Goal: Task Accomplishment & Management: Complete application form

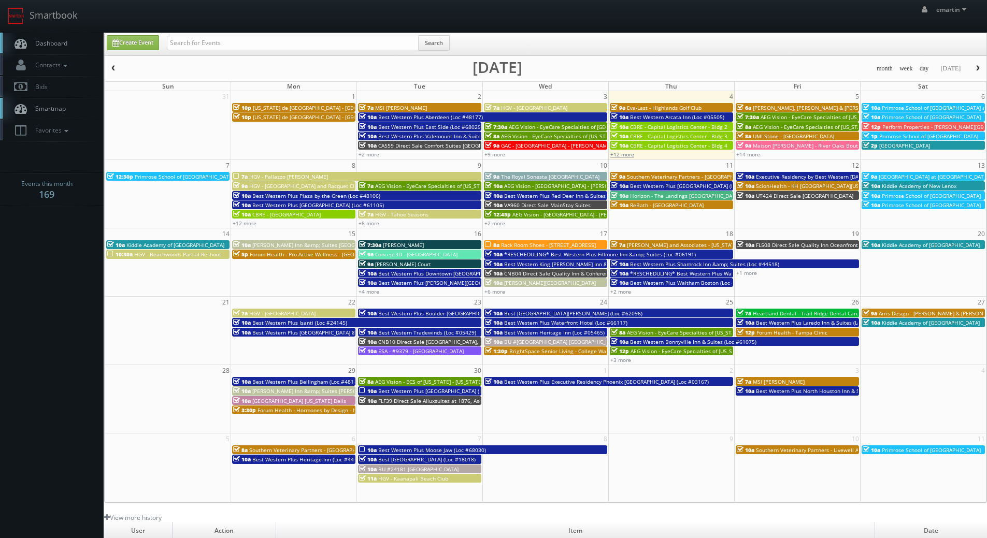
click at [629, 158] on link "+12 more" at bounding box center [623, 154] width 24 height 7
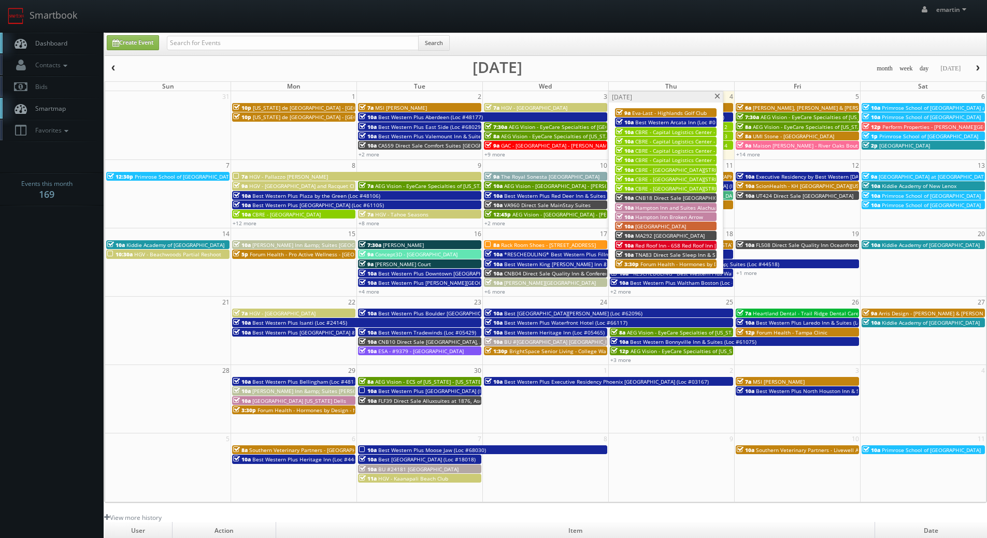
click at [684, 139] on span "CBRE - Capital Logistics Center - Bldg 3" at bounding box center [683, 141] width 97 height 7
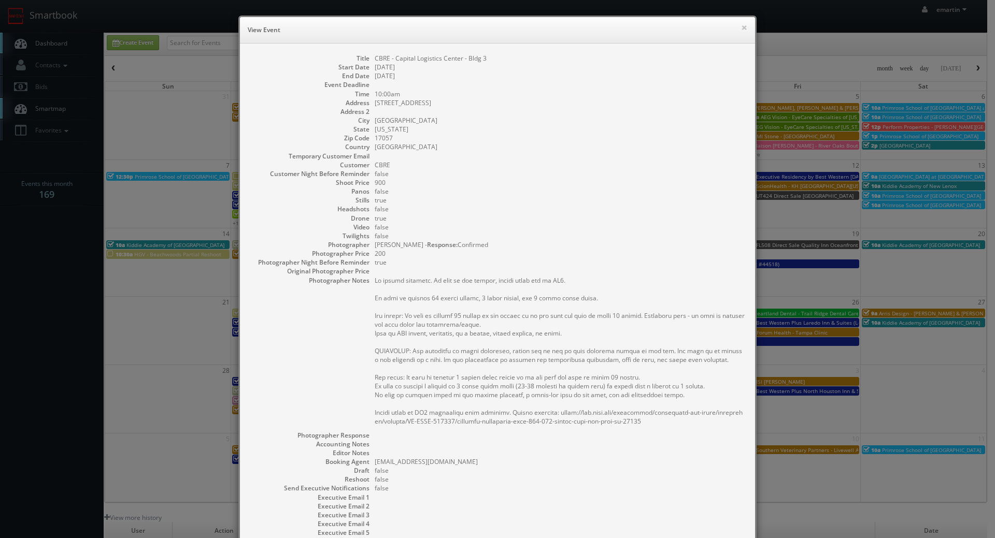
click at [645, 134] on dd "17057" at bounding box center [560, 138] width 370 height 9
drag, startPoint x: 419, startPoint y: 101, endPoint x: 371, endPoint y: 104, distance: 48.3
click at [375, 104] on dd "300 Capital Lane" at bounding box center [560, 102] width 370 height 9
copy dd "300 Capital Lane"
click at [518, 126] on dd "Pennsylvania" at bounding box center [560, 129] width 370 height 9
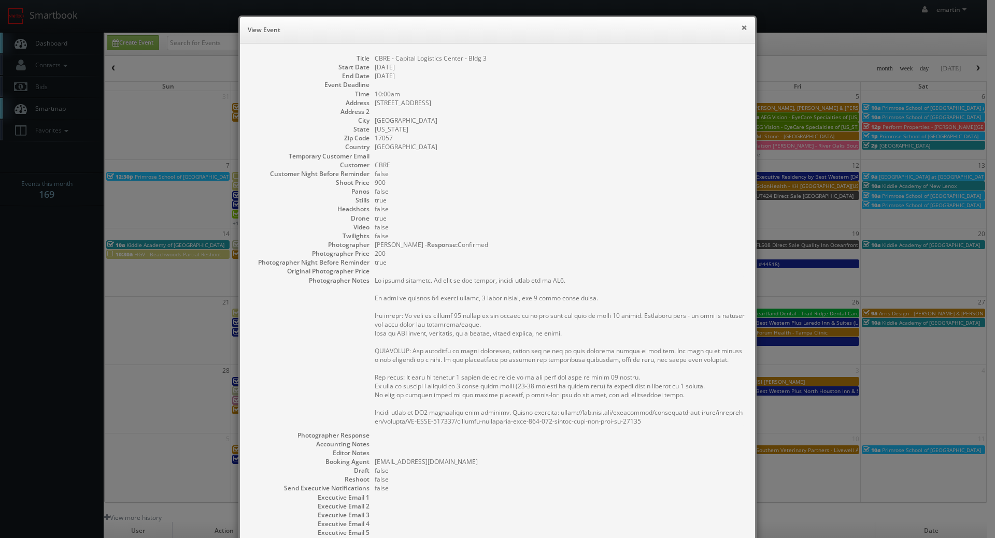
click at [741, 29] on button "×" at bounding box center [744, 27] width 6 height 7
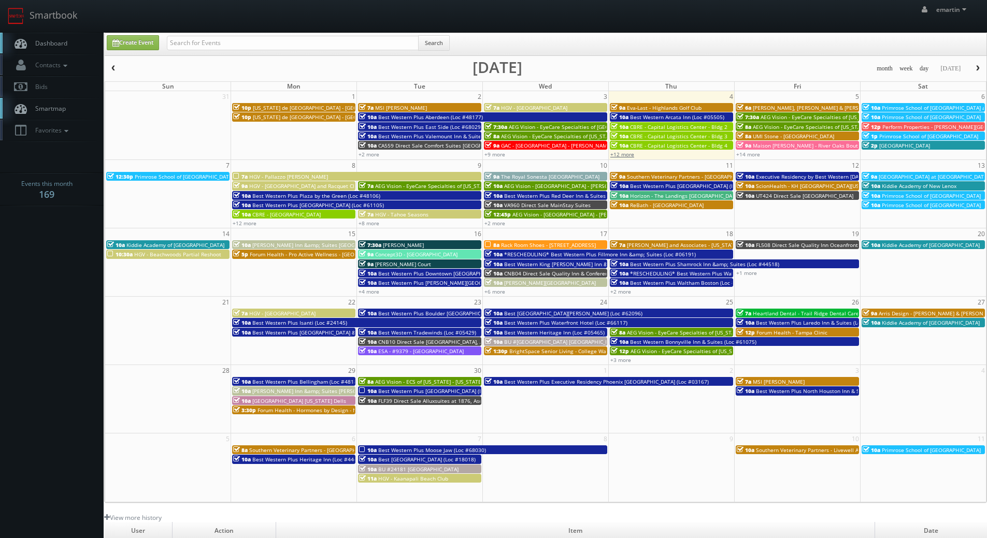
click at [630, 156] on link "+12 more" at bounding box center [623, 154] width 24 height 7
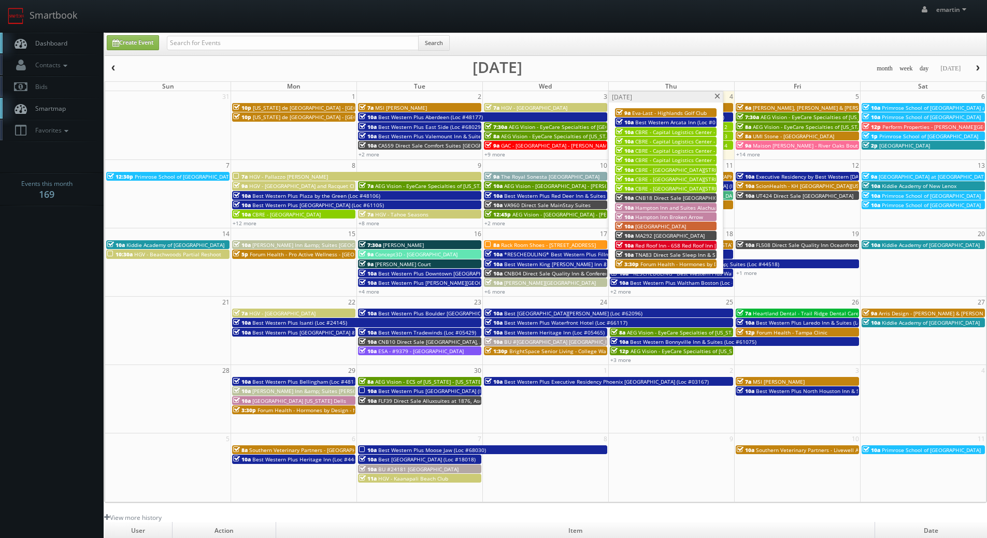
click at [665, 179] on span "CBRE - Portside 55 Park - Bldg 2" at bounding box center [718, 179] width 166 height 7
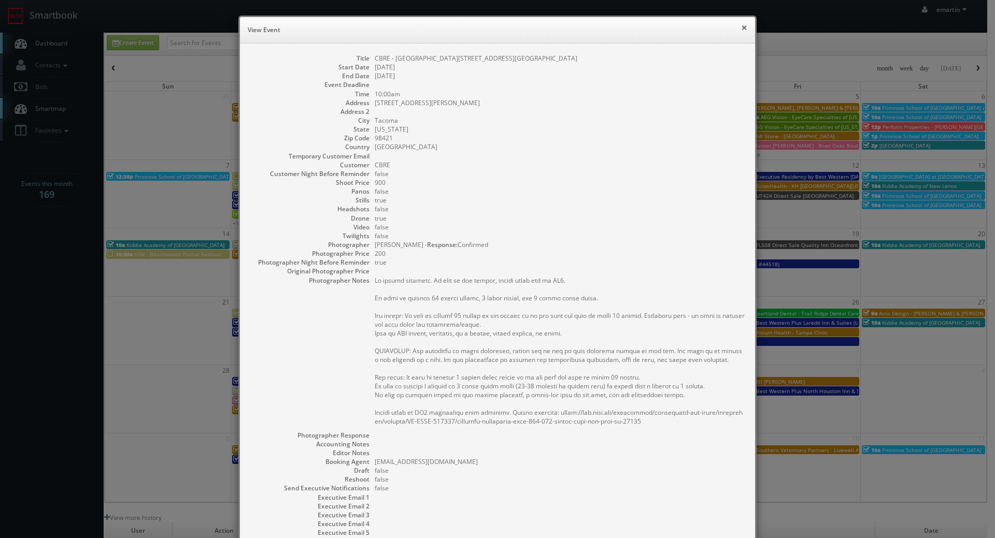
click at [741, 26] on button "×" at bounding box center [744, 27] width 6 height 7
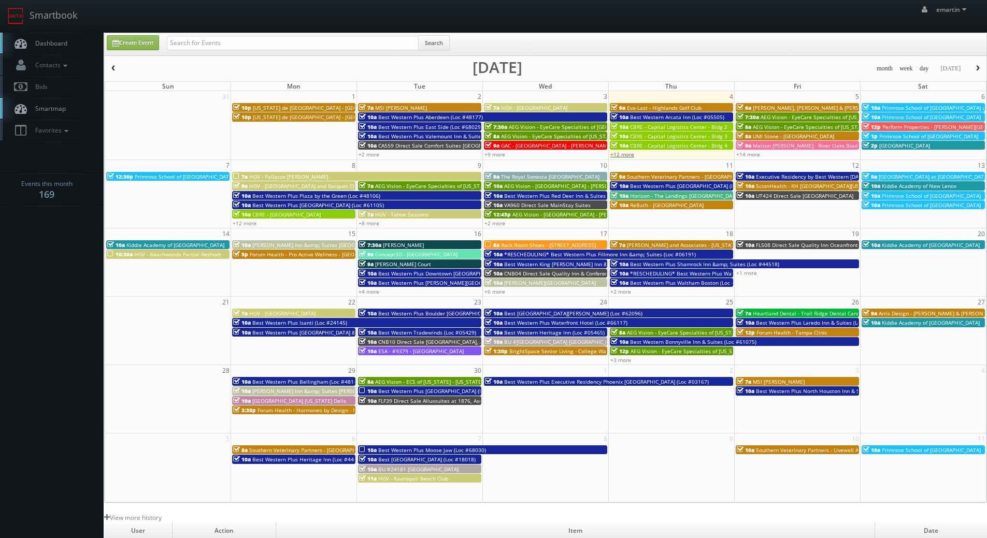
click at [630, 153] on link "+12 more" at bounding box center [623, 154] width 24 height 7
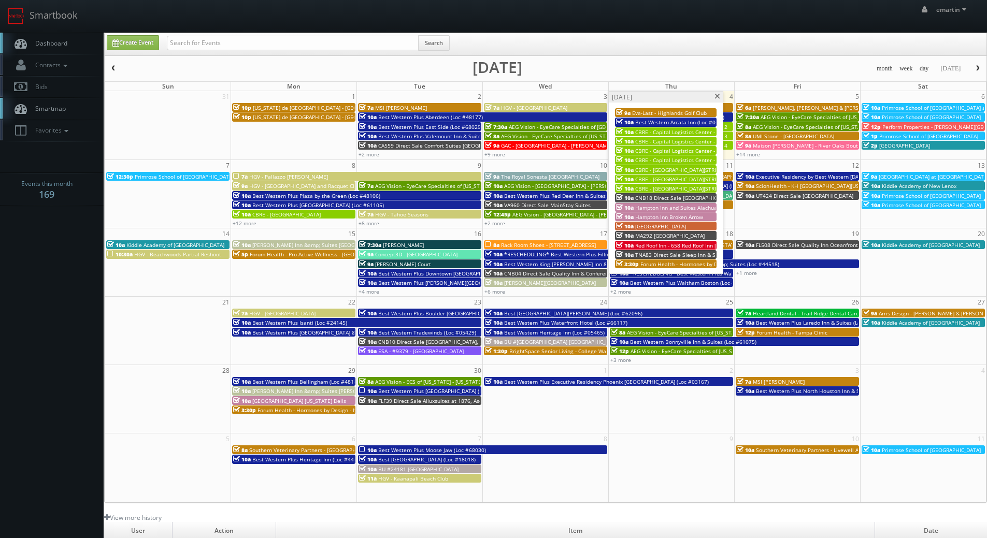
click at [718, 94] on span at bounding box center [717, 97] width 7 height 6
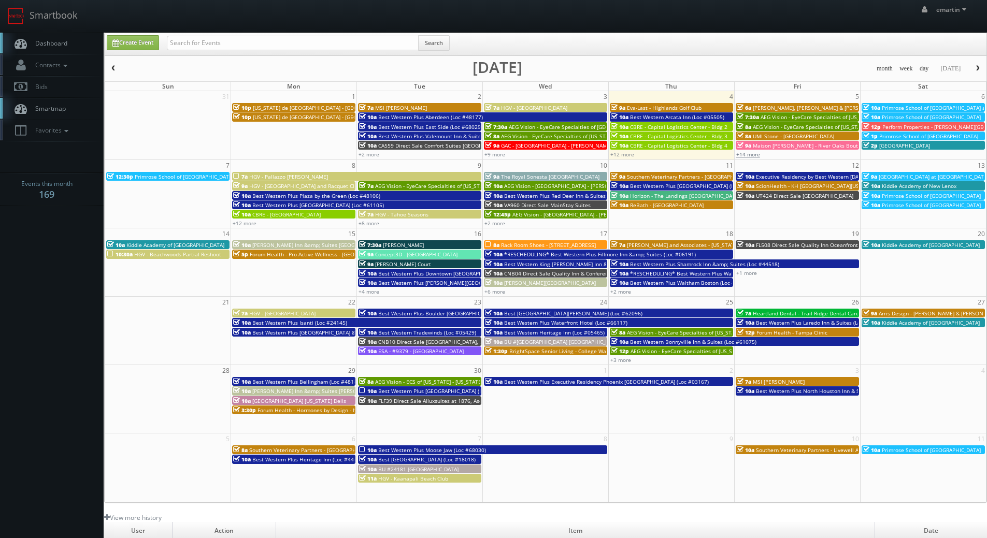
click at [743, 153] on link "+14 more" at bounding box center [748, 154] width 24 height 7
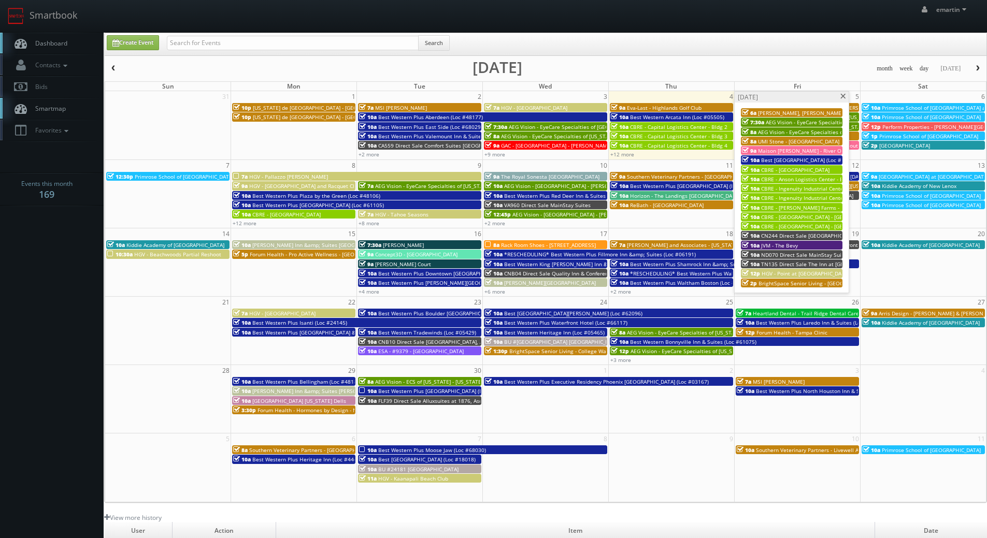
click at [842, 94] on span at bounding box center [843, 97] width 7 height 6
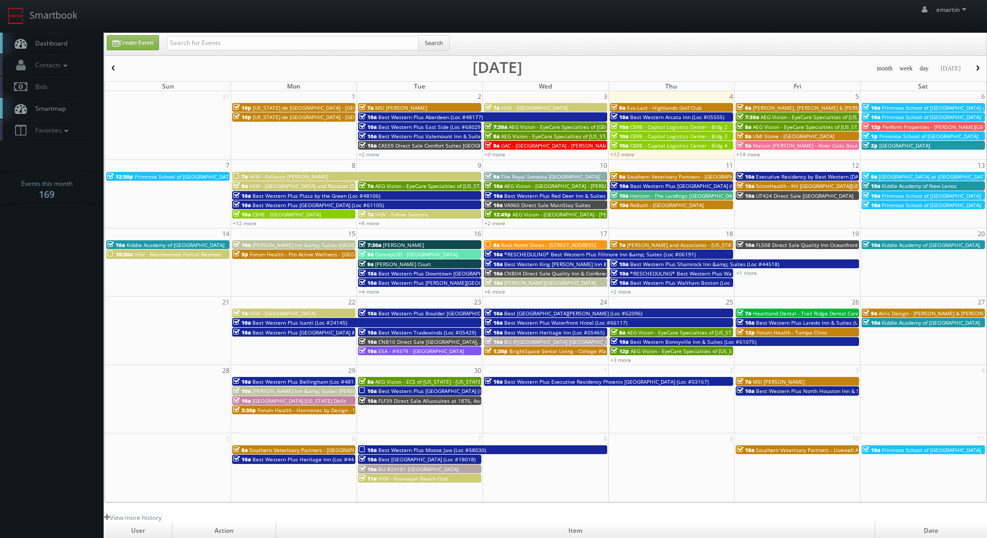
click at [41, 40] on span "Dashboard" at bounding box center [48, 43] width 37 height 9
click at [52, 53] on link "Dashboard" at bounding box center [52, 43] width 104 height 21
click at [84, 47] on link "Dashboard" at bounding box center [52, 43] width 104 height 21
click at [65, 51] on link "Dashboard" at bounding box center [52, 43] width 104 height 21
click at [63, 50] on link "Dashboard" at bounding box center [52, 43] width 104 height 21
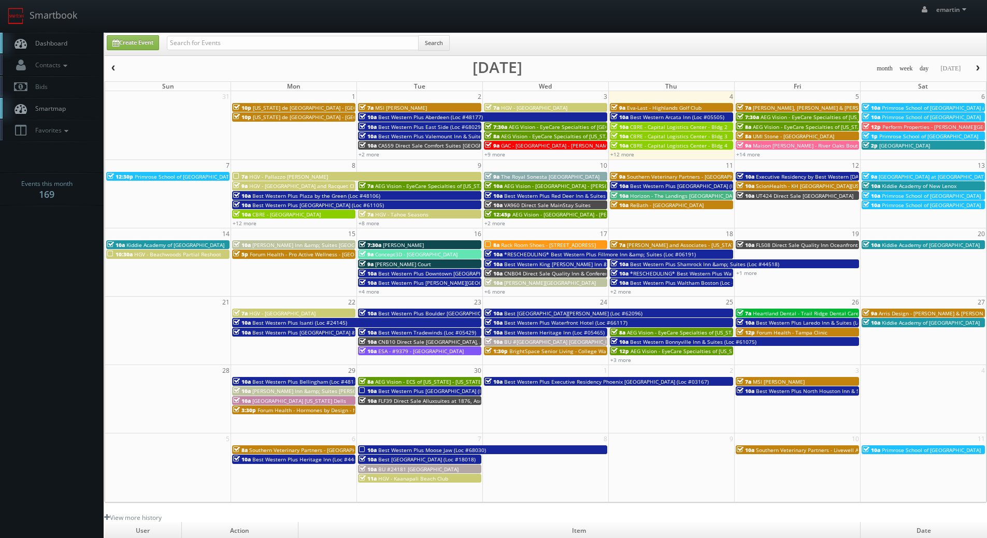
click at [55, 38] on link "Dashboard" at bounding box center [52, 43] width 104 height 21
click at [618, 154] on link "+12 more" at bounding box center [623, 154] width 24 height 7
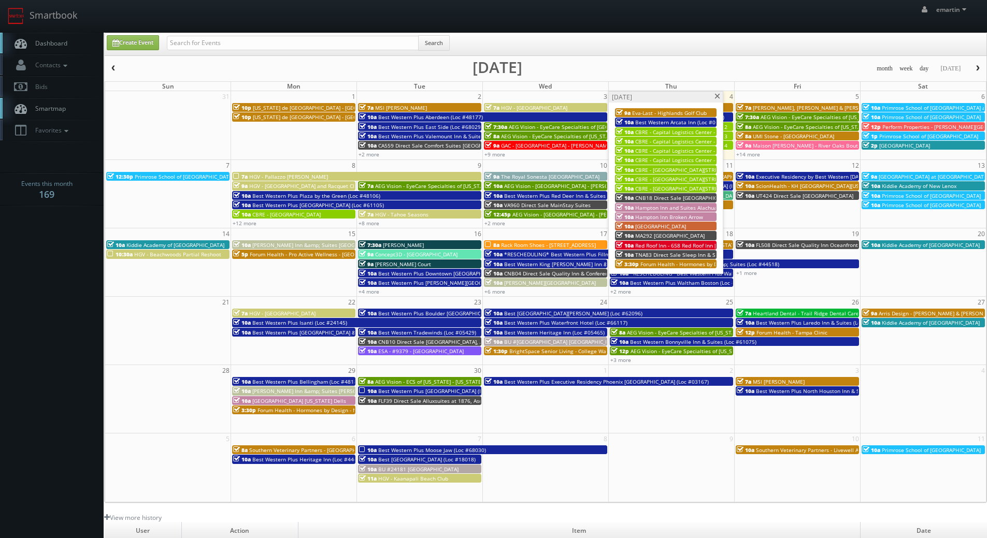
click at [717, 99] on span at bounding box center [717, 97] width 7 height 6
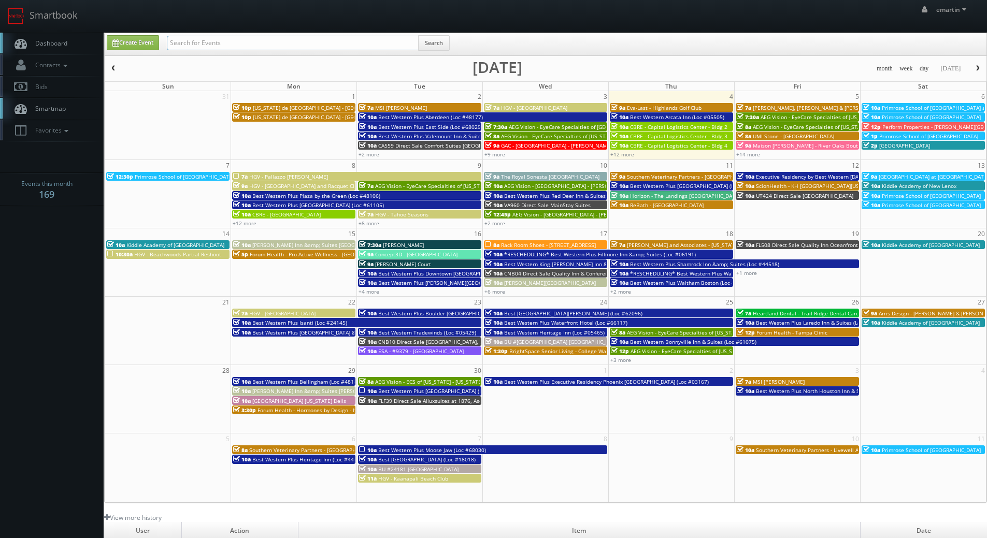
click at [194, 44] on input "text" at bounding box center [293, 43] width 252 height 15
type input "mi656"
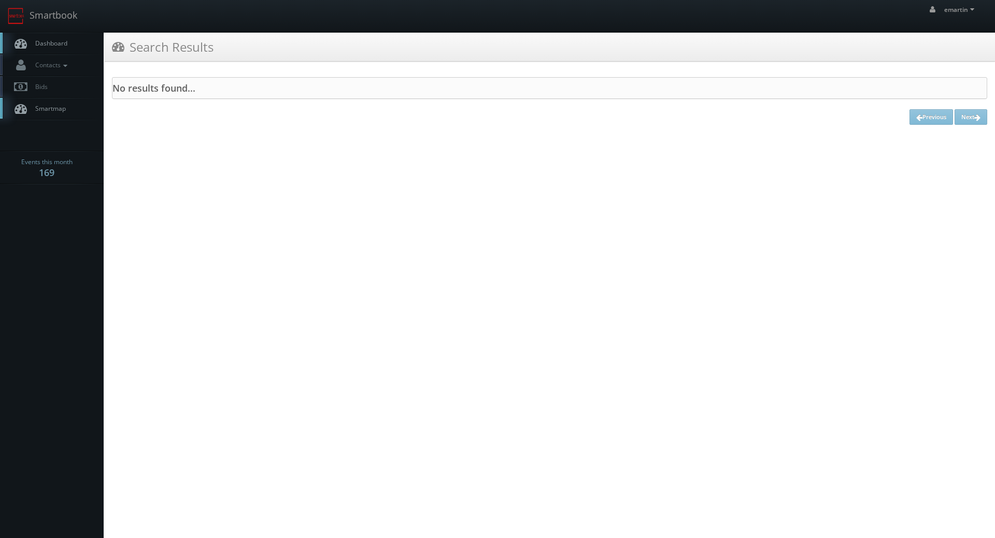
click at [64, 32] on nav "Smartbook Toggle Side Navigation Toggle Top Navigation emartin emartin Profile …" at bounding box center [497, 16] width 995 height 33
click at [77, 47] on link "Dashboard" at bounding box center [52, 43] width 104 height 21
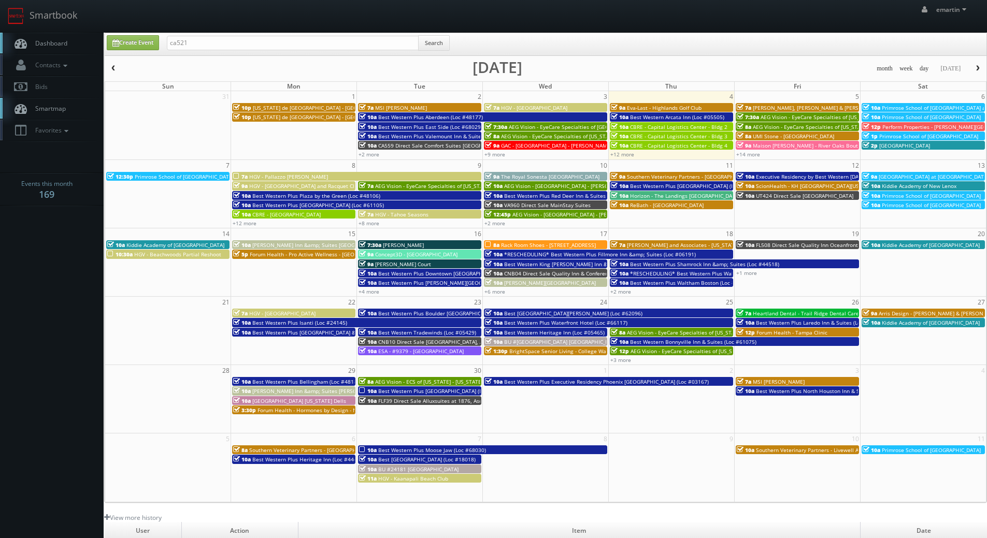
type input "ca521"
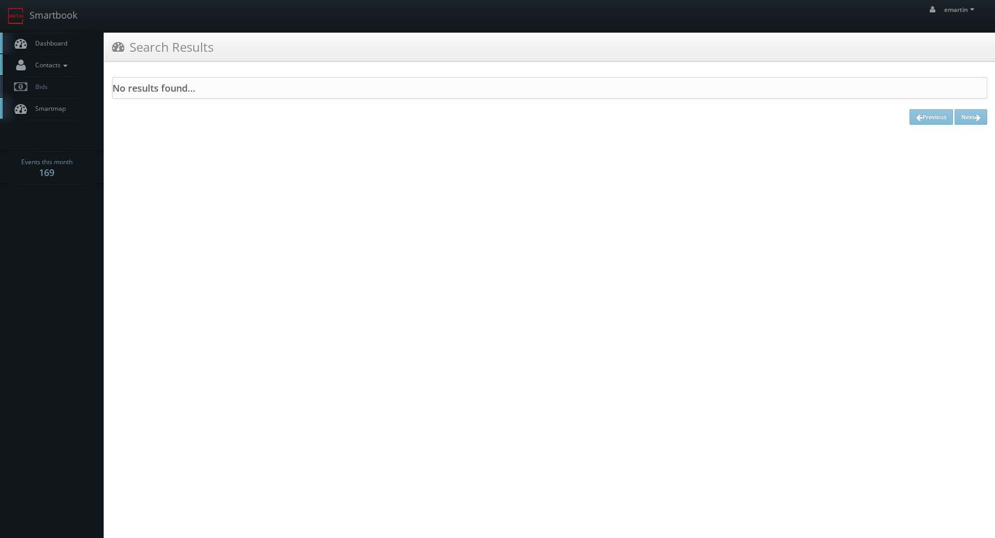
click at [74, 59] on link "Contacts" at bounding box center [52, 64] width 104 height 21
click at [71, 41] on link "Dashboard" at bounding box center [52, 43] width 104 height 21
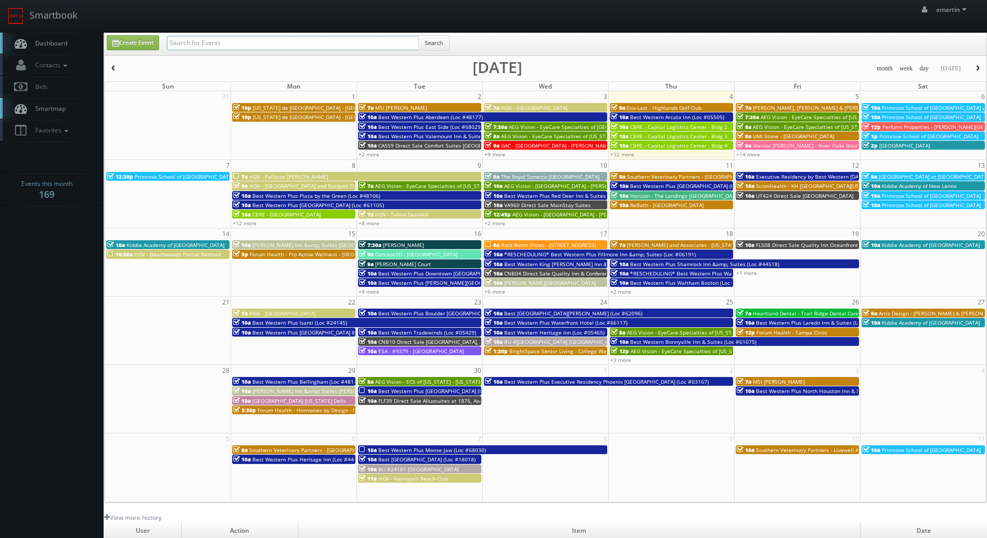
click at [225, 46] on input "text" at bounding box center [293, 43] width 252 height 15
type input "mi668"
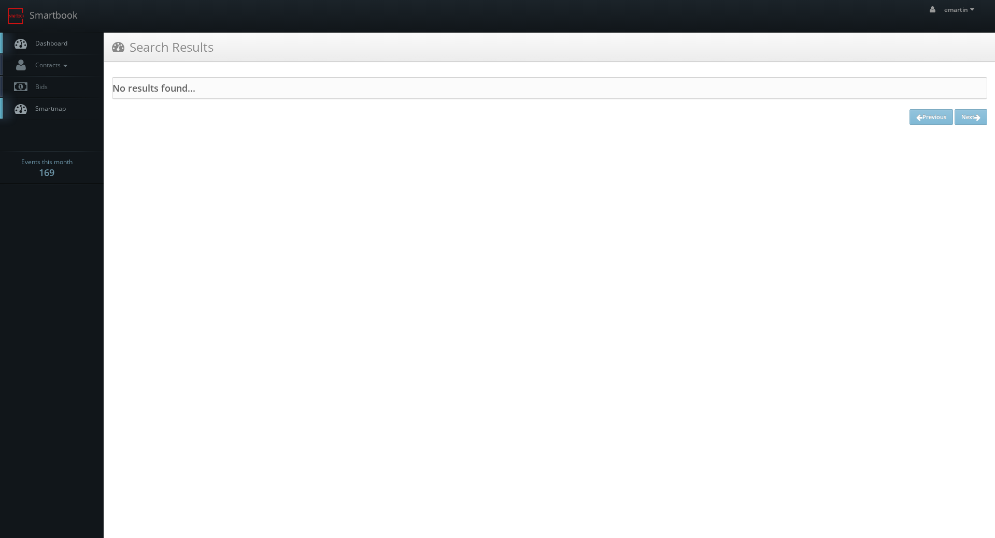
click at [60, 45] on span "Dashboard" at bounding box center [48, 43] width 37 height 9
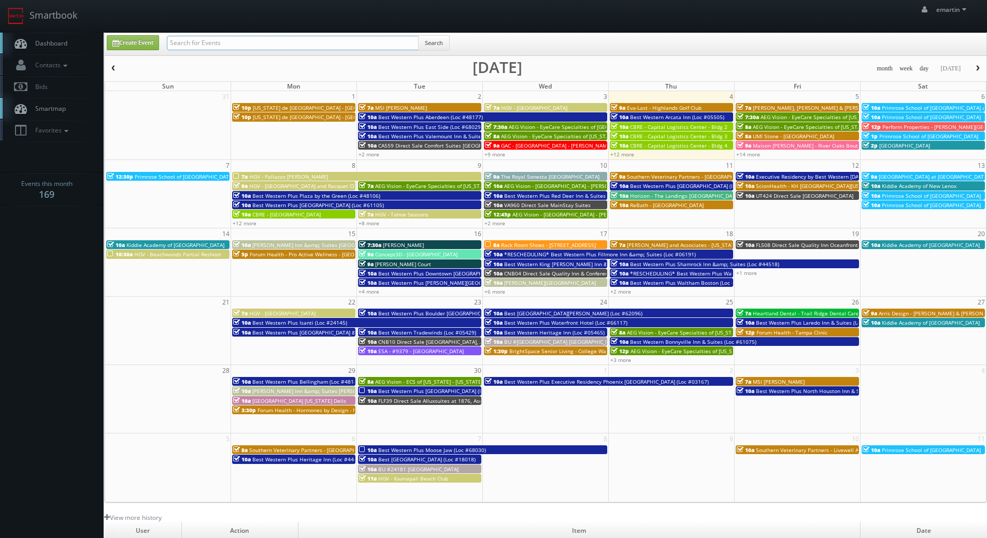
click at [206, 39] on input "text" at bounding box center [293, 43] width 252 height 15
type input "mi616"
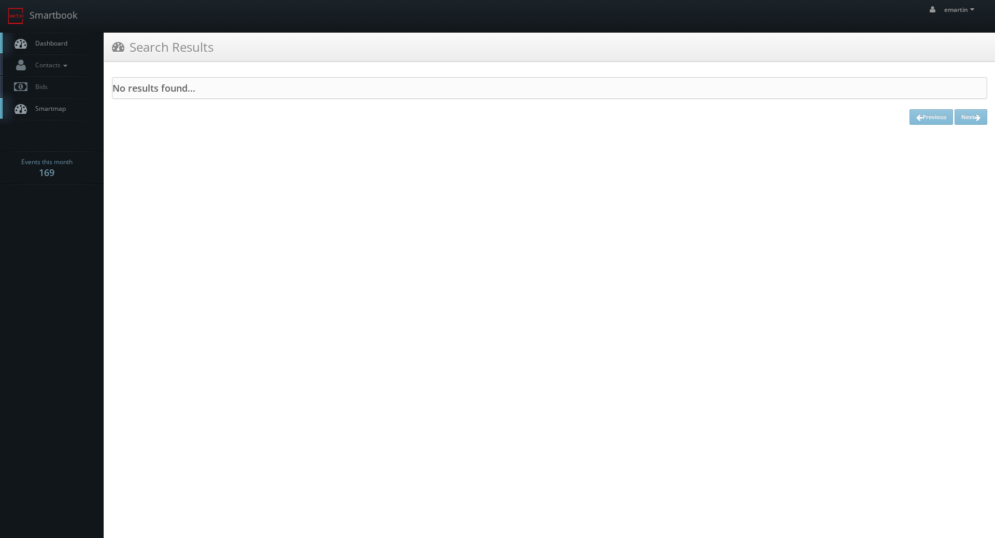
click at [37, 40] on span "Dashboard" at bounding box center [48, 43] width 37 height 9
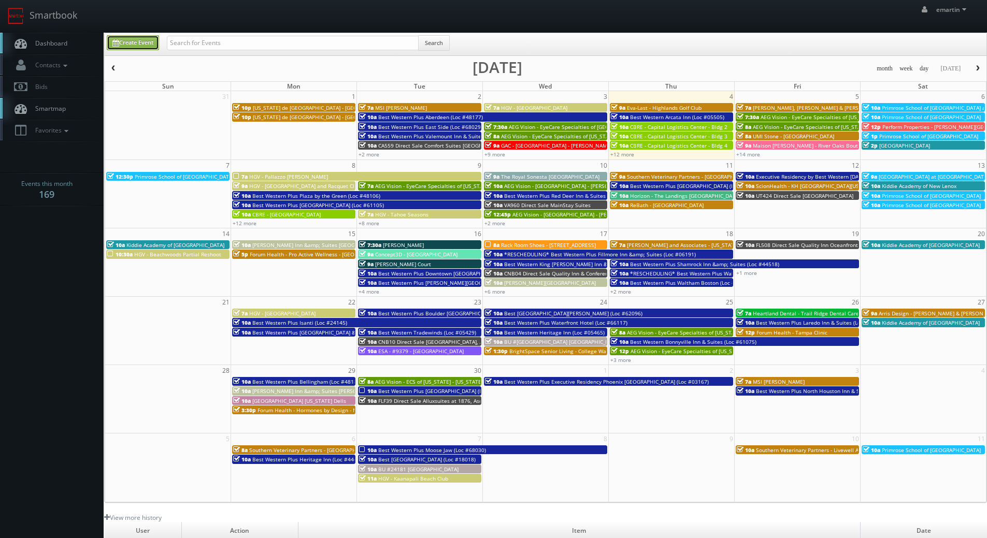
click at [137, 48] on link "Create Event" at bounding box center [133, 42] width 52 height 15
type input "09/04/2025"
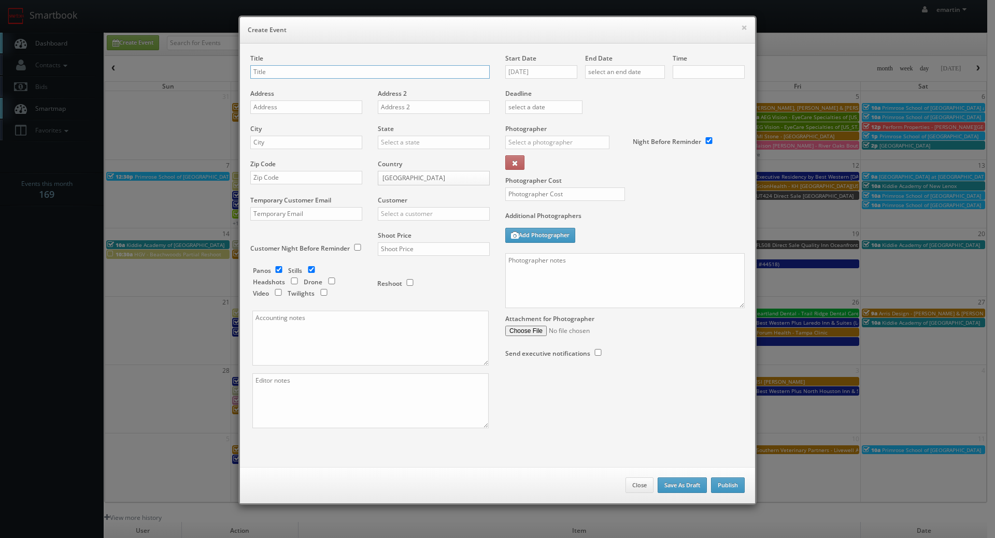
checkbox input "true"
type input "10:00am"
checkbox input "true"
type input "TX950 Direct Sale"
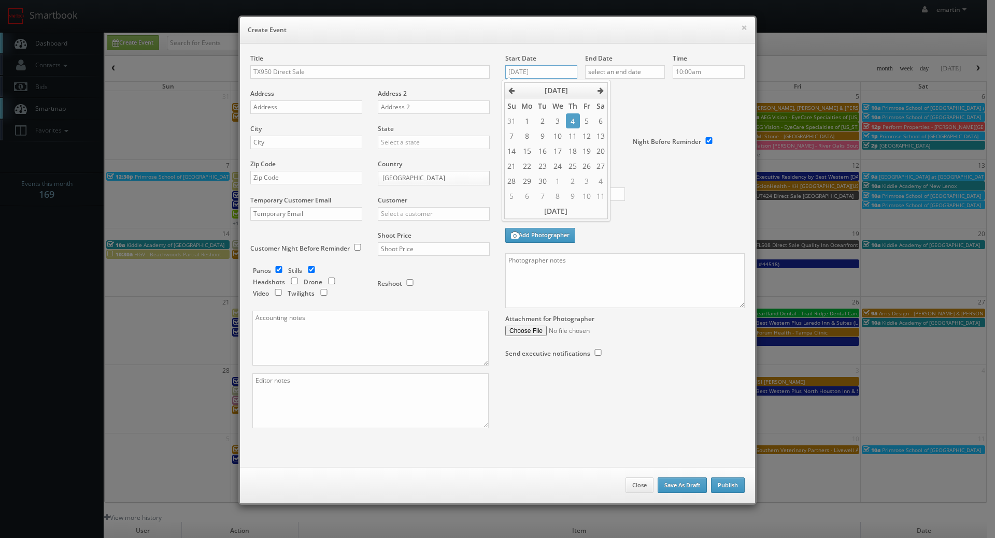
click at [536, 68] on input "09/04/2025" at bounding box center [541, 71] width 72 height 13
click at [599, 92] on icon at bounding box center [601, 90] width 6 height 7
drag, startPoint x: 510, startPoint y: 95, endPoint x: 526, endPoint y: 103, distance: 17.6
click at [510, 94] on th at bounding box center [511, 91] width 15 height 16
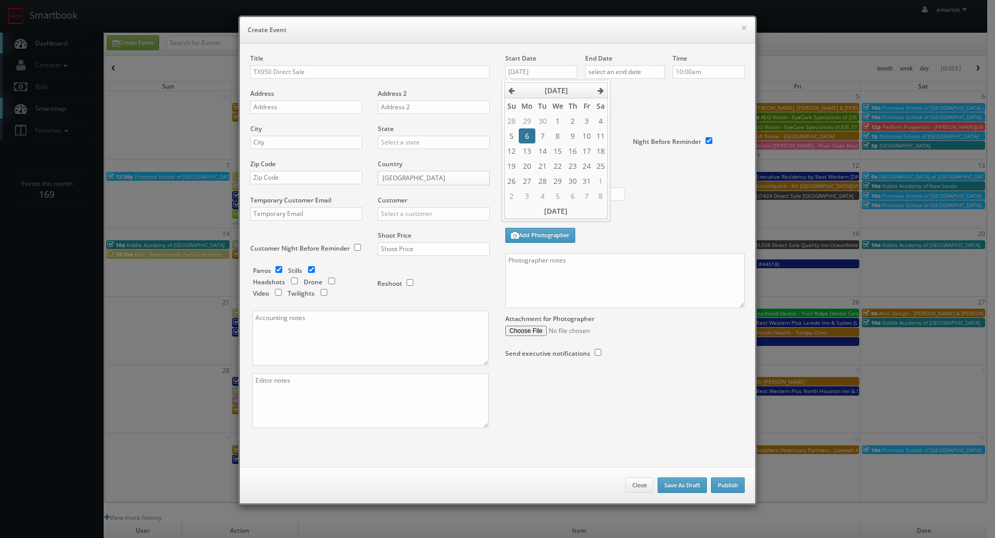
click at [533, 138] on td "6" at bounding box center [527, 136] width 17 height 15
click at [545, 136] on td "7" at bounding box center [542, 136] width 14 height 15
type input "10/07/2025"
click at [654, 116] on div "Deadline" at bounding box center [625, 89] width 255 height 70
click at [640, 76] on div "End Date" at bounding box center [625, 71] width 80 height 35
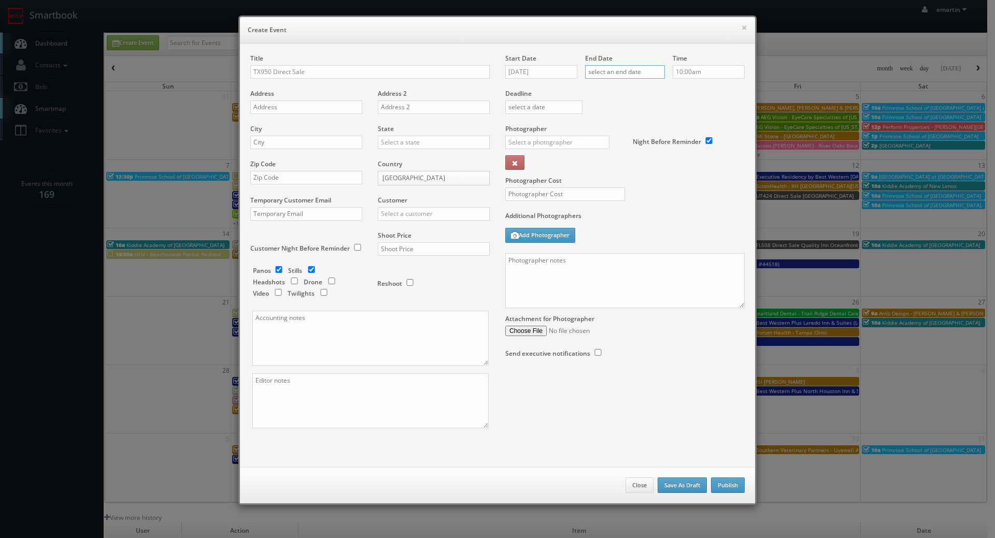
drag, startPoint x: 645, startPoint y: 77, endPoint x: 652, endPoint y: 77, distance: 7.3
click at [646, 77] on input "text" at bounding box center [625, 71] width 80 height 13
click at [684, 91] on th at bounding box center [680, 91] width 14 height 16
click at [620, 133] on td "7" at bounding box center [622, 136] width 14 height 15
type input "10/07/2025"
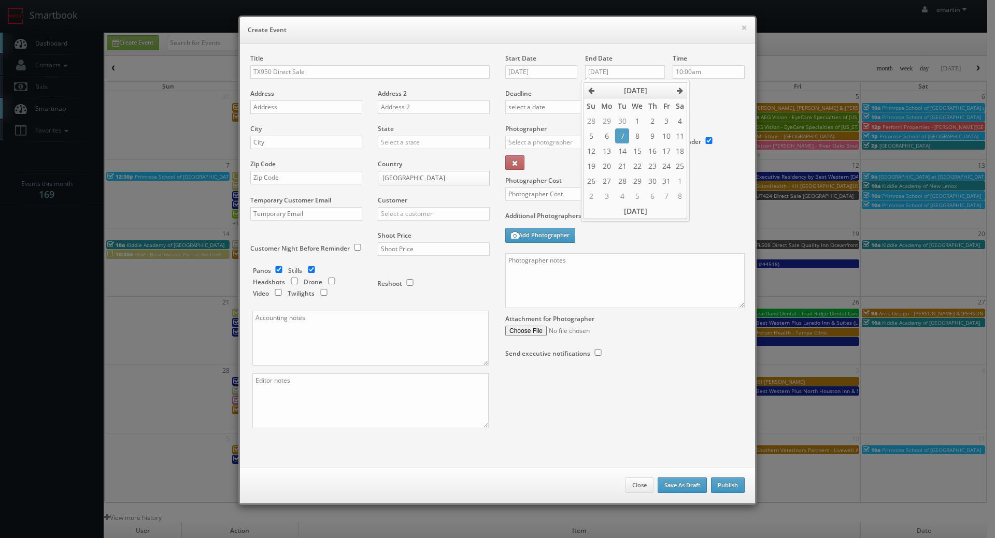
click at [716, 97] on label "Deadline" at bounding box center [625, 93] width 255 height 9
click at [385, 74] on input "TX950 Direct Sale" at bounding box center [369, 71] width 239 height 13
paste input "Comfort Inn & Suites"
type input "TX950 Direct Sale Comfort Inn & Suites"
click at [283, 108] on input "text" at bounding box center [306, 107] width 112 height 13
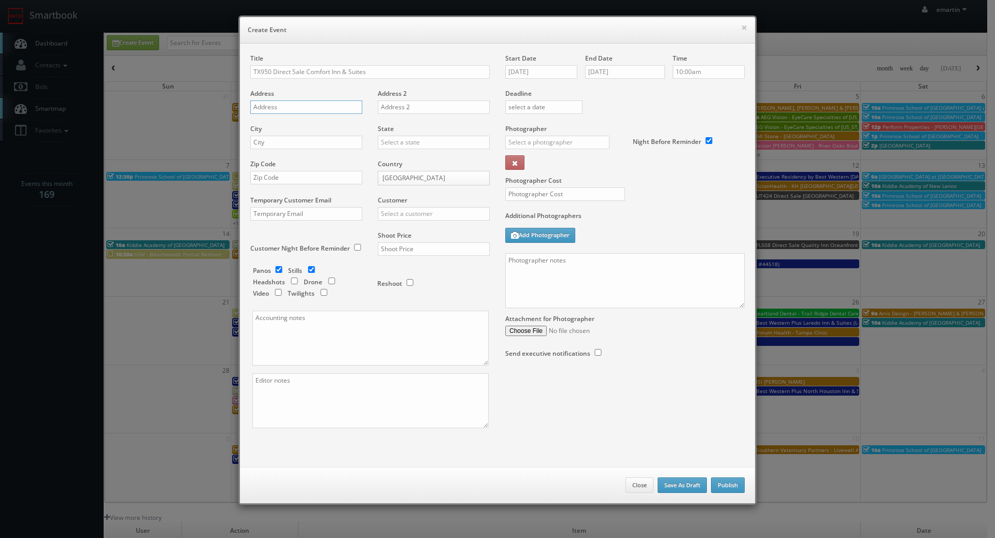
paste input "404 North I-35 East"
type input "404 North I-35 East"
click at [305, 147] on input "text" at bounding box center [306, 142] width 112 height 13
paste input "Red Oak"
type input "Red Oak"
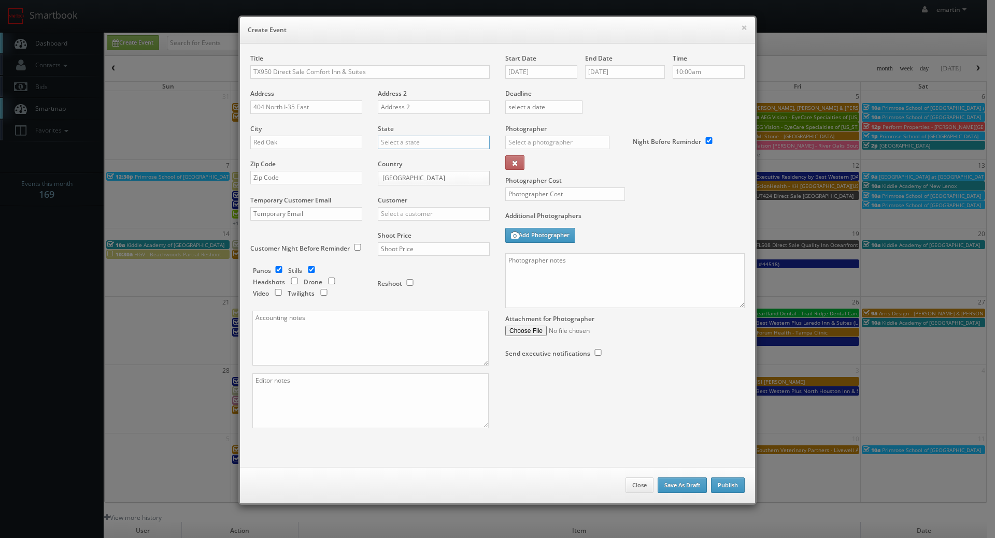
click at [396, 144] on input "text" at bounding box center [434, 142] width 112 height 13
click at [408, 157] on div "[US_STATE]" at bounding box center [433, 159] width 111 height 17
type input "[US_STATE]"
drag, startPoint x: 302, startPoint y: 184, endPoint x: 311, endPoint y: 182, distance: 9.1
click at [302, 184] on input "text" at bounding box center [306, 177] width 112 height 13
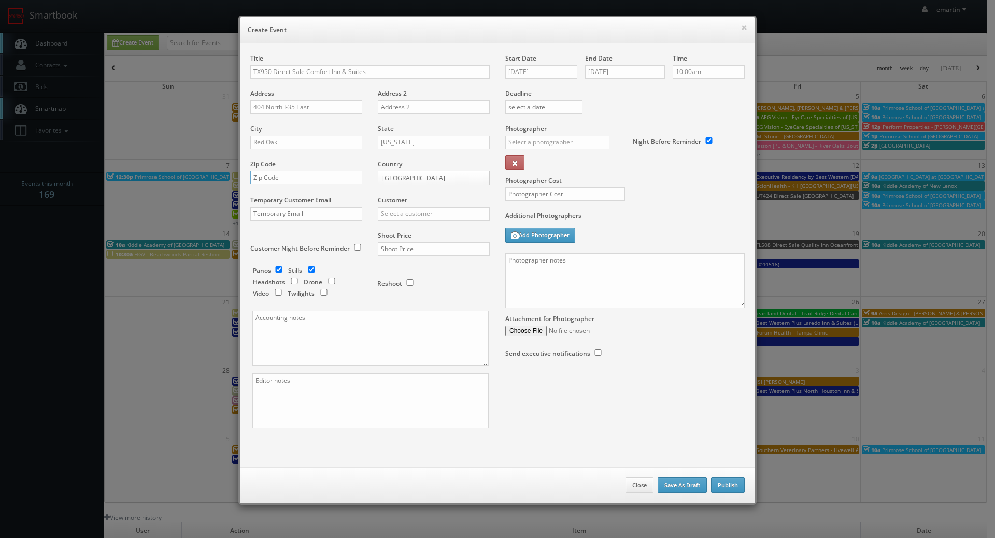
paste input "75154"
type input "75154"
click at [384, 209] on input "text" at bounding box center [434, 213] width 112 height 13
click at [427, 226] on div "Choice Hotels" at bounding box center [433, 230] width 111 height 17
type input "Choice Hotels"
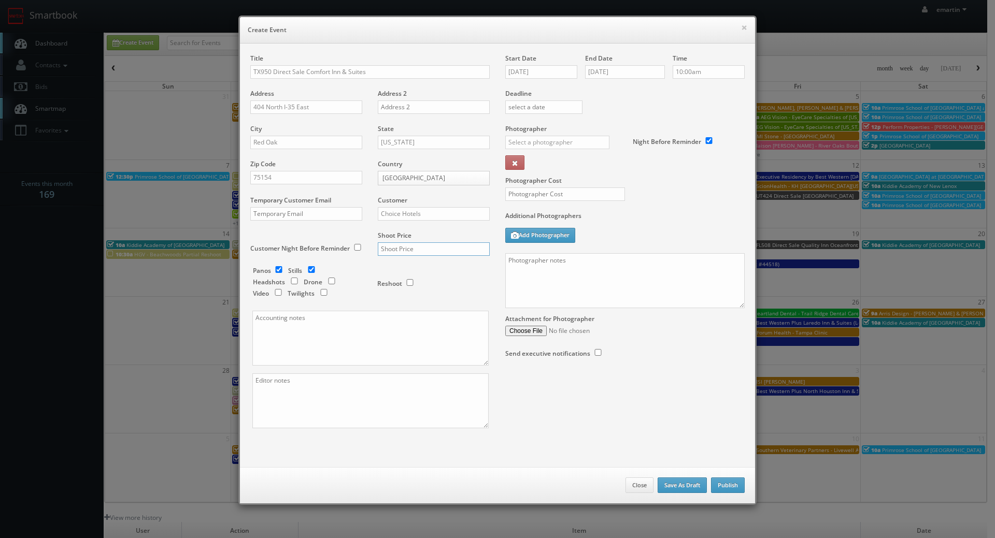
click at [422, 246] on input "text" at bounding box center [434, 249] width 112 height 13
type input "1,300"
click at [420, 273] on div "Reshoot" at bounding box center [429, 278] width 104 height 24
click at [276, 269] on input "checkbox" at bounding box center [279, 269] width 16 height 7
checkbox input "false"
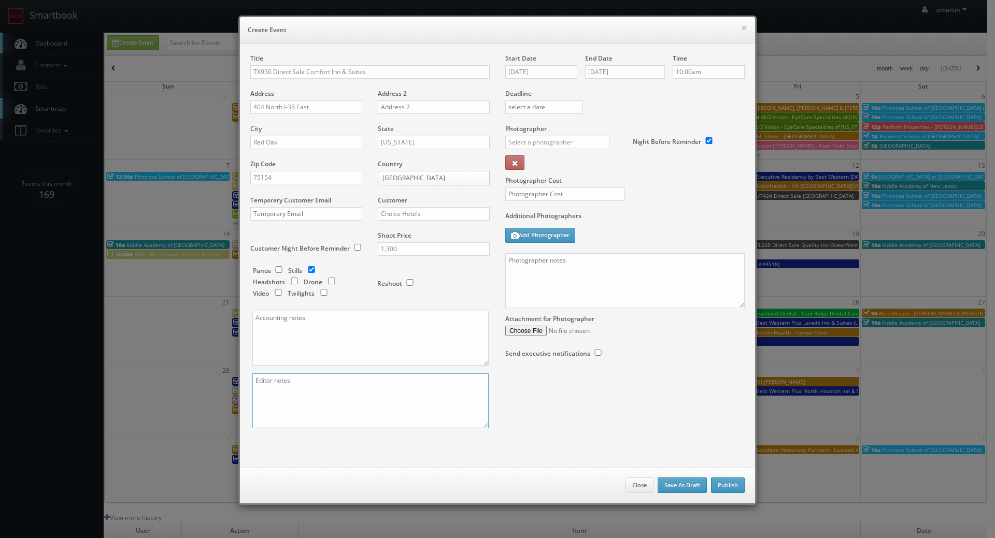
click at [382, 428] on textarea at bounding box center [370, 401] width 236 height 55
type textarea "digital twilights (2)"
click at [548, 144] on input "text" at bounding box center [557, 142] width 104 height 13
click at [556, 166] on div "Steve Wheeler" at bounding box center [561, 165] width 111 height 17
type input "Steve Wheeler"
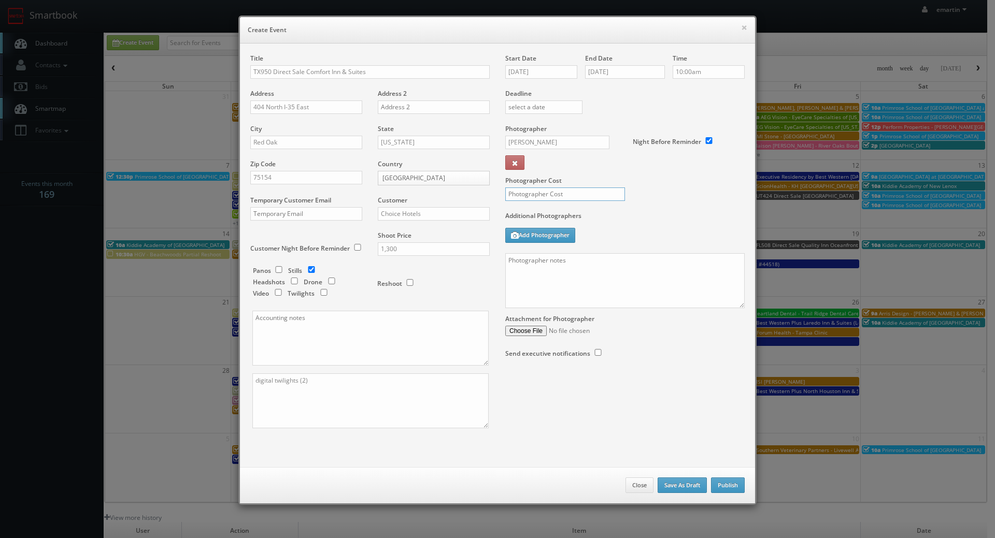
click at [556, 191] on input "text" at bounding box center [565, 194] width 120 height 13
type input "300"
click at [544, 68] on input "10/07/2025" at bounding box center [541, 71] width 72 height 13
click at [682, 223] on label "Additional Photographers" at bounding box center [624, 218] width 239 height 14
click at [576, 272] on textarea at bounding box center [624, 280] width 239 height 55
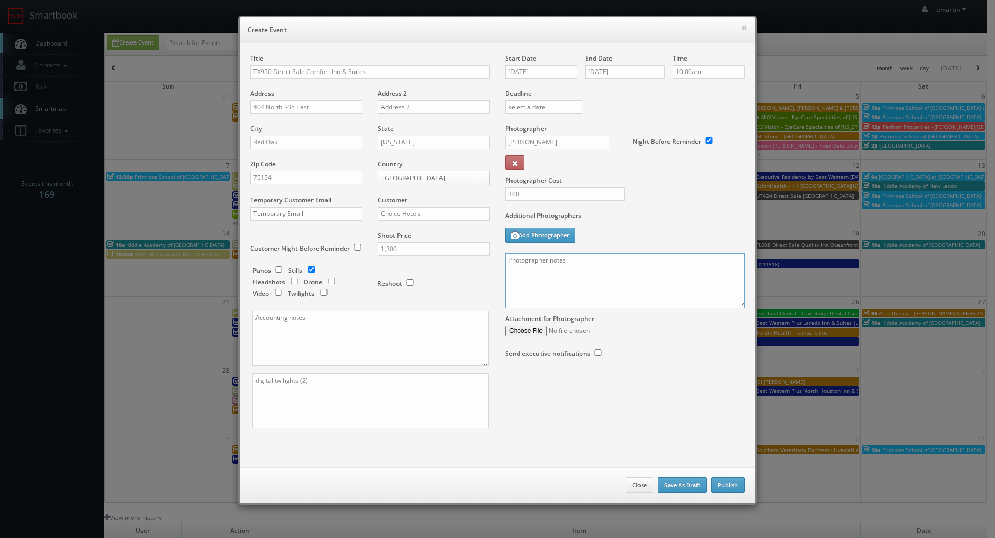
paste textarea "Onsite contact is _____. Stills only. Full shoot including _ room types/exterio…"
click at [560, 293] on textarea "Onsite contact is _____. Stills only. Full shoot including _ room types/exterio…" at bounding box center [624, 280] width 239 height 55
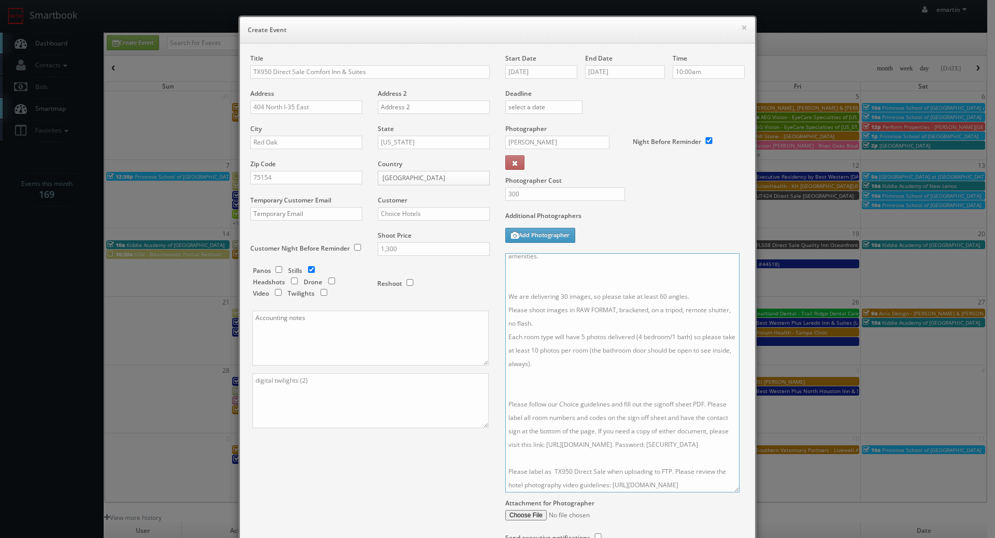
drag, startPoint x: 735, startPoint y: 307, endPoint x: 637, endPoint y: 415, distance: 146.0
click at [729, 492] on textarea "Onsite contact is _____. Stills only. Full shoot including _ room types/exterio…" at bounding box center [622, 372] width 234 height 239
click at [599, 363] on textarea "Onsite contact is _____. Stills only. Full shoot including _ room types/exterio…" at bounding box center [622, 373] width 234 height 240
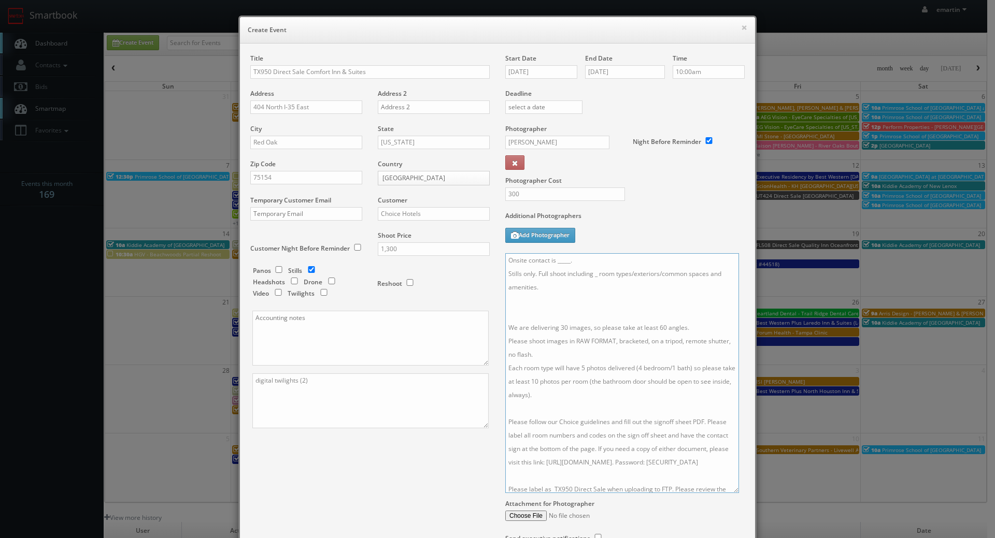
click at [562, 310] on textarea "Onsite contact is _____. Stills only. Full shoot including _ room types/exterio…" at bounding box center [622, 373] width 234 height 240
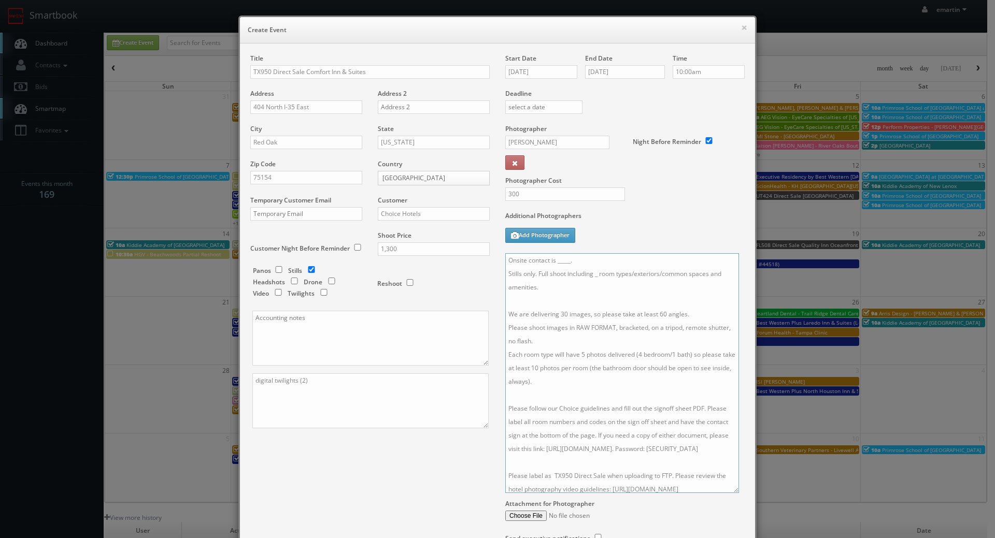
drag, startPoint x: 585, startPoint y: 259, endPoint x: 551, endPoint y: 258, distance: 33.7
click at [551, 258] on textarea "Onsite contact is _____. Stills only. Full shoot including _ room types/exterio…" at bounding box center [622, 373] width 234 height 240
drag, startPoint x: 594, startPoint y: 276, endPoint x: 627, endPoint y: 314, distance: 50.4
click at [594, 276] on textarea "Onsite contact is Amanda Sanchez. Stills only. Full shoot including _ room type…" at bounding box center [622, 373] width 234 height 240
type textarea "Onsite contact is Amanda Sanchez. Stills only. Full shoot including 5 room type…"
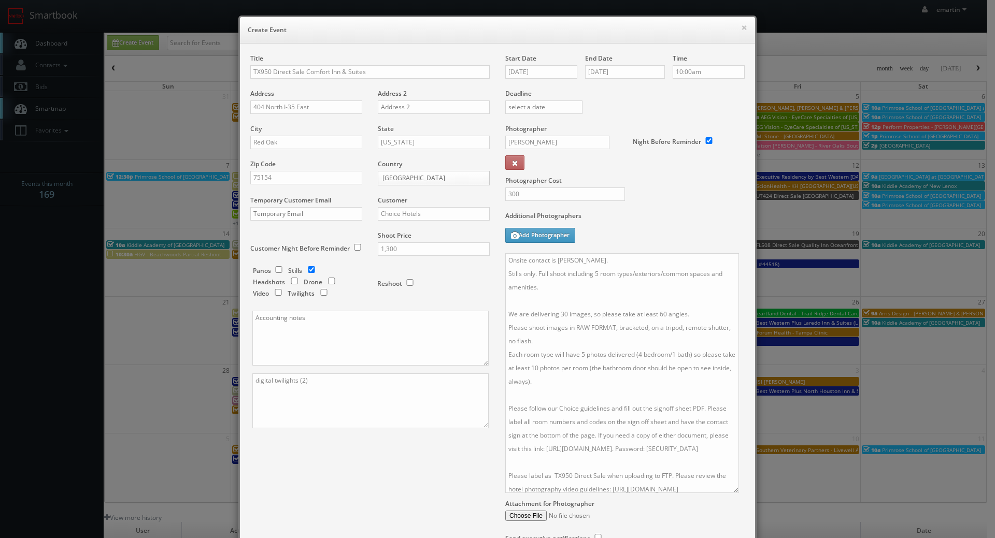
click at [633, 222] on label "Additional Photographers" at bounding box center [624, 218] width 239 height 14
click at [486, 505] on div "Title TX950 Direct Sale Comfort Inn & Suites Address 404 North I-35 East Addres…" at bounding box center [498, 309] width 510 height 510
click at [453, 495] on div "Title TX950 Direct Sale Comfort Inn & Suites Address 404 North I-35 East Addres…" at bounding box center [498, 309] width 510 height 510
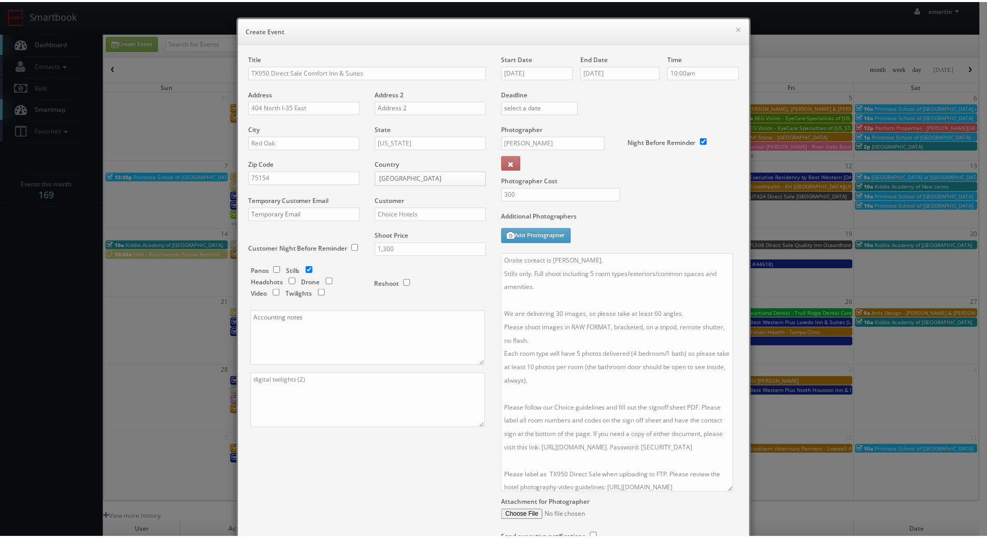
scroll to position [99, 0]
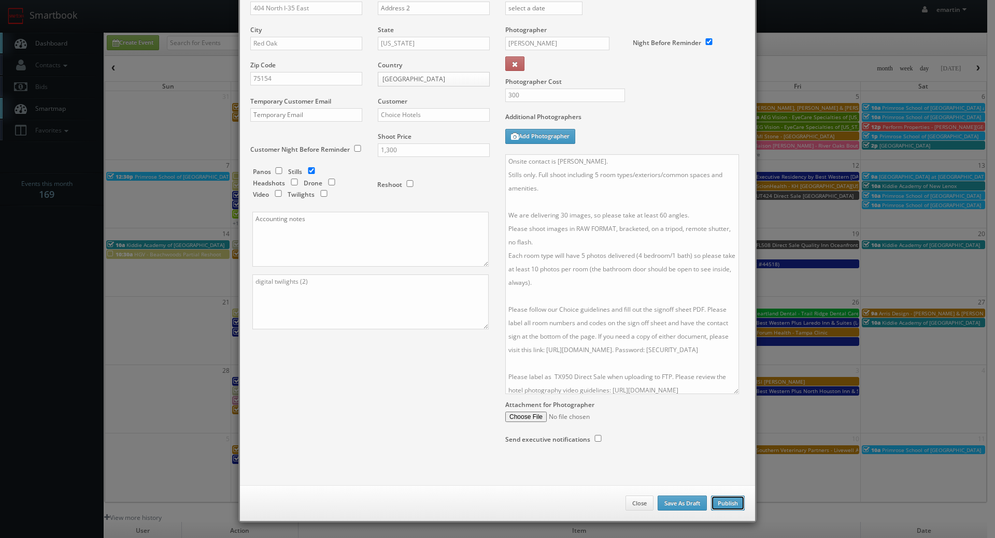
click at [722, 502] on button "Publish" at bounding box center [728, 504] width 34 height 16
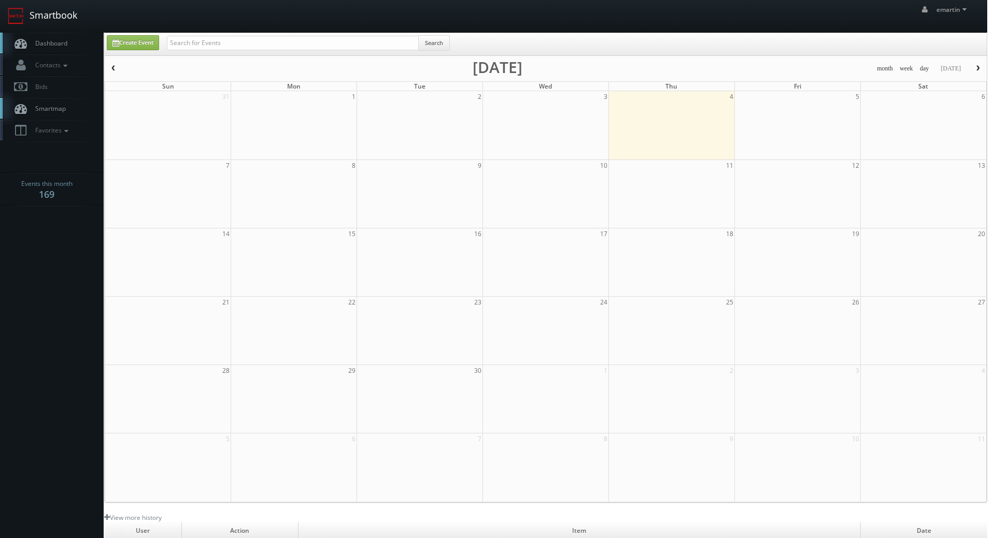
click at [54, 32] on link "Smartbook" at bounding box center [42, 16] width 85 height 32
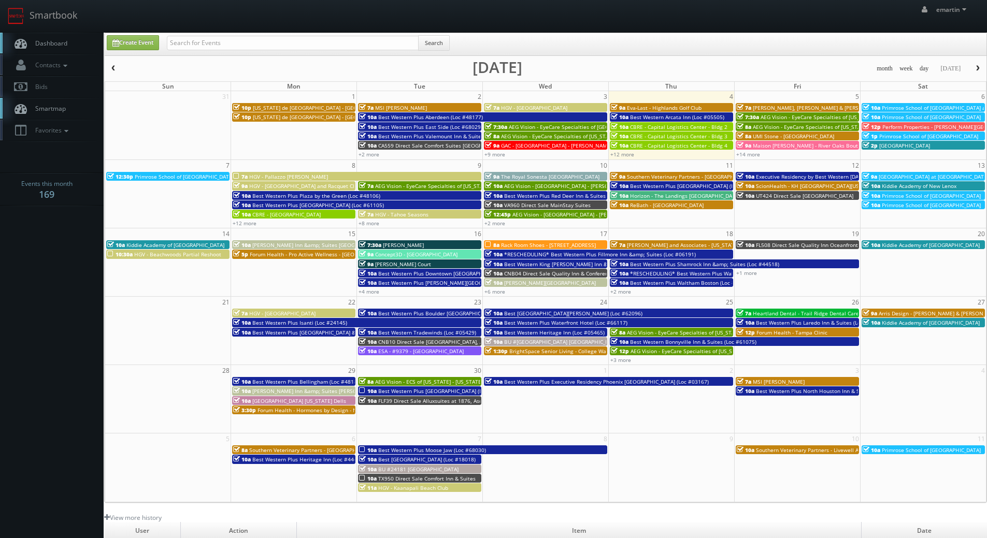
click at [244, 30] on div "emartin emartin Profile Logout" at bounding box center [493, 16] width 987 height 32
click at [9, 50] on link "Dashboard" at bounding box center [52, 43] width 104 height 21
click at [62, 34] on link "Dashboard" at bounding box center [52, 43] width 104 height 21
click at [53, 47] on span "Dashboard" at bounding box center [48, 43] width 37 height 9
click at [61, 33] on link "Dashboard" at bounding box center [52, 43] width 104 height 21
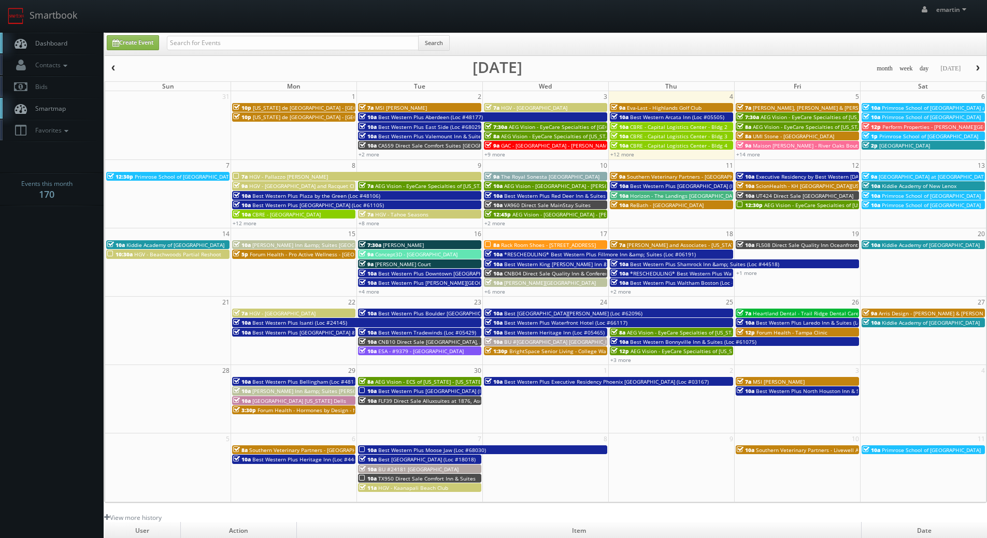
click at [73, 45] on link "Dashboard" at bounding box center [52, 43] width 104 height 21
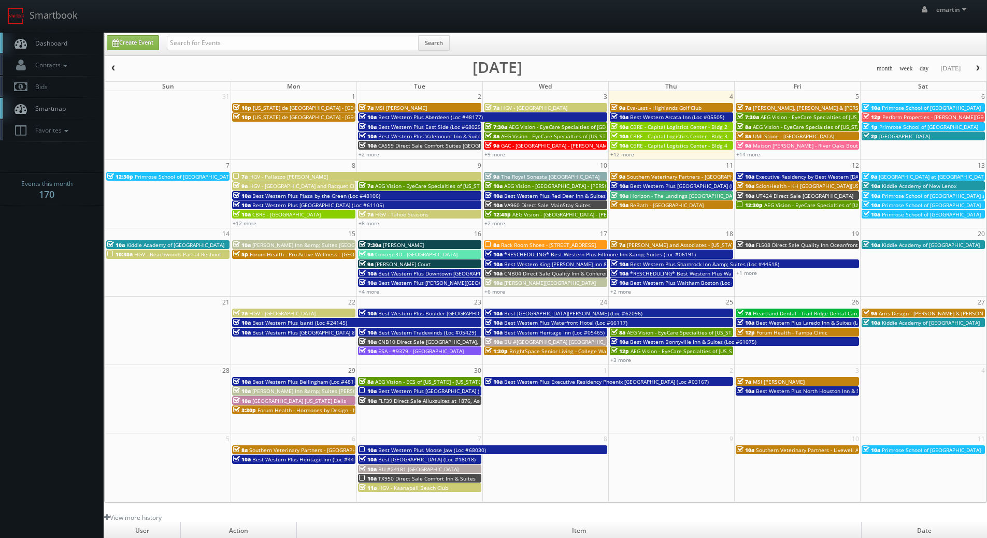
click at [52, 39] on span "Dashboard" at bounding box center [48, 43] width 37 height 9
click at [133, 38] on link "Create Event" at bounding box center [133, 42] width 52 height 15
type input "09/04/2025"
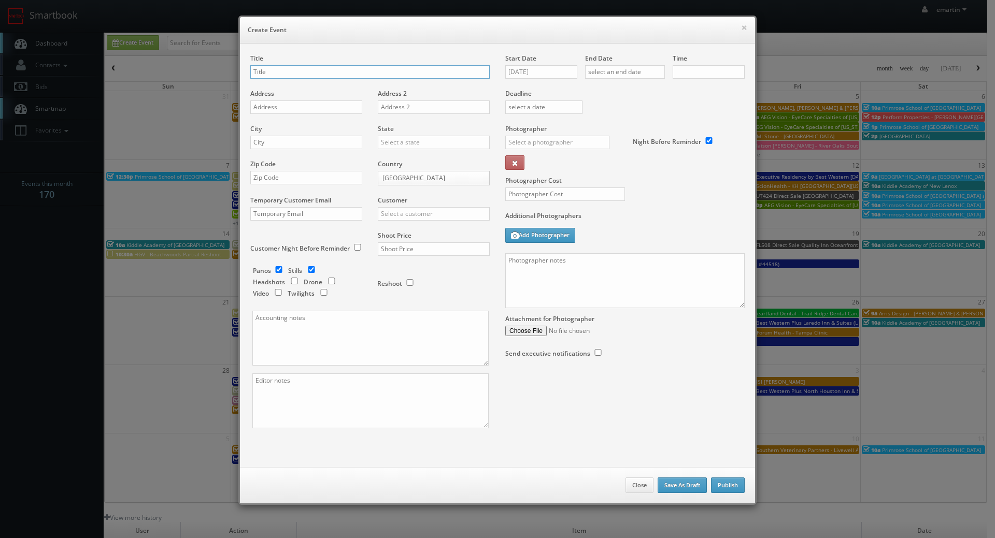
checkbox input "true"
type input "10:00am"
checkbox input "true"
click at [530, 66] on input "09/04/2025" at bounding box center [541, 71] width 72 height 13
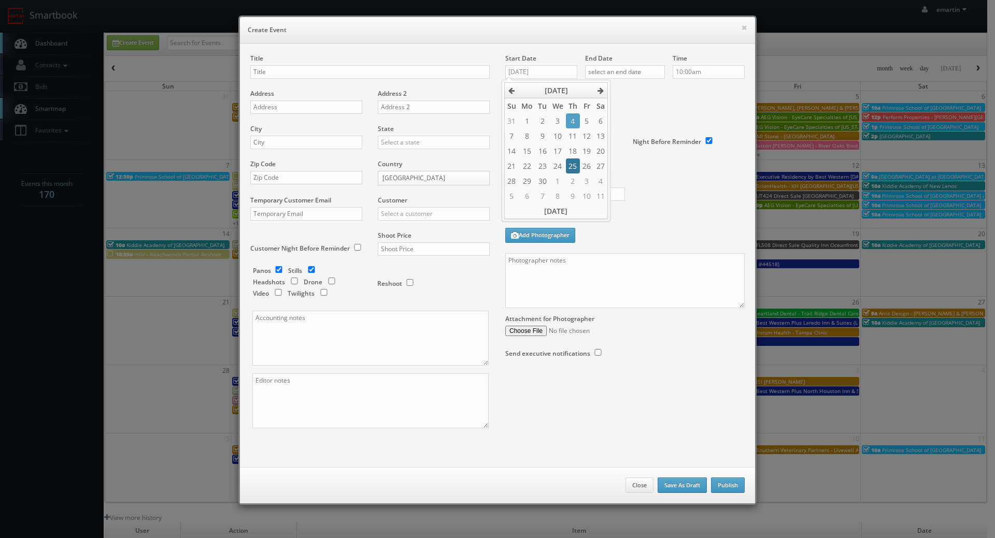
click at [576, 163] on td "25" at bounding box center [573, 166] width 14 height 15
type input "09/25/2025"
click at [625, 67] on input "text" at bounding box center [625, 71] width 80 height 13
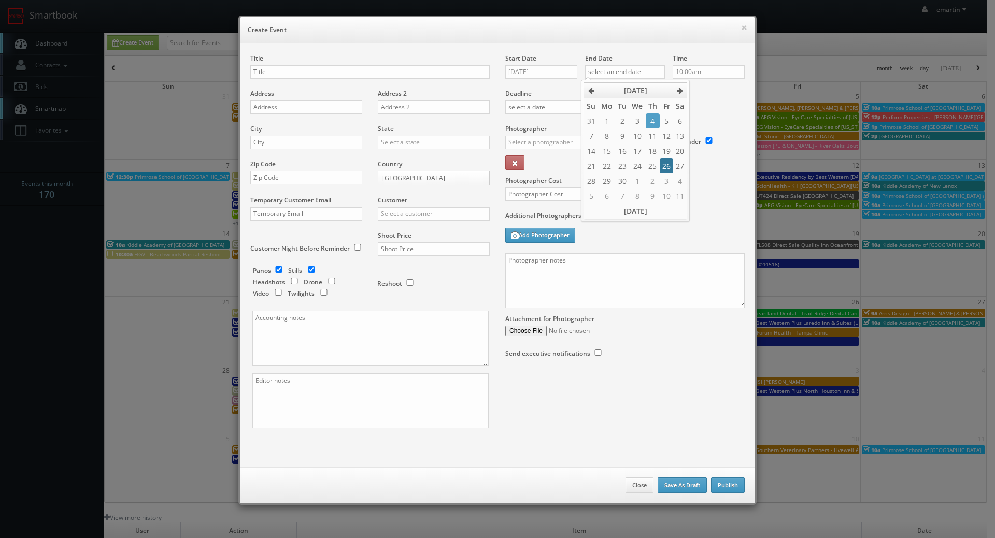
click at [662, 165] on td "26" at bounding box center [666, 166] width 13 height 15
type input "09/26/2025"
click at [718, 96] on label "Deadline" at bounding box center [625, 93] width 255 height 9
click at [278, 79] on div "Title" at bounding box center [369, 71] width 239 height 35
click at [278, 76] on input "text" at bounding box center [369, 71] width 239 height 13
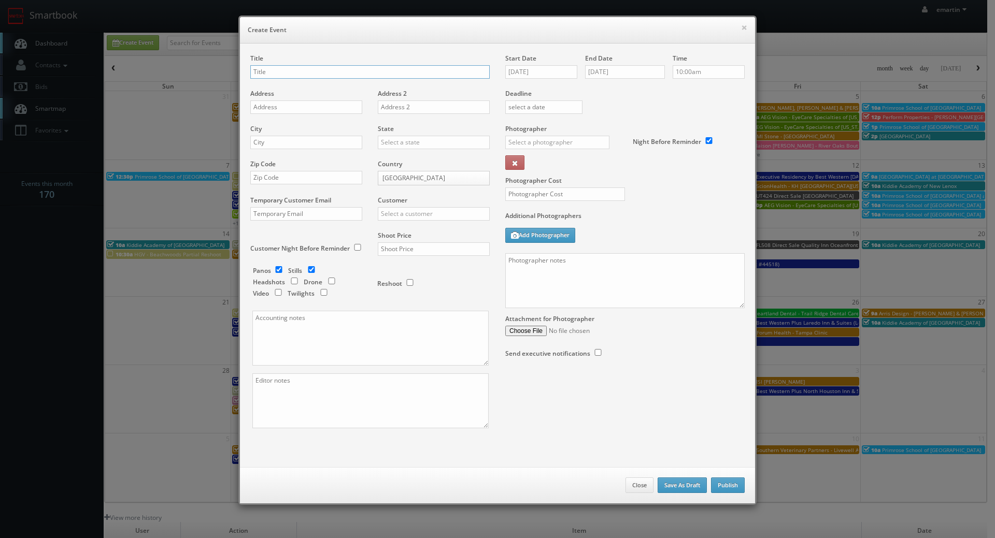
paste input "Best Western Plus Eau Claire Conference Center"
click at [452, 77] on input "Best Western Plus Eau Claire Conference Center (Loc #" at bounding box center [369, 71] width 239 height 13
paste input "50126"
type input "Best Western Plus Eau Claire Conference Center (Loc #50126)"
click at [311, 117] on div "Address" at bounding box center [310, 106] width 120 height 35
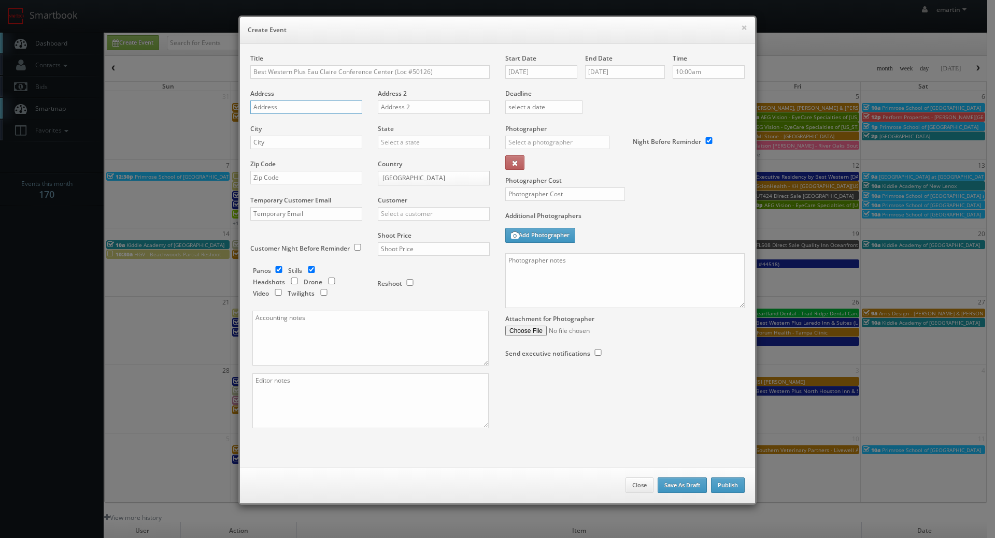
click at [307, 109] on input "text" at bounding box center [306, 107] width 112 height 13
paste input "3340 Mondovi Rd"
type input "3340 Mondovi Rd"
click at [281, 134] on div "City" at bounding box center [310, 141] width 120 height 35
click at [293, 144] on input "text" at bounding box center [306, 142] width 112 height 13
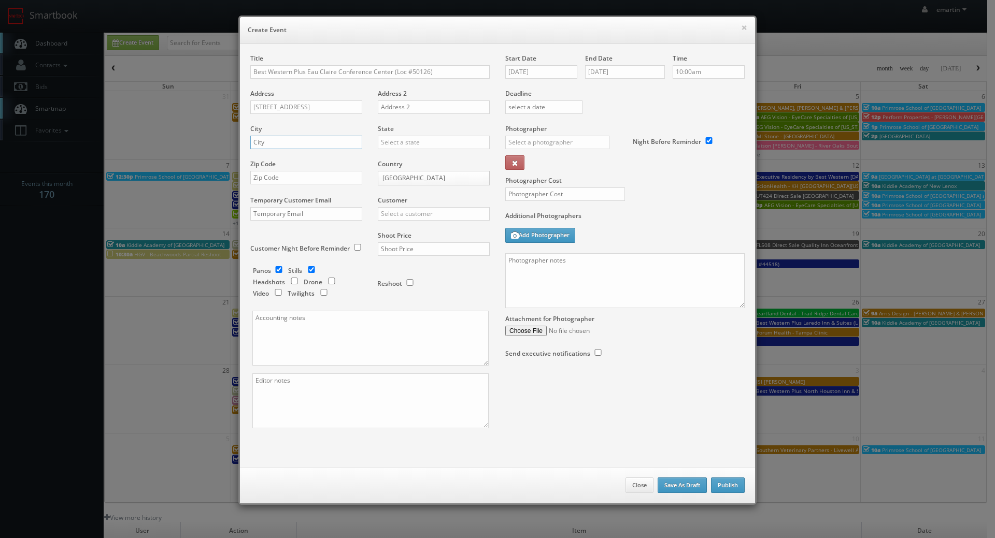
paste input "Eau Claire"
type input "Eau Claire"
click at [391, 142] on input "text" at bounding box center [434, 142] width 112 height 13
click at [416, 157] on div "[US_STATE]" at bounding box center [433, 159] width 111 height 17
type input "[US_STATE]"
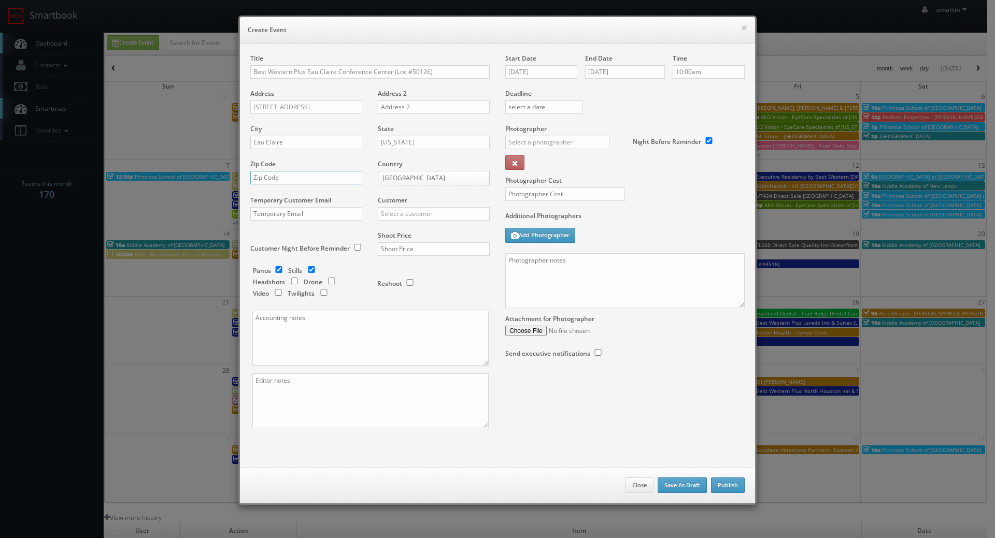
drag, startPoint x: 293, startPoint y: 180, endPoint x: 323, endPoint y: 184, distance: 29.8
click at [293, 179] on input "text" at bounding box center [306, 177] width 112 height 13
paste input "54701"
type input "54701"
click at [395, 217] on input "text" at bounding box center [434, 213] width 112 height 13
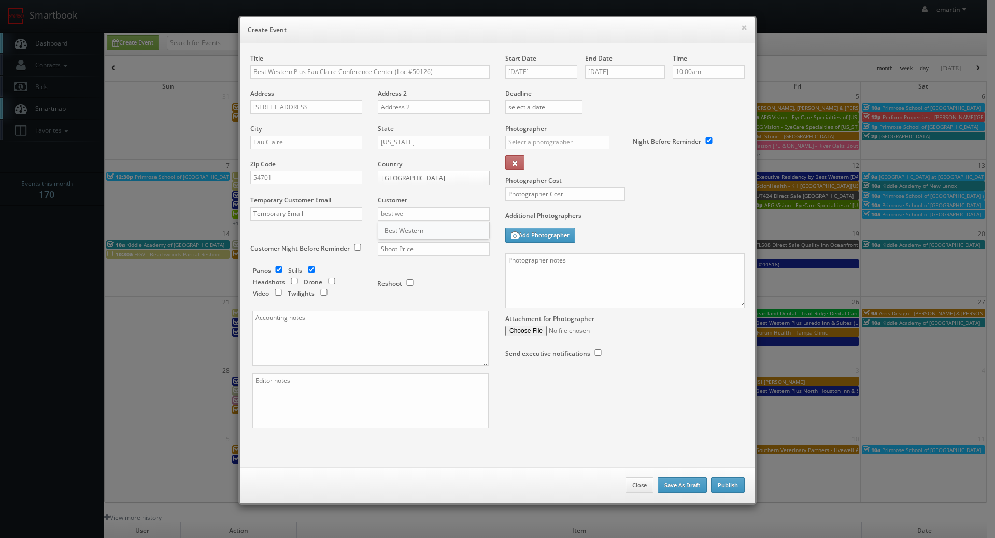
click at [393, 226] on div "Best Western" at bounding box center [433, 230] width 111 height 17
type input "Best Western"
click at [393, 251] on input "text" at bounding box center [434, 249] width 112 height 13
type input "3,475"
drag, startPoint x: 421, startPoint y: 280, endPoint x: 428, endPoint y: 278, distance: 6.6
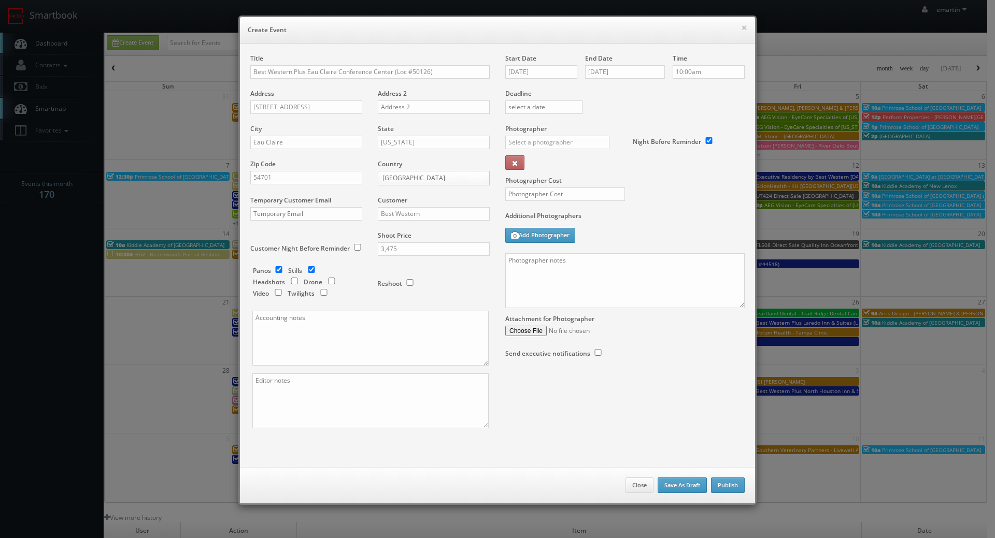
click at [422, 280] on div "Reshoot" at bounding box center [429, 278] width 104 height 24
click at [277, 271] on input "checkbox" at bounding box center [279, 269] width 16 height 7
checkbox input "false"
click at [319, 293] on input "checkbox" at bounding box center [324, 292] width 16 height 7
checkbox input "true"
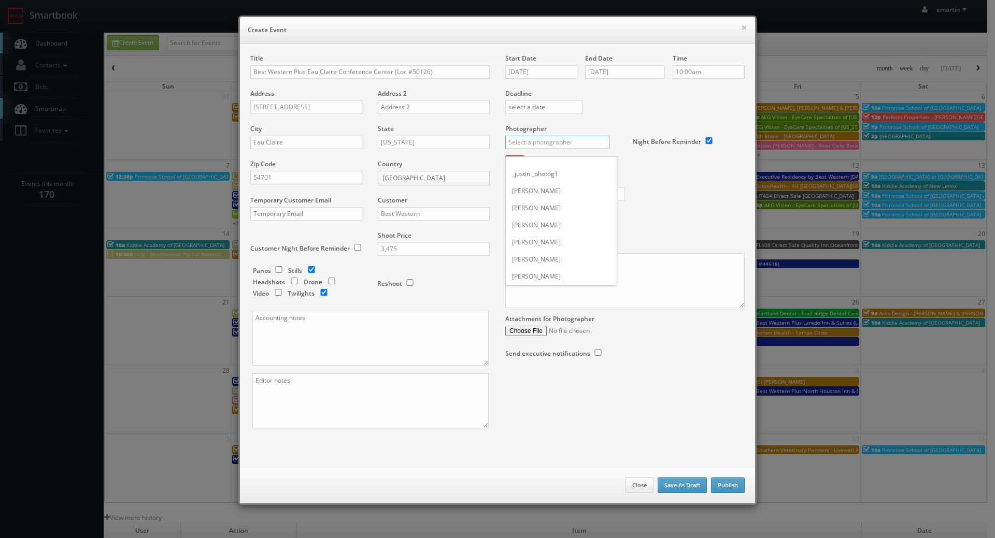
click at [528, 142] on input "text" at bounding box center [557, 142] width 104 height 13
click at [544, 186] on div "[PERSON_NAME]" at bounding box center [561, 182] width 111 height 17
type input "[PERSON_NAME]"
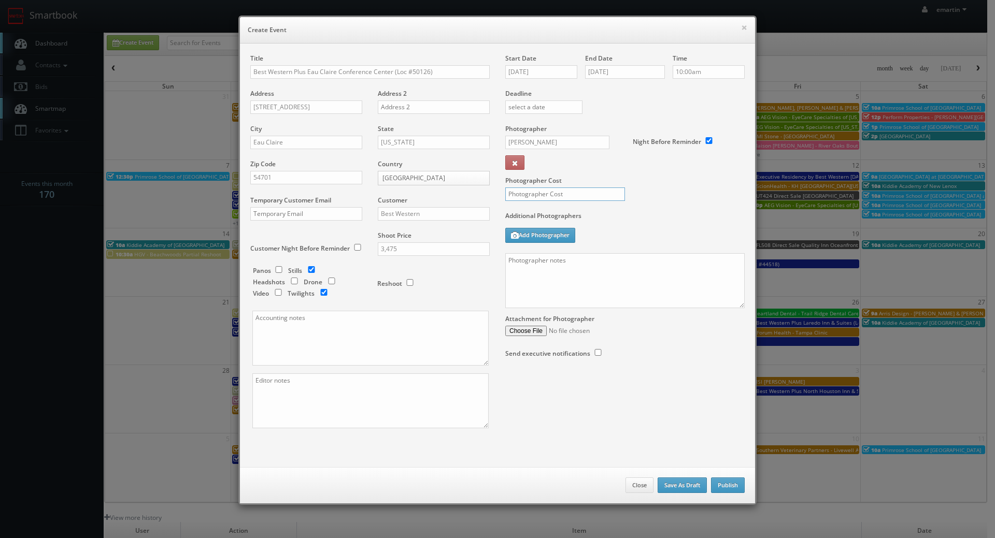
click at [542, 194] on input "text" at bounding box center [565, 194] width 120 height 13
type input "1,025"
click at [654, 208] on div "Photographer Cost 1,025" at bounding box center [625, 167] width 255 height 87
click at [690, 294] on textarea at bounding box center [624, 280] width 239 height 55
paste textarea "Onsite contact is ______. Overnight stay ___. Stills, and exterior twilights. F…"
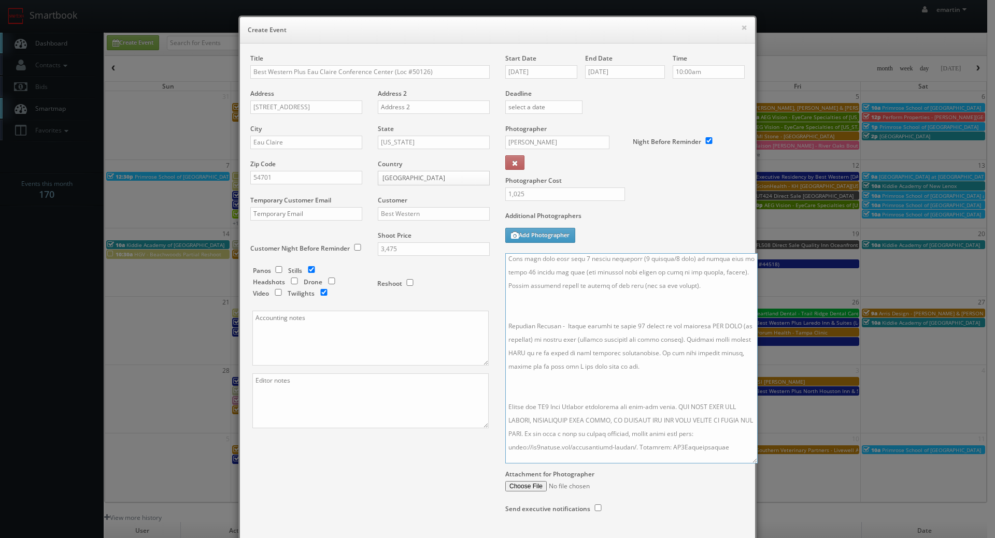
drag, startPoint x: 736, startPoint y: 304, endPoint x: 749, endPoint y: 559, distance: 254.8
click at [749, 538] on html "Smartbook Toggle Side Navigation Toggle Top Navigation emartin emartin Profile …" at bounding box center [497, 358] width 995 height 717
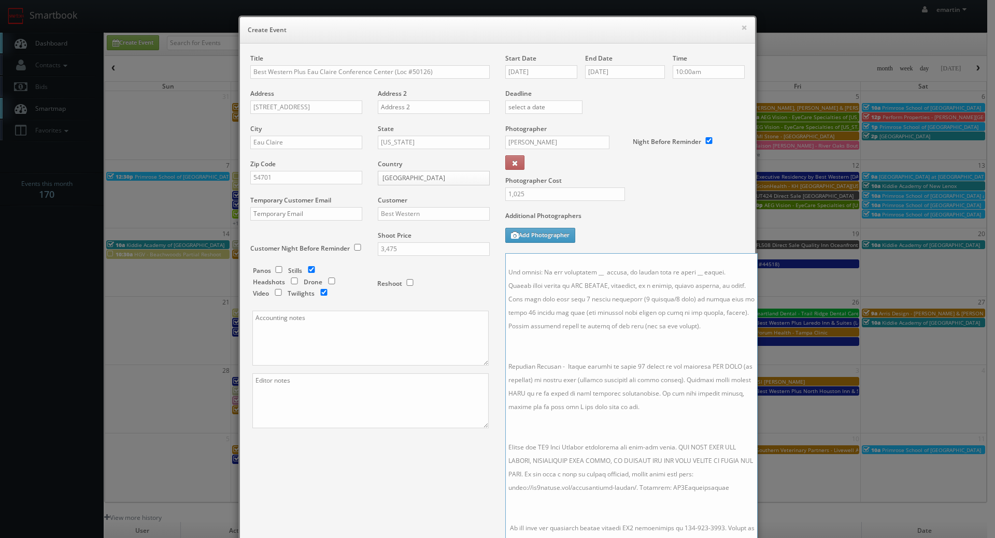
click at [585, 494] on textarea at bounding box center [631, 407] width 252 height 309
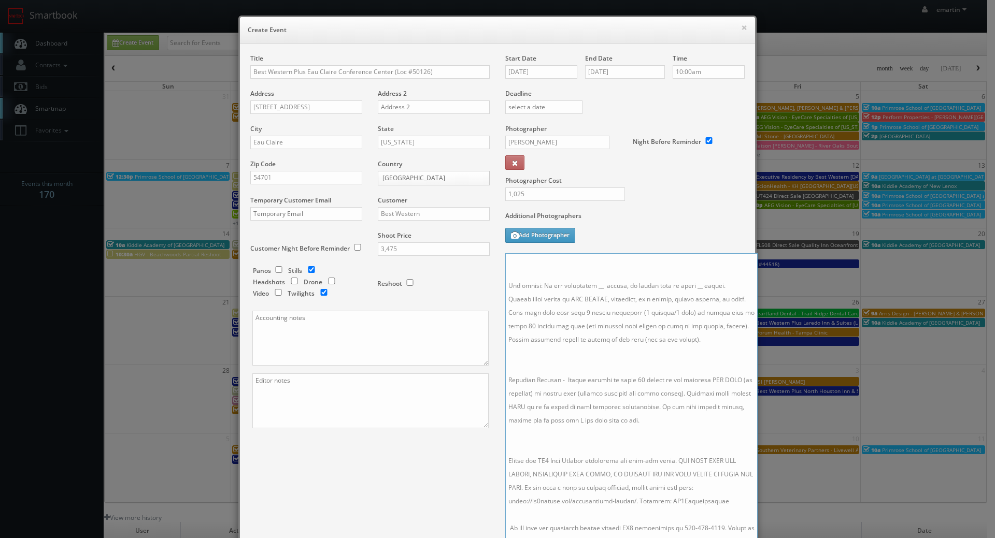
click at [547, 434] on textarea at bounding box center [631, 407] width 252 height 309
click at [530, 369] on textarea at bounding box center [631, 407] width 252 height 309
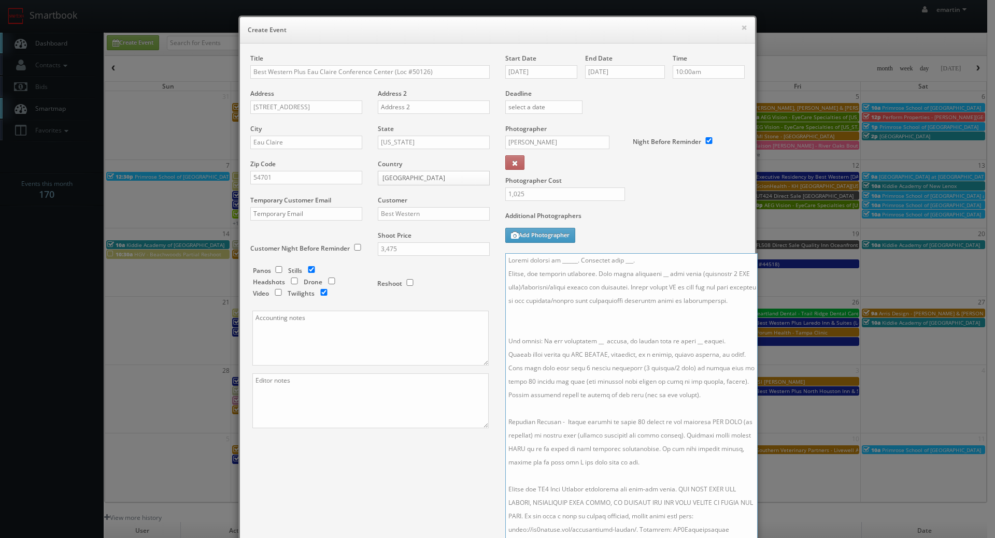
click at [532, 345] on textarea at bounding box center [631, 407] width 252 height 309
click at [609, 353] on textarea at bounding box center [631, 407] width 252 height 309
drag, startPoint x: 643, startPoint y: 262, endPoint x: 620, endPoint y: 261, distance: 23.3
click at [620, 261] on textarea at bounding box center [631, 407] width 252 height 309
click at [648, 277] on textarea at bounding box center [631, 407] width 252 height 309
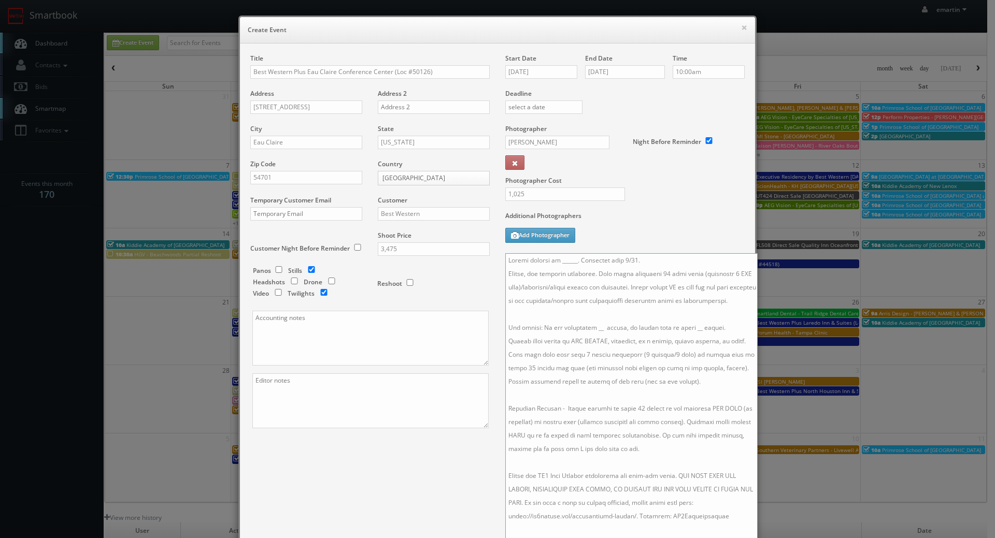
click at [588, 340] on textarea at bounding box center [631, 407] width 252 height 309
click at [688, 341] on textarea at bounding box center [631, 407] width 252 height 309
click at [525, 74] on input "09/25/2025" at bounding box center [541, 71] width 72 height 13
click at [690, 209] on div "Photographer Cost 1,025" at bounding box center [625, 167] width 255 height 87
click at [575, 268] on textarea at bounding box center [631, 407] width 252 height 309
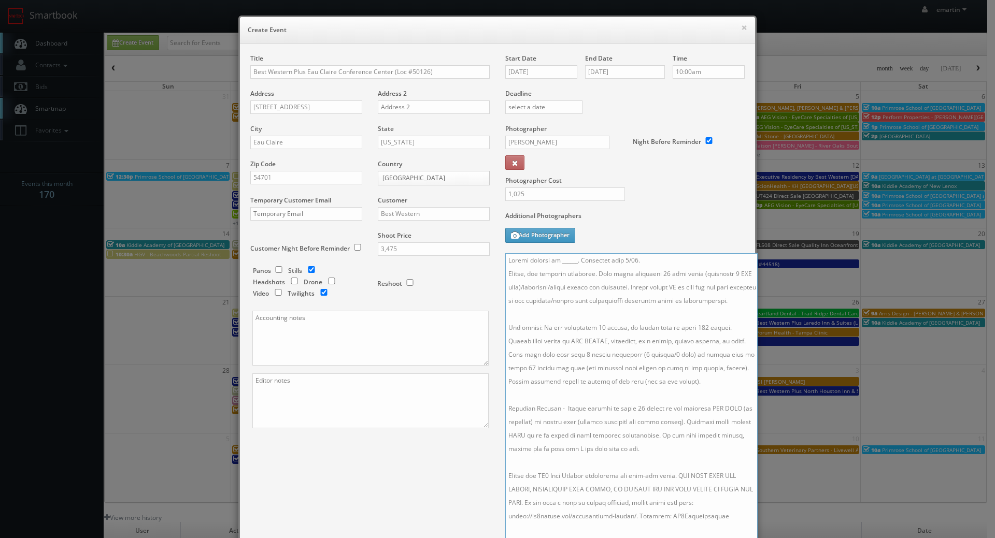
click at [571, 261] on textarea at bounding box center [631, 407] width 252 height 309
paste textarea "Kay Patel, ketul.ptl11@gmail.com, 815-329-4895"
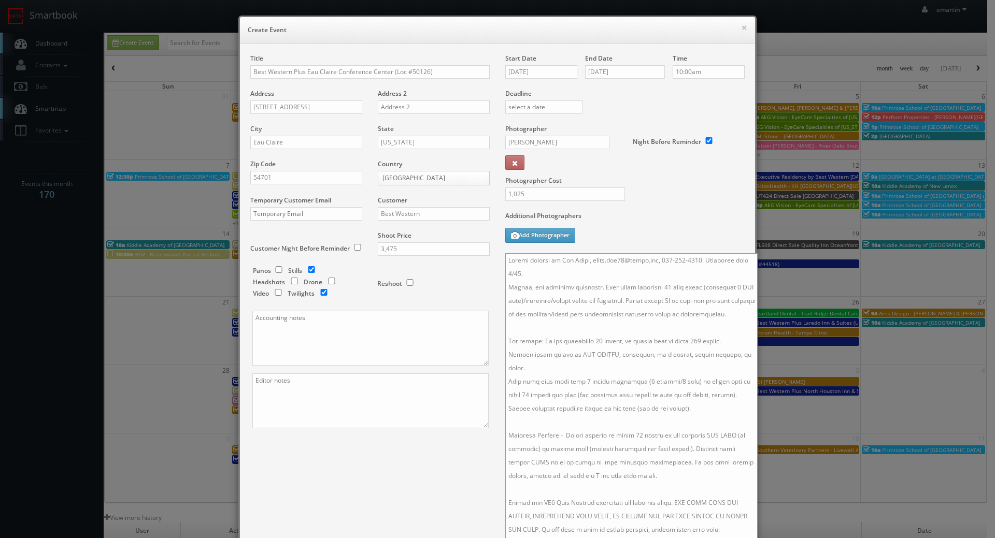
click at [656, 258] on textarea at bounding box center [631, 407] width 252 height 309
drag, startPoint x: 654, startPoint y: 259, endPoint x: 590, endPoint y: 260, distance: 63.8
click at [590, 260] on textarea at bounding box center [631, 407] width 252 height 309
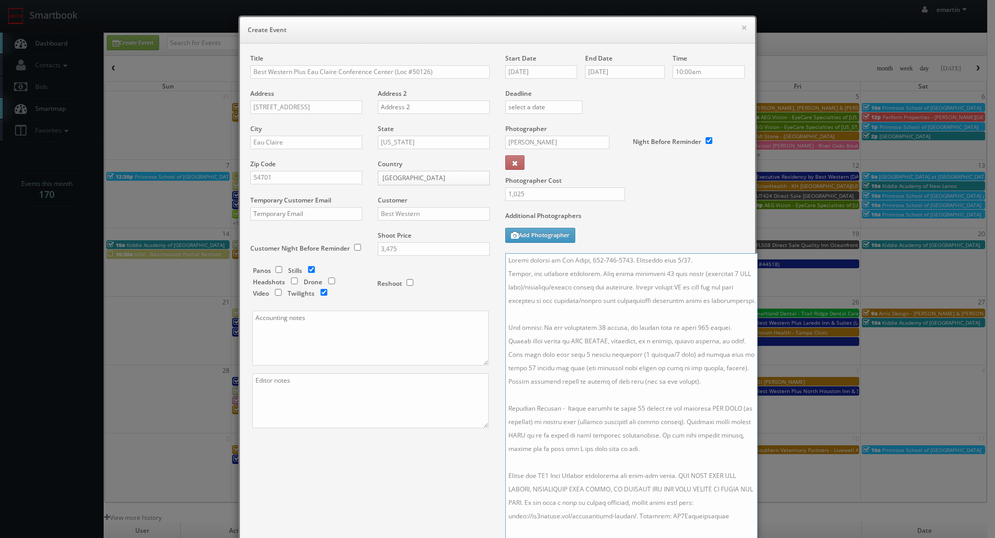
click at [641, 297] on textarea at bounding box center [631, 407] width 252 height 309
click at [505, 260] on textarea at bounding box center [631, 407] width 252 height 309
paste textarea "**two day shoot - arrive at 10am for a full day of shooting, stay overnight, fi…"
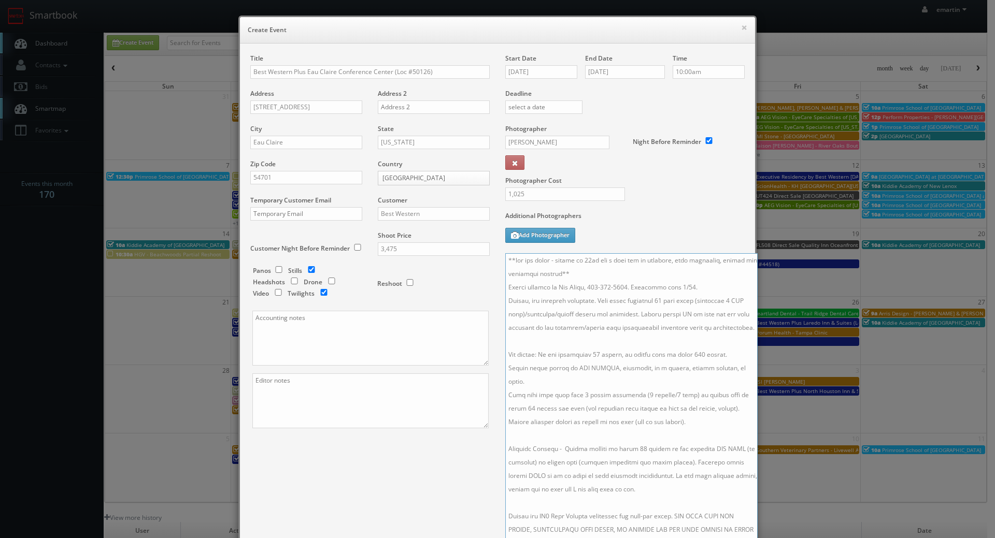
click at [505, 488] on textarea at bounding box center [631, 407] width 252 height 309
type textarea "**two day shoot - arrive at 10am for a full day of shooting, stay overnight, fi…"
click at [392, 462] on div "Title Best Western Plus Eau Claire Conference Center (Loc #50126) Address 3340 …" at bounding box center [498, 343] width 510 height 579
click at [324, 505] on div "Title Best Western Plus Eau Claire Conference Center (Loc #50126) Address 3340 …" at bounding box center [498, 343] width 510 height 579
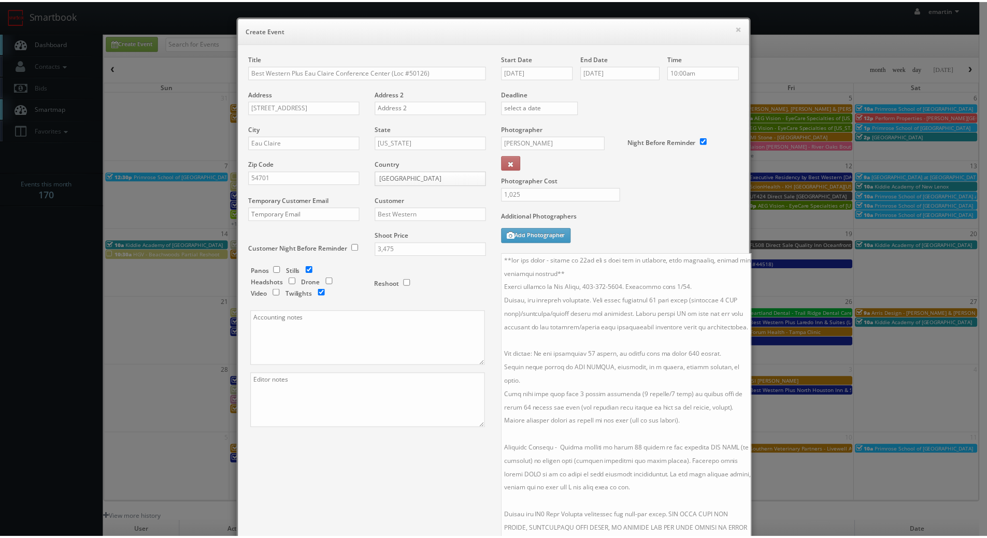
scroll to position [168, 0]
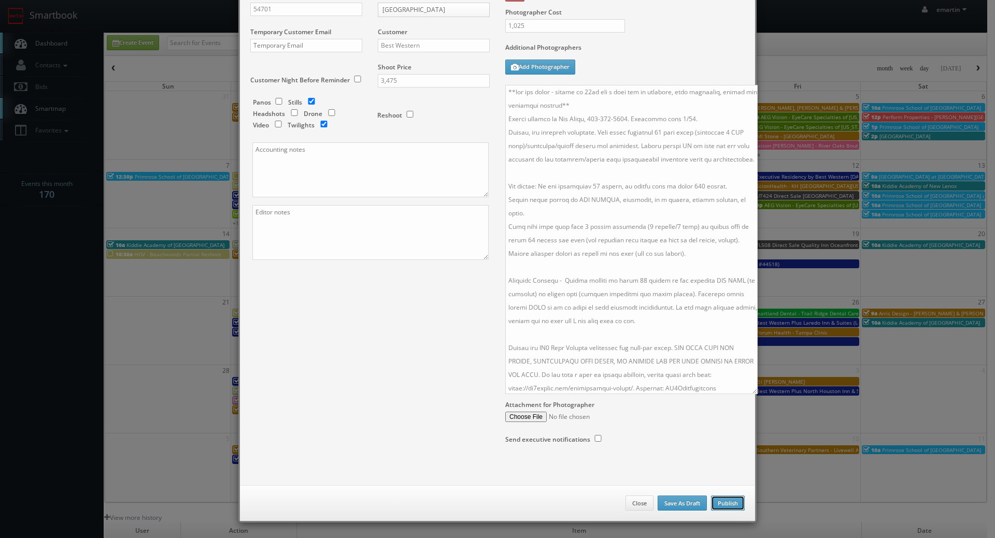
click at [713, 505] on button "Publish" at bounding box center [728, 504] width 34 height 16
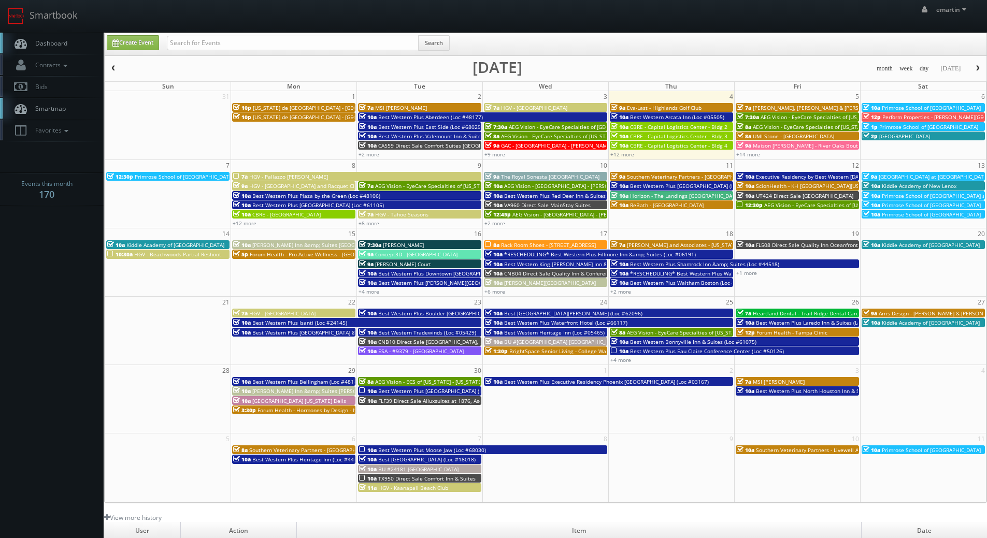
click at [50, 47] on span "Dashboard" at bounding box center [48, 43] width 37 height 9
click at [225, 37] on input "text" at bounding box center [293, 43] width 252 height 15
type input "[PERSON_NAME]"
click at [252, 42] on input "text" at bounding box center [293, 43] width 252 height 15
click at [248, 84] on th "Mon" at bounding box center [294, 86] width 126 height 9
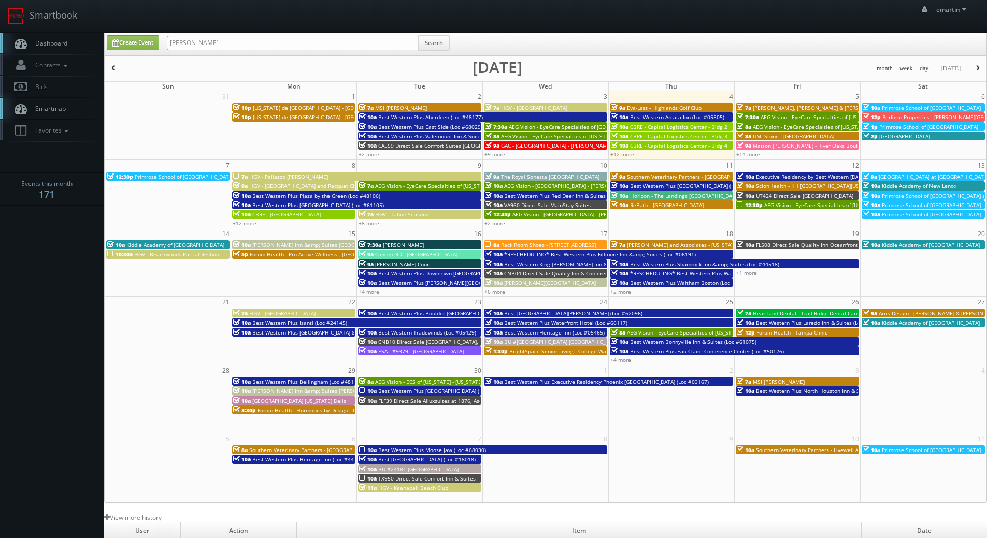
click at [232, 38] on input "brian ph" at bounding box center [293, 43] width 252 height 15
type input "brian phillips"
click at [450, 41] on button "Search" at bounding box center [434, 43] width 32 height 16
click at [436, 40] on button "Search" at bounding box center [434, 43] width 32 height 16
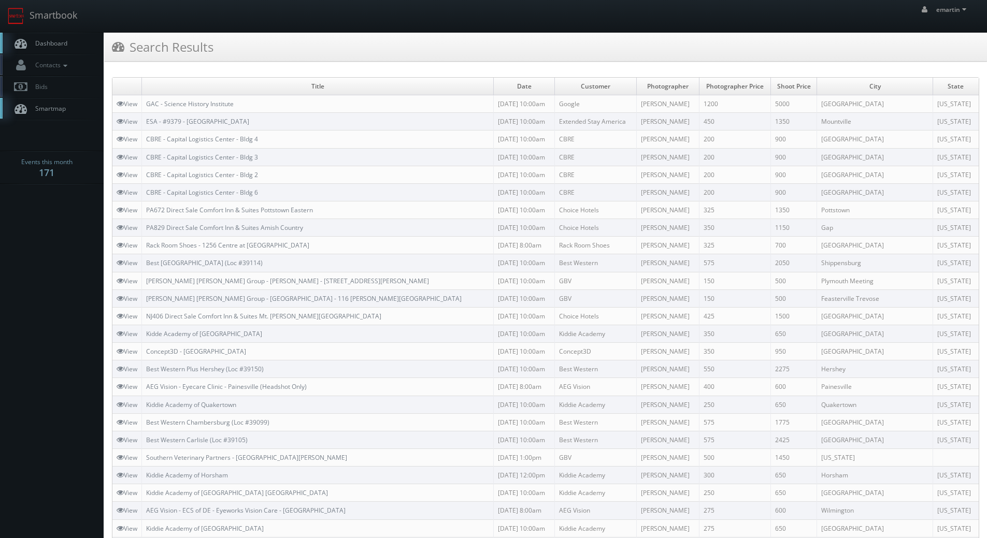
click at [41, 42] on span "Dashboard" at bounding box center [48, 43] width 37 height 9
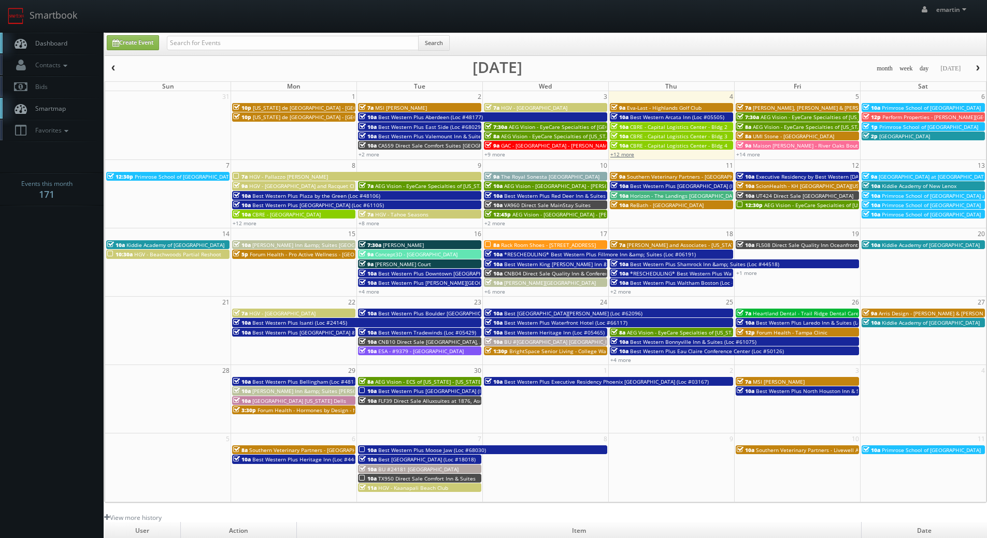
click at [630, 154] on link "+12 more" at bounding box center [623, 154] width 24 height 7
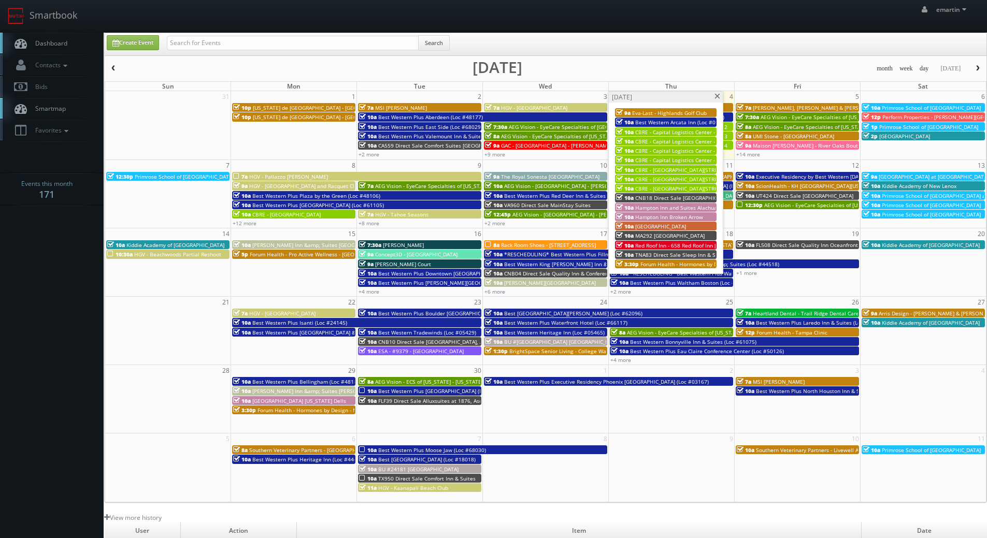
click at [674, 132] on span "CBRE - Capital Logistics Center - Bldg 2" at bounding box center [683, 132] width 97 height 7
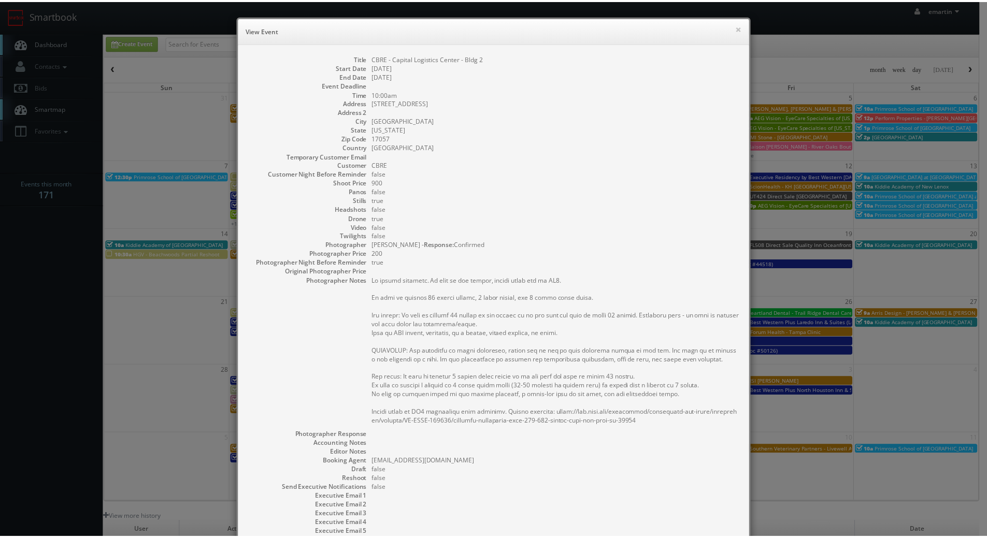
scroll to position [108, 0]
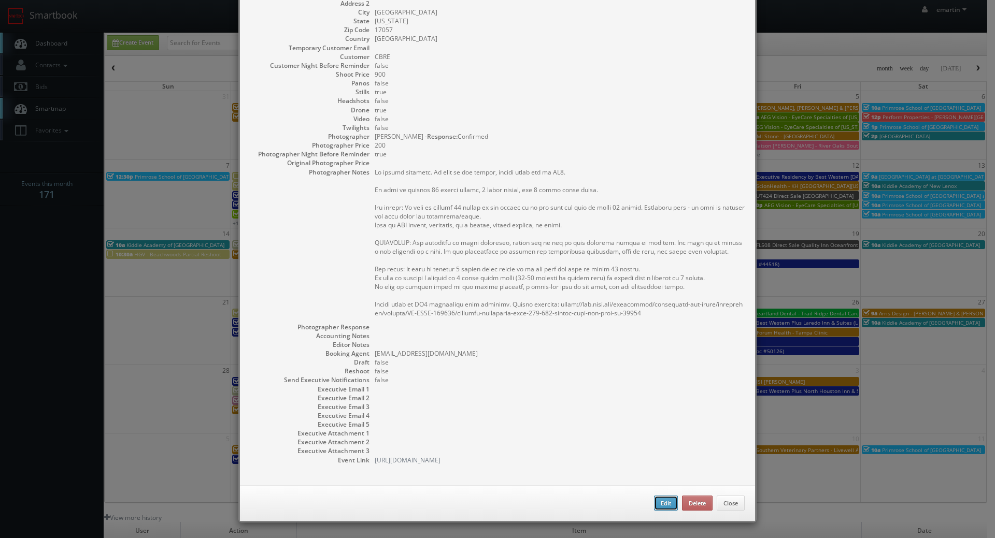
click at [663, 499] on button "Edit" at bounding box center [666, 504] width 24 height 16
type input "CBRE - Capital Logistics Center - Bldg 2"
type input "[STREET_ADDRESS]"
type input "[GEOGRAPHIC_DATA]"
type input "17057"
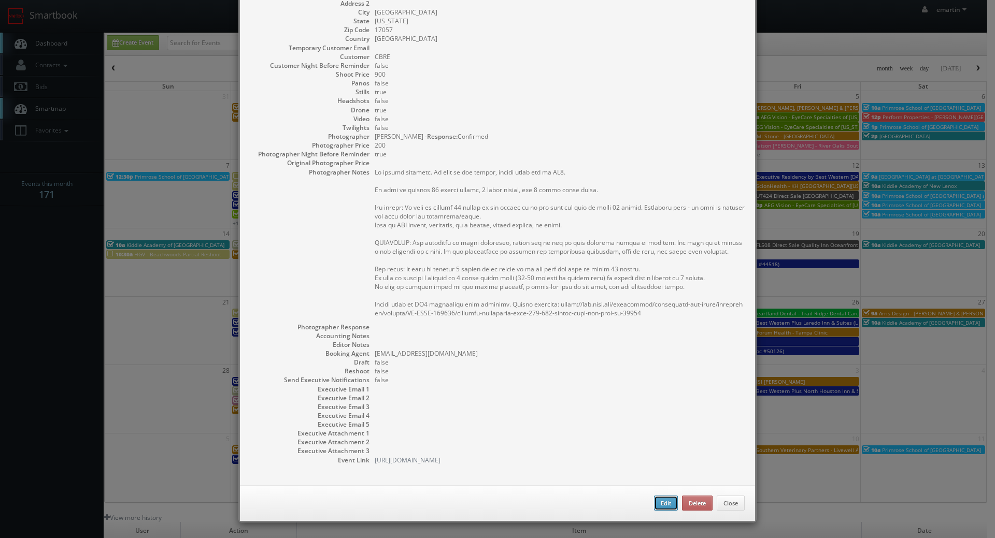
type input "900"
checkbox input "true"
type input "[DATE]"
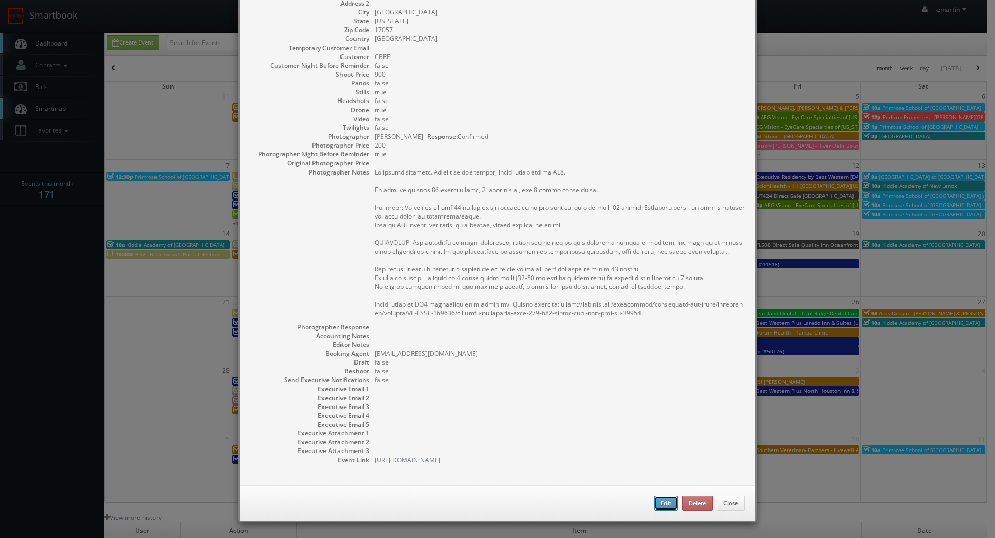
type input "10:00am"
checkbox input "true"
type textarea "No onsite contacts. In case of any issues, please reach out to CS3. We need to …"
select select "[US_STATE]"
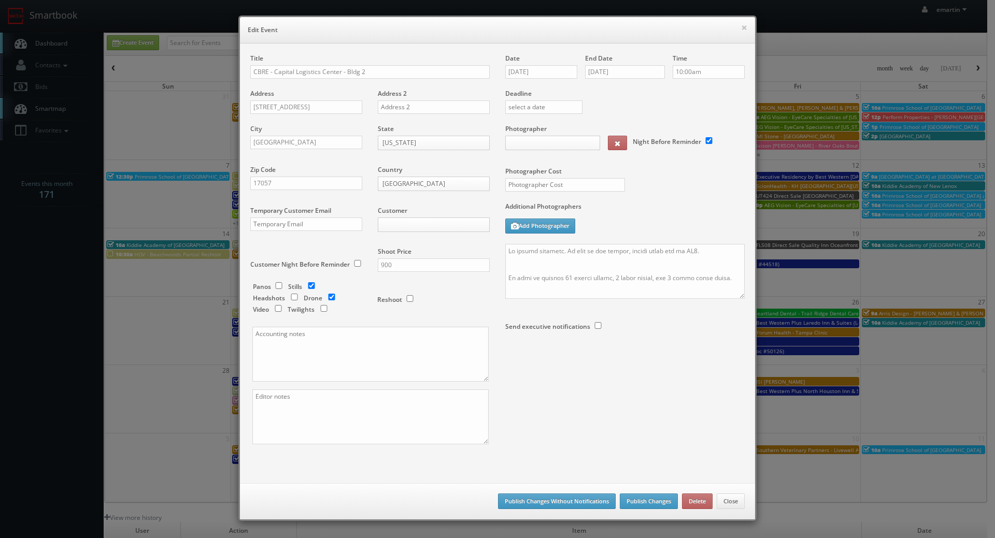
type input "900"
type input "200"
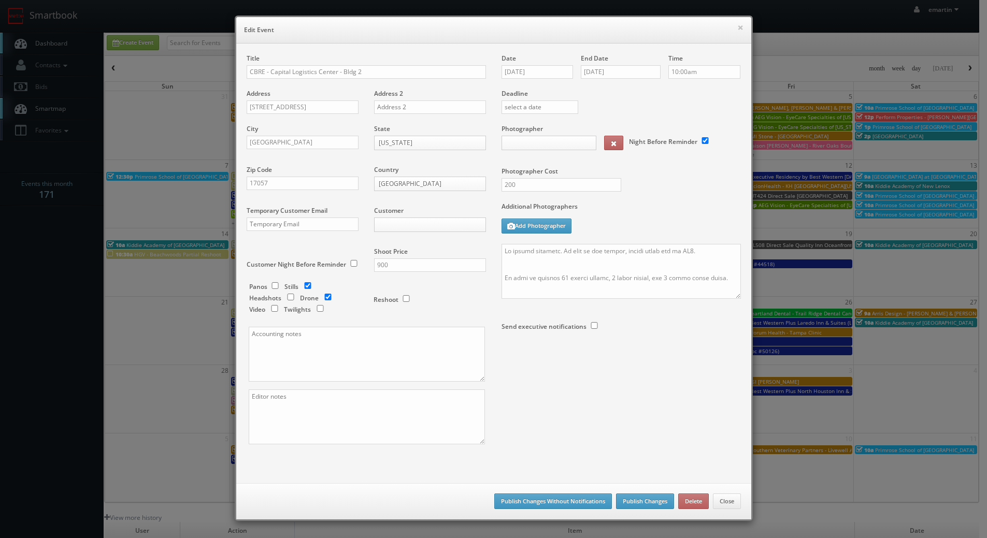
select select "[EMAIL_ADDRESS][DOMAIN_NAME]"
select select "[PERSON_NAME][EMAIL_ADDRESS][DOMAIN_NAME]"
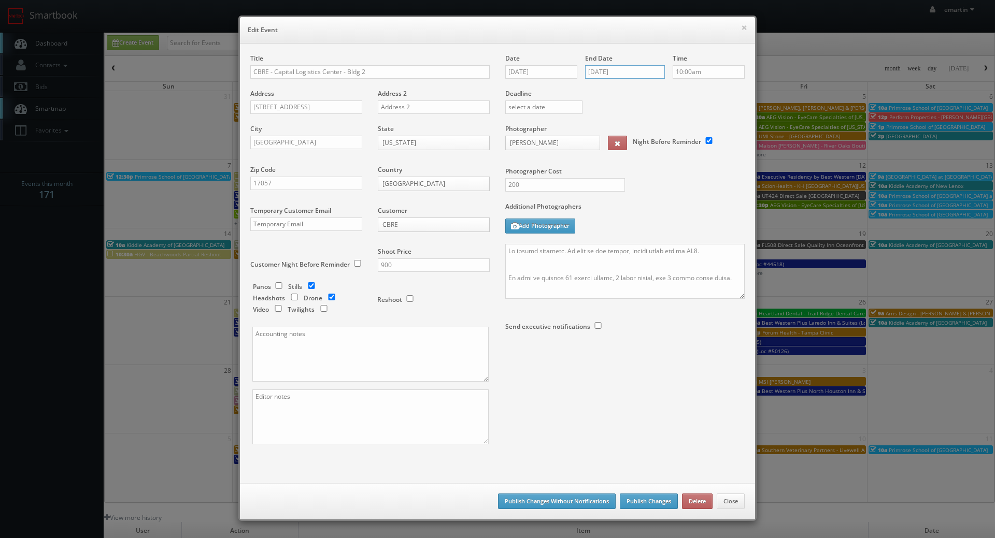
click at [599, 74] on input "[DATE]" at bounding box center [625, 71] width 80 height 13
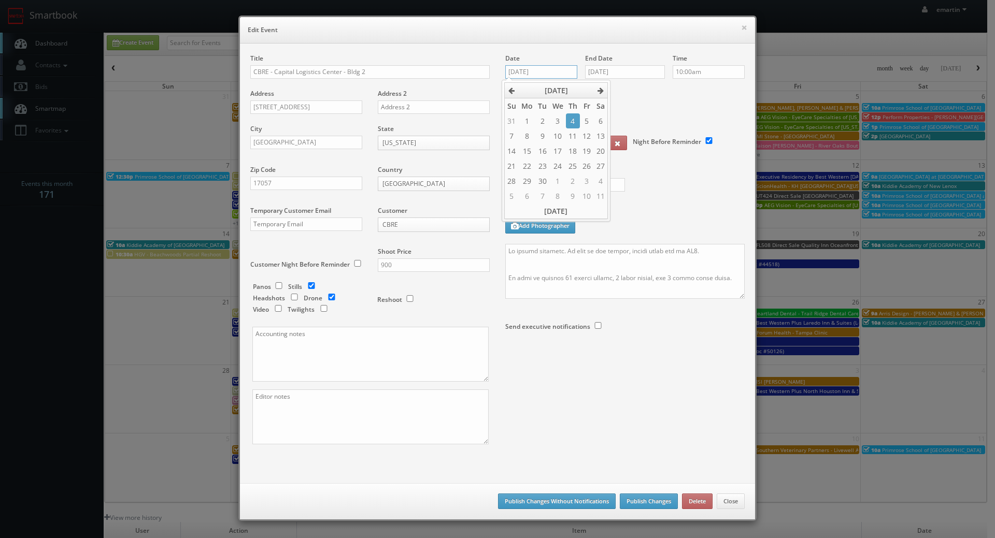
click at [551, 74] on input "[DATE]" at bounding box center [541, 71] width 72 height 13
click at [588, 119] on td "5" at bounding box center [586, 120] width 13 height 15
type input "[DATE]"
drag, startPoint x: 616, startPoint y: 69, endPoint x: 621, endPoint y: 75, distance: 7.7
click at [616, 69] on input "[DATE]" at bounding box center [625, 71] width 80 height 13
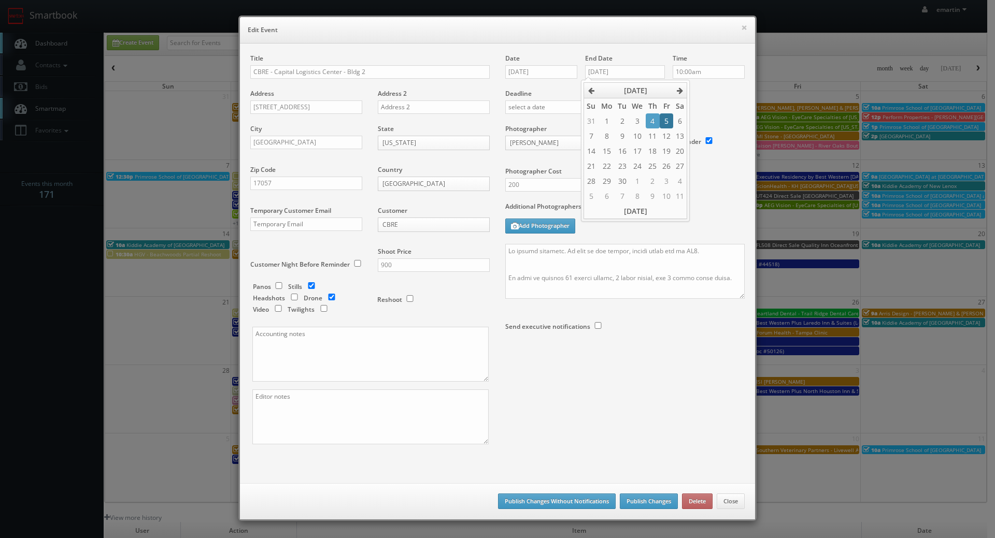
click at [666, 122] on td "5" at bounding box center [666, 120] width 13 height 15
type input "[DATE]"
click at [645, 509] on div "Save as draft Publish Changes Without Notifications Publish Changes Delete Close" at bounding box center [497, 502] width 515 height 36
click at [645, 501] on button "Publish Changes" at bounding box center [649, 502] width 58 height 16
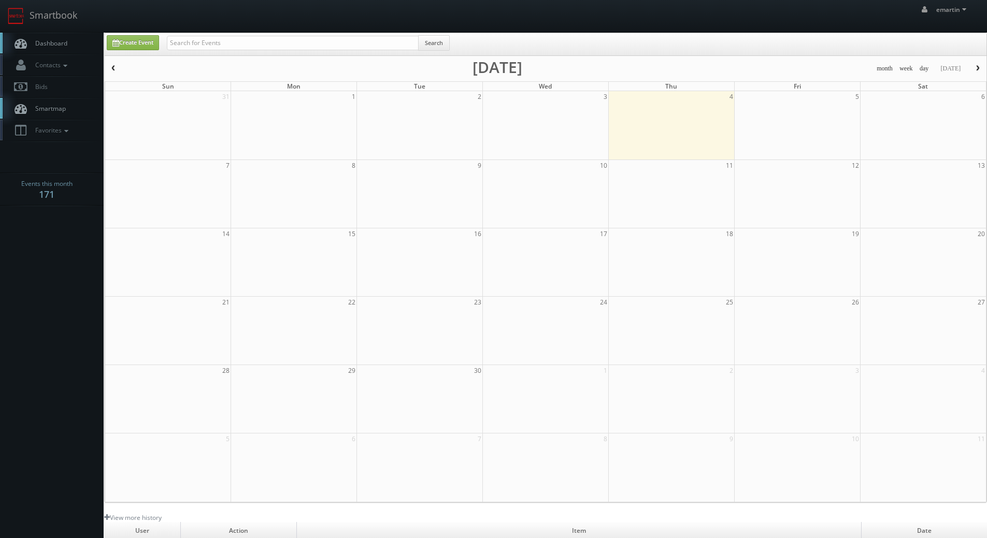
click at [63, 46] on span "Dashboard" at bounding box center [48, 43] width 37 height 9
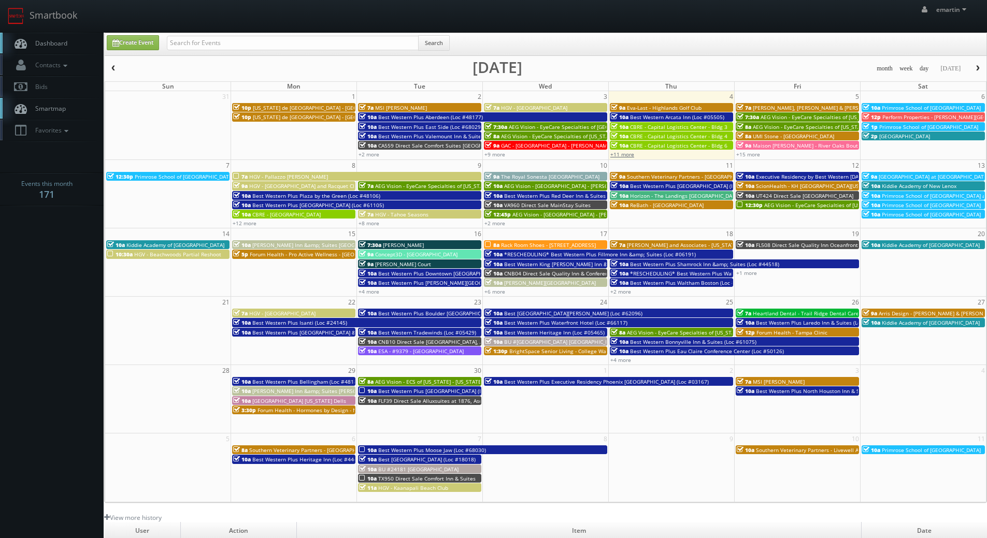
click at [629, 156] on link "+11 more" at bounding box center [623, 154] width 24 height 7
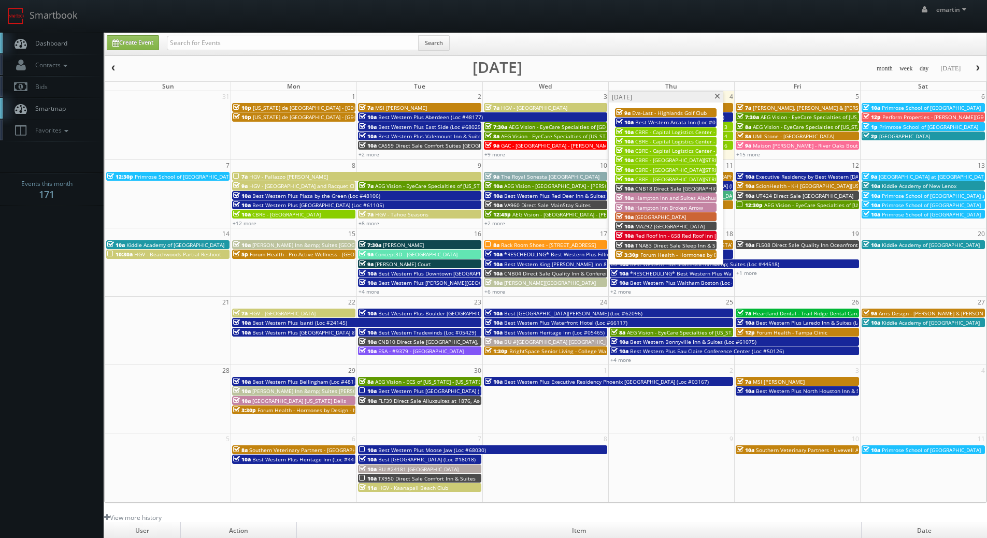
click at [650, 132] on span "CBRE - Capital Logistics Center - Bldg 3" at bounding box center [683, 132] width 97 height 7
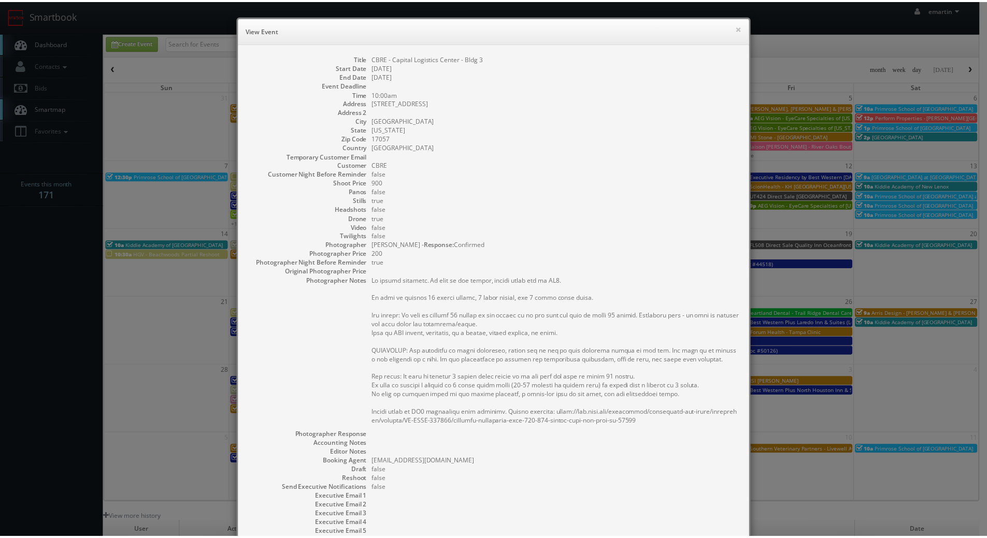
scroll to position [108, 0]
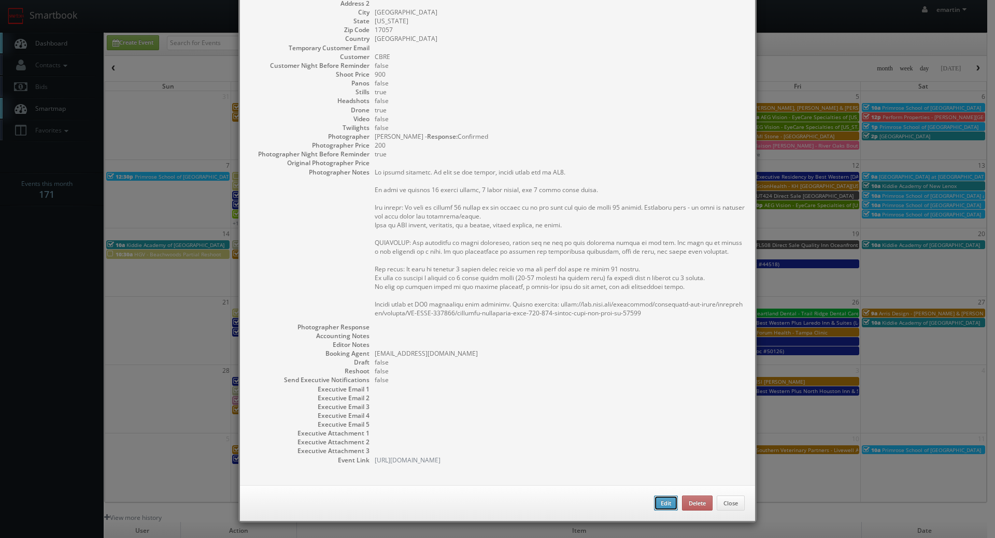
click at [659, 499] on button "Edit" at bounding box center [666, 504] width 24 height 16
type input "CBRE - Capital Logistics Center - Bldg 3"
type input "300 Capital Lane"
type input "Middletown"
type input "17057"
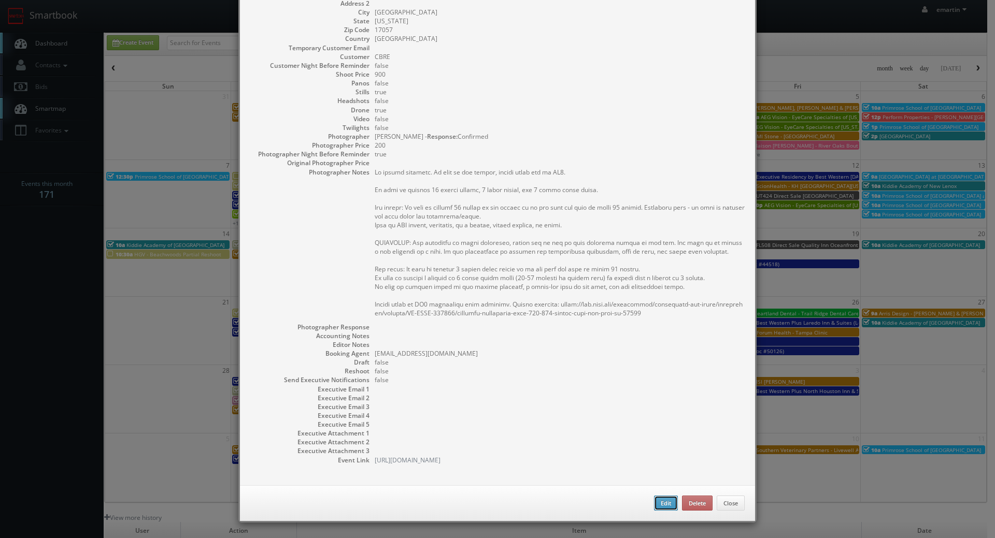
type input "900"
checkbox input "true"
type input "09/04/2025"
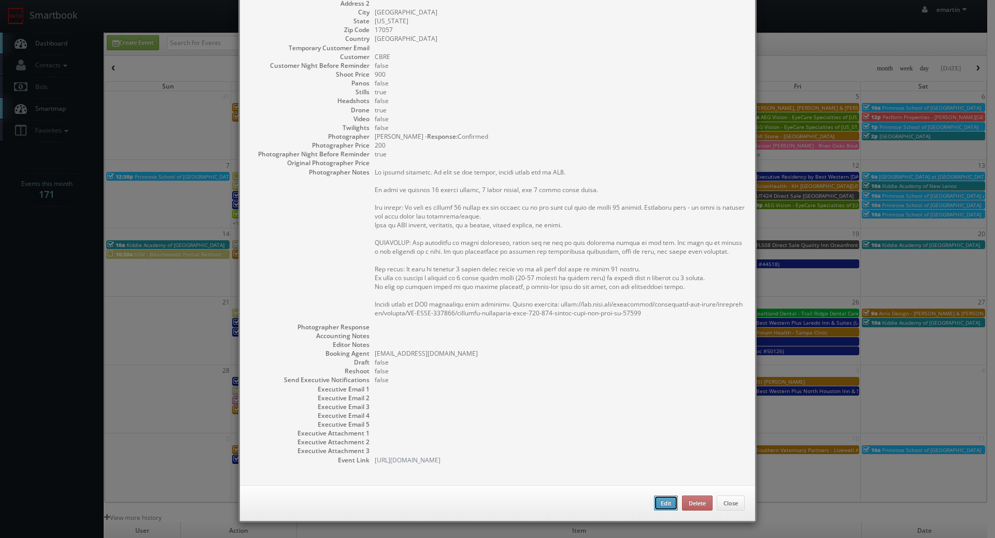
type input "10:00am"
checkbox input "true"
type textarea "No onsite contacts. In case of any issues, please reach out to CS3. We need to …"
select select "[US_STATE]"
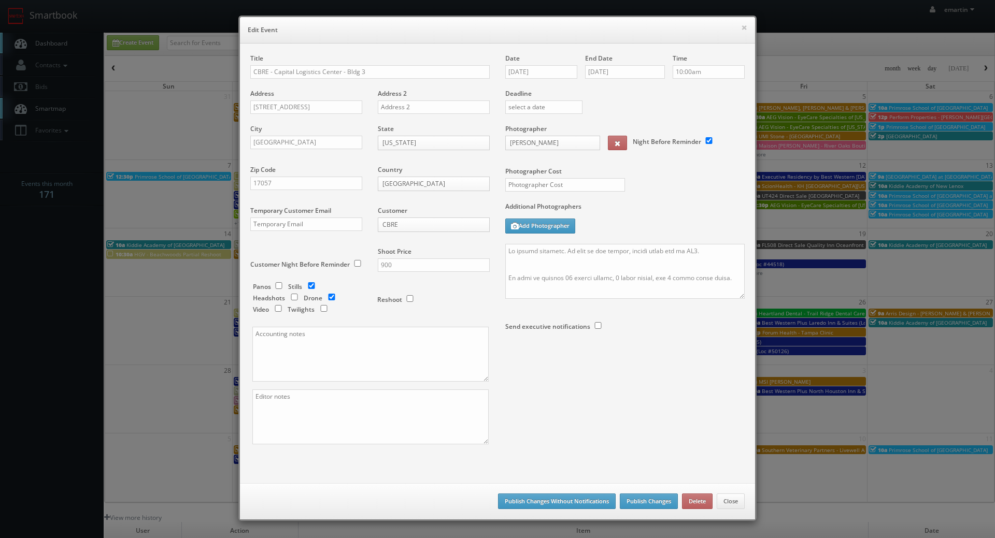
select select "realestate@mg.cs3calendar.com"
type input "900"
select select "brian@brianphillipsphotography.com"
type input "200"
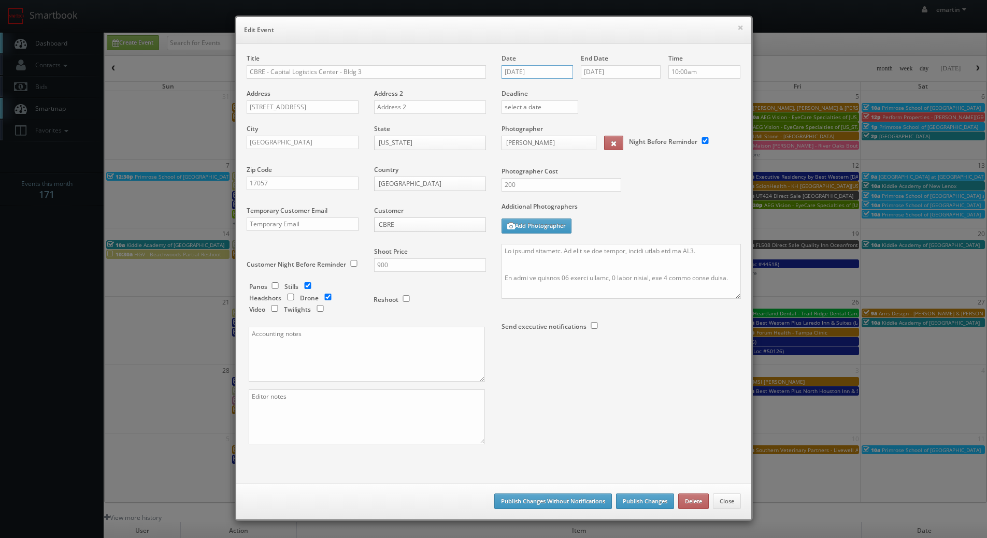
click at [521, 70] on input "09/04/2025" at bounding box center [538, 71] width 72 height 13
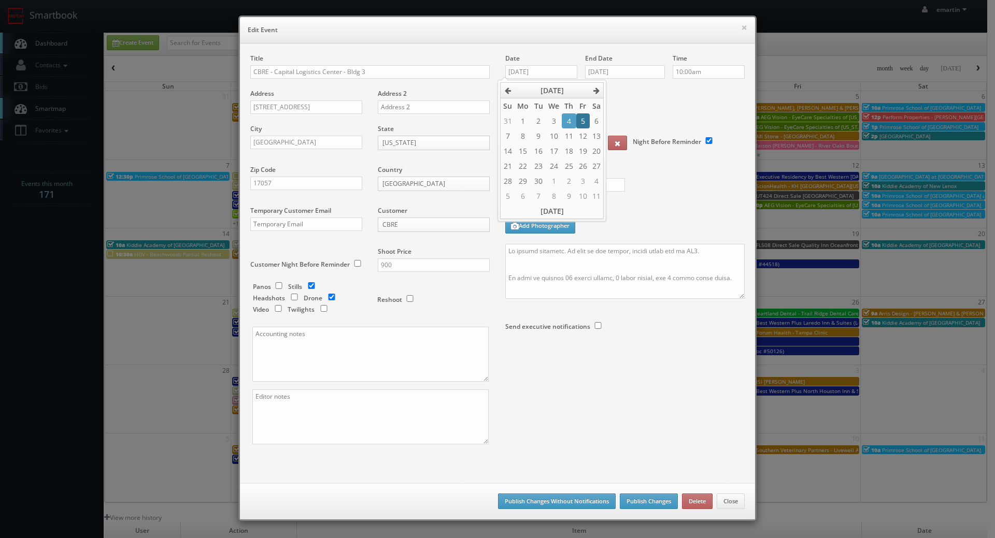
click at [579, 121] on td "5" at bounding box center [582, 120] width 13 height 15
type input "09/05/2025"
click at [621, 70] on input "09/04/2025" at bounding box center [625, 71] width 80 height 13
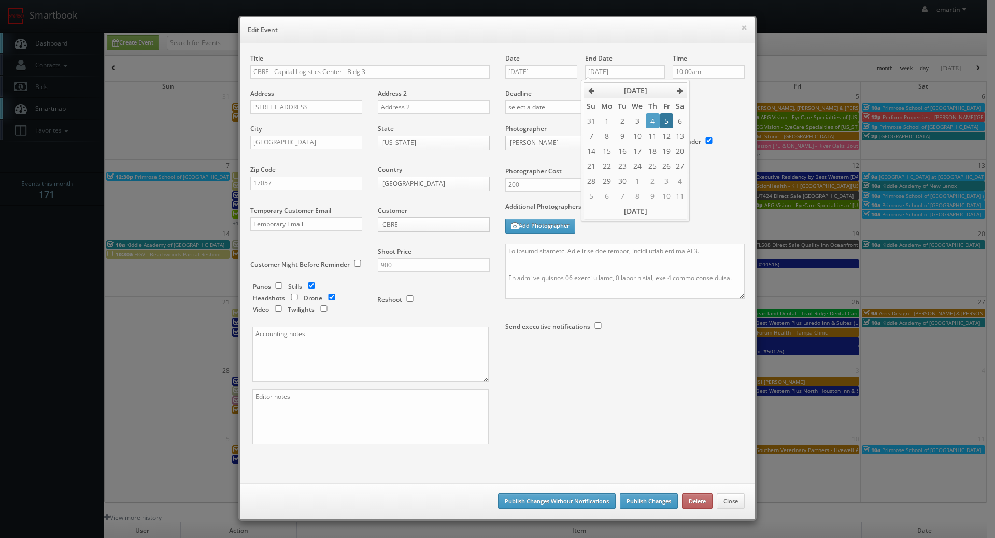
click at [663, 124] on td "5" at bounding box center [666, 120] width 13 height 15
type input "[DATE]"
click at [669, 394] on div "Title CBRE - Capital Logistics Center - Bldg 3 Address 300 Capital Lane Address…" at bounding box center [498, 258] width 510 height 409
click at [637, 501] on button "Publish Changes" at bounding box center [649, 502] width 58 height 16
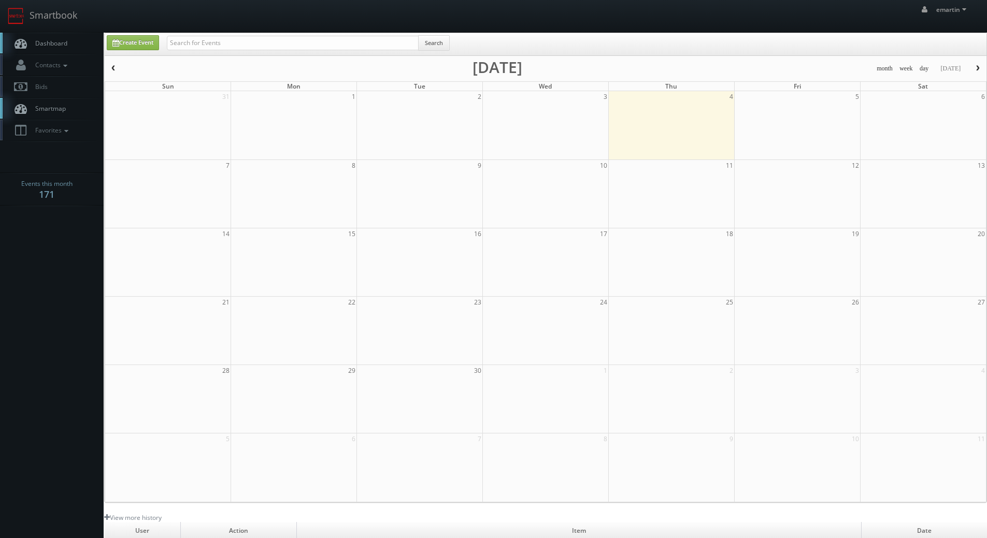
click at [62, 40] on span "Dashboard" at bounding box center [48, 43] width 37 height 9
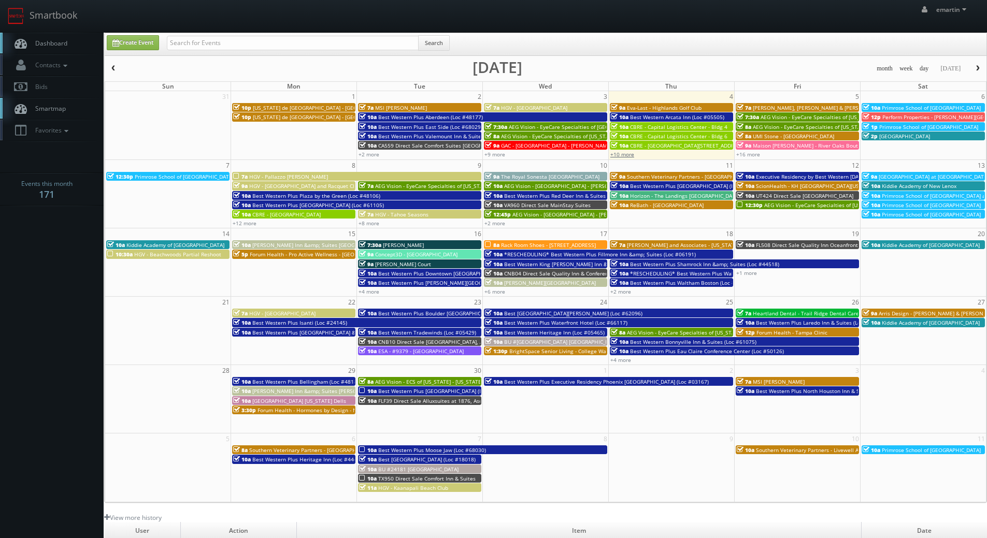
click at [624, 157] on link "+10 more" at bounding box center [623, 154] width 24 height 7
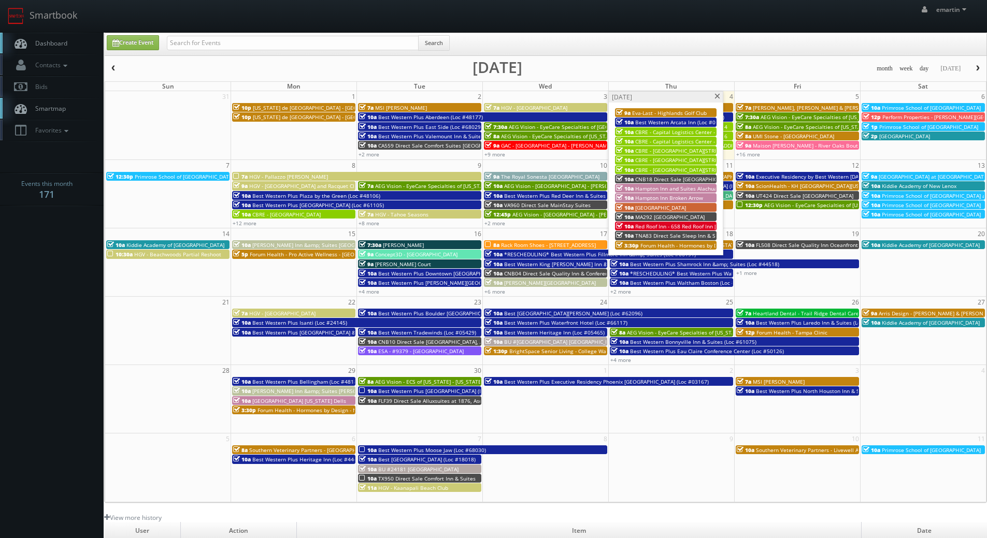
click at [671, 133] on span "CBRE - Capital Logistics Center - Bldg 4" at bounding box center [683, 132] width 97 height 7
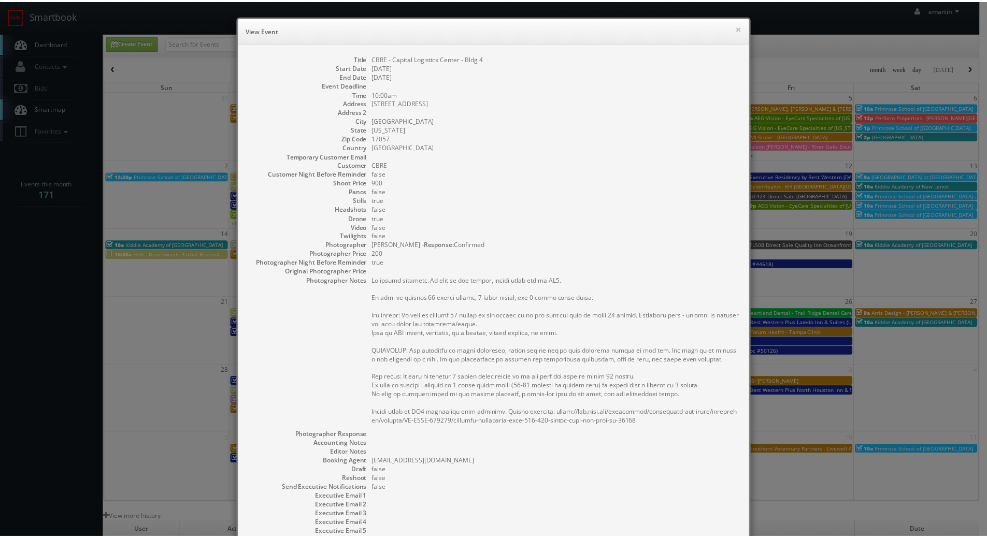
scroll to position [108, 0]
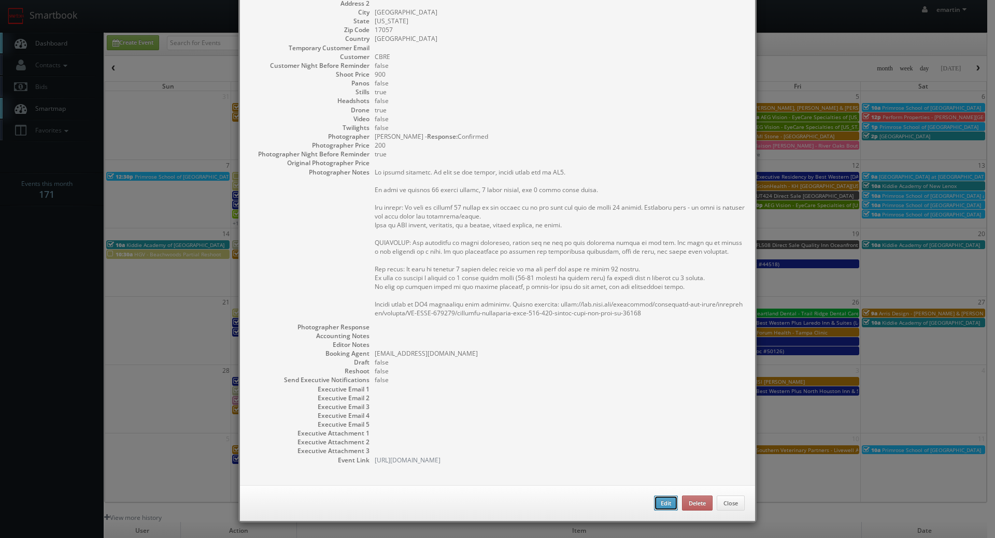
click at [658, 496] on button "Edit" at bounding box center [666, 504] width 24 height 16
type input "CBRE - Capital Logistics Center - Bldg 4"
type input "[STREET_ADDRESS]"
type input "[GEOGRAPHIC_DATA]"
type input "17057"
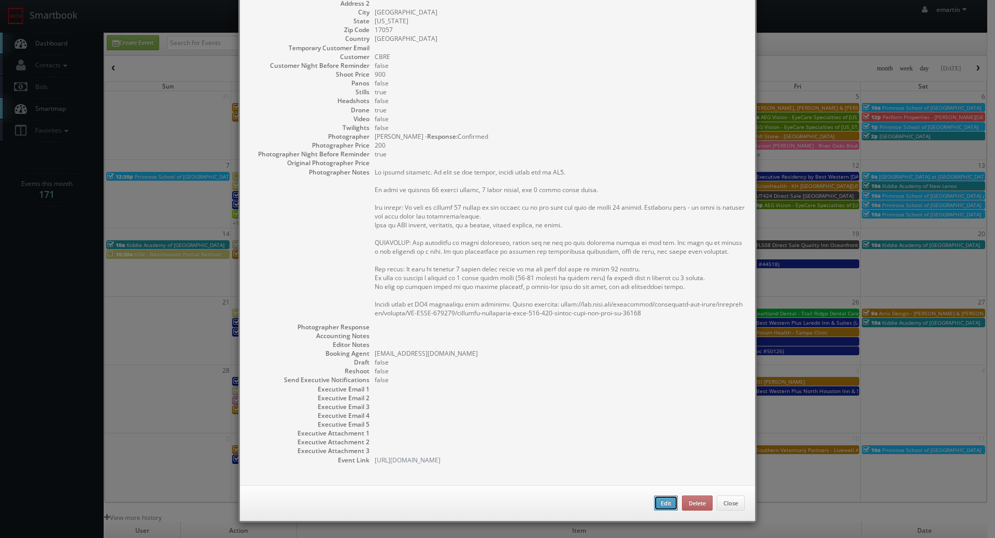
type input "900"
checkbox input "true"
type input "[DATE]"
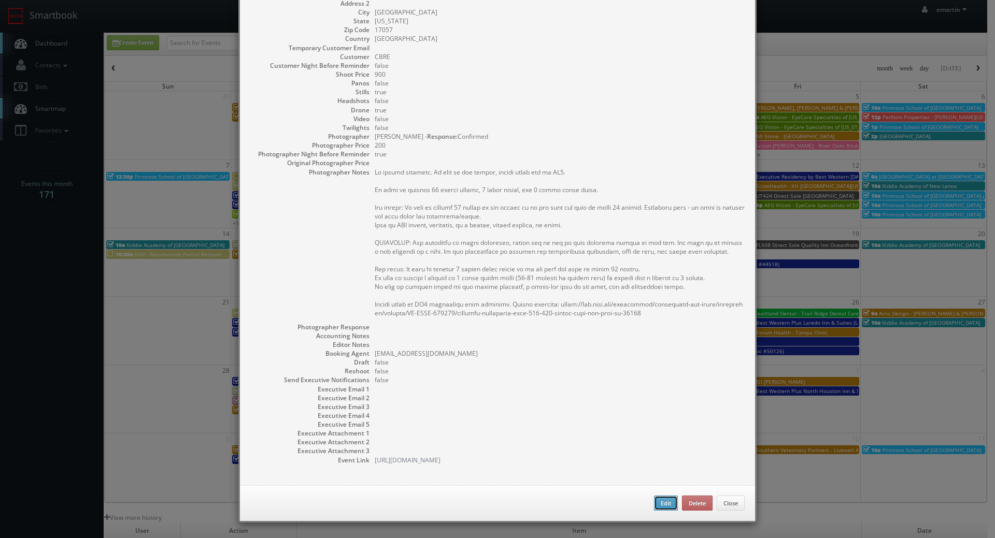
type input "10:00am"
checkbox input "true"
type textarea "No onsite contacts. In case of any issues, please reach out to CS3. We need to …"
select select "[US_STATE]"
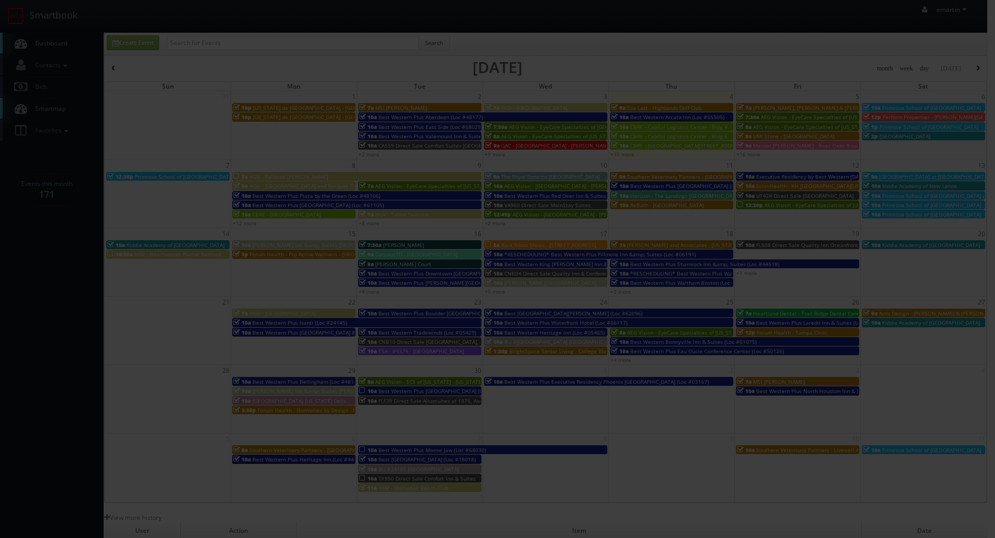
type input "900"
type input "200"
select select "[EMAIL_ADDRESS][DOMAIN_NAME]"
select select "[PERSON_NAME][EMAIL_ADDRESS][DOMAIN_NAME]"
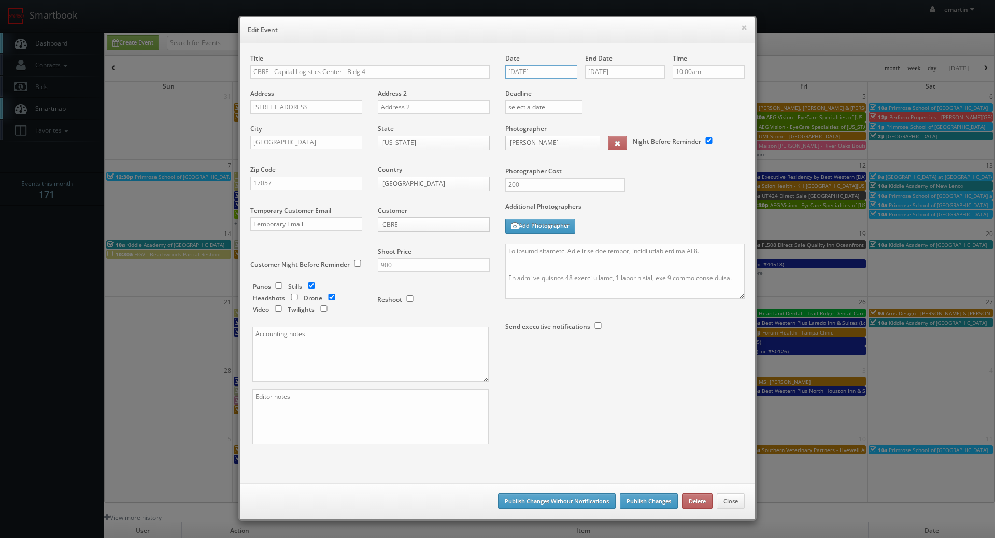
click at [536, 72] on input "[DATE]" at bounding box center [541, 71] width 72 height 13
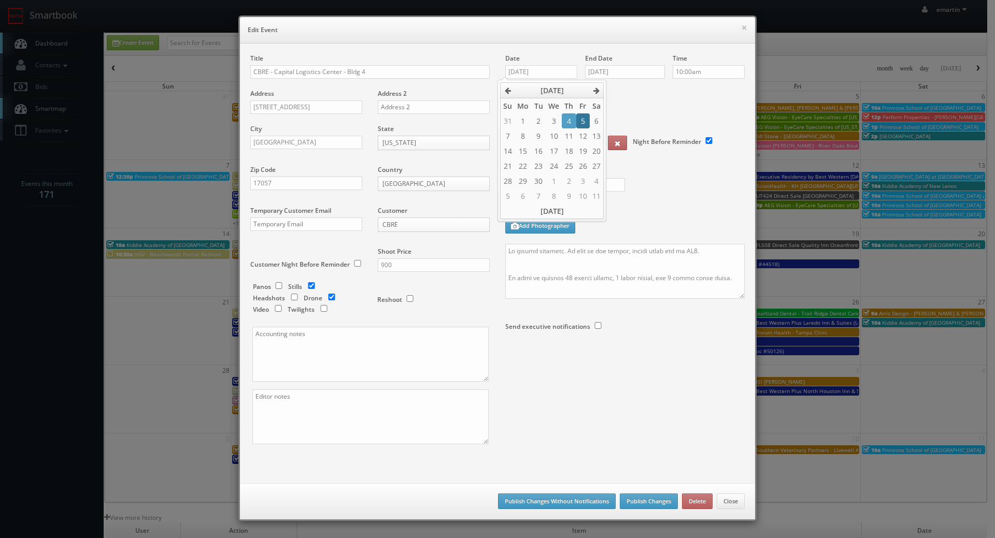
click at [585, 123] on td "5" at bounding box center [582, 120] width 13 height 15
type input "[DATE]"
click at [621, 72] on input "[DATE]" at bounding box center [625, 71] width 80 height 13
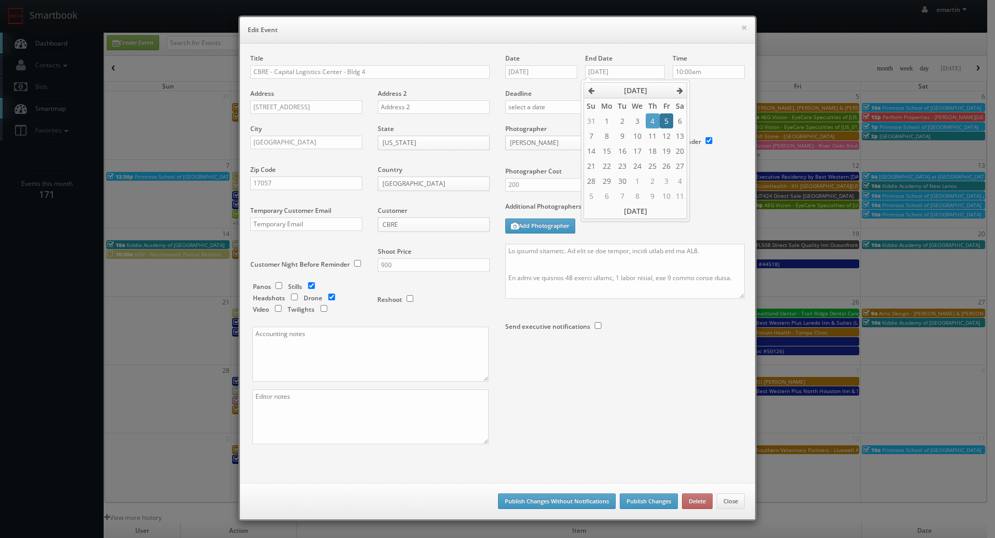
click at [663, 117] on td "5" at bounding box center [666, 120] width 13 height 15
type input "[DATE]"
click at [713, 108] on div "Deadline" at bounding box center [625, 89] width 255 height 70
click at [646, 504] on button "Publish Changes" at bounding box center [649, 502] width 58 height 16
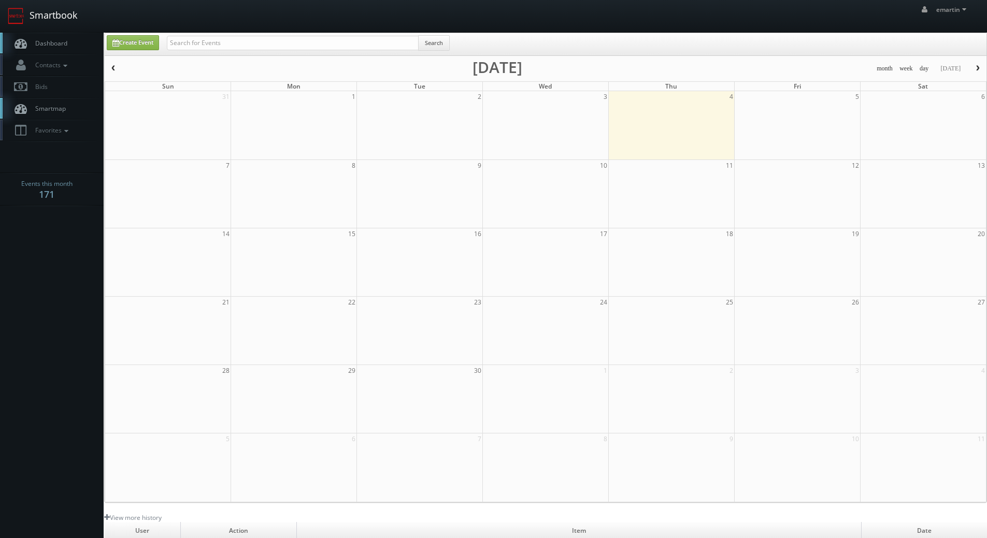
click at [52, 28] on link "Smartbook" at bounding box center [42, 16] width 85 height 32
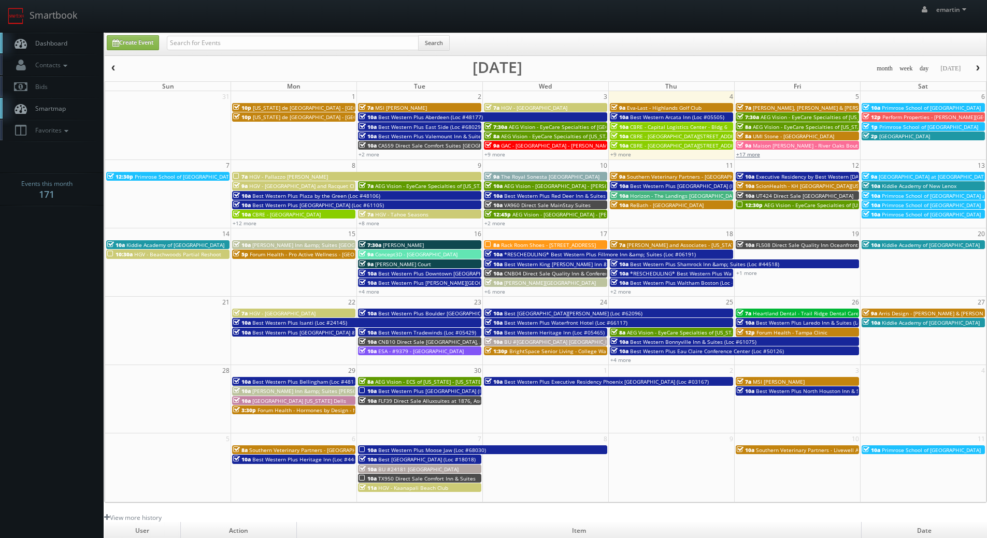
click at [751, 154] on link "+17 more" at bounding box center [748, 154] width 24 height 7
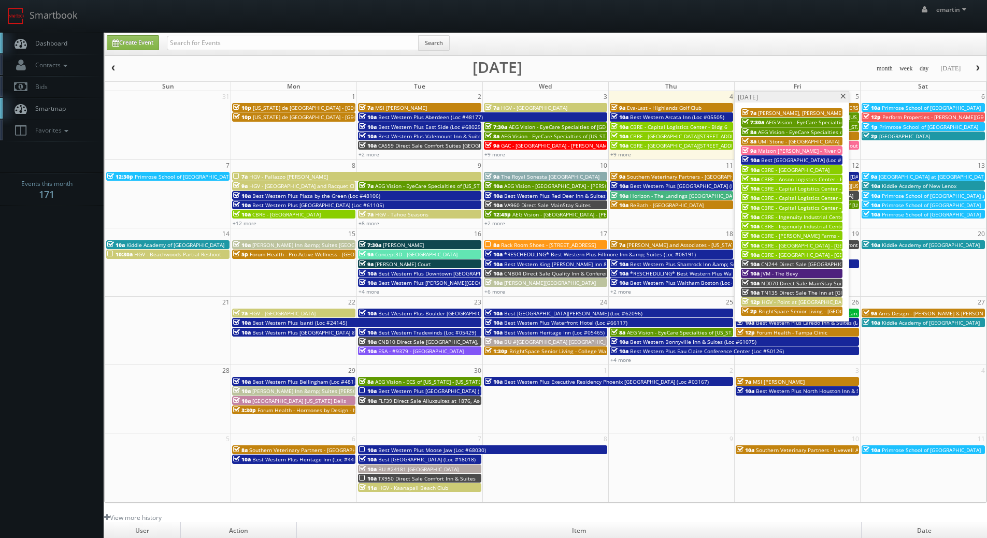
click at [50, 53] on link "Dashboard" at bounding box center [52, 43] width 104 height 21
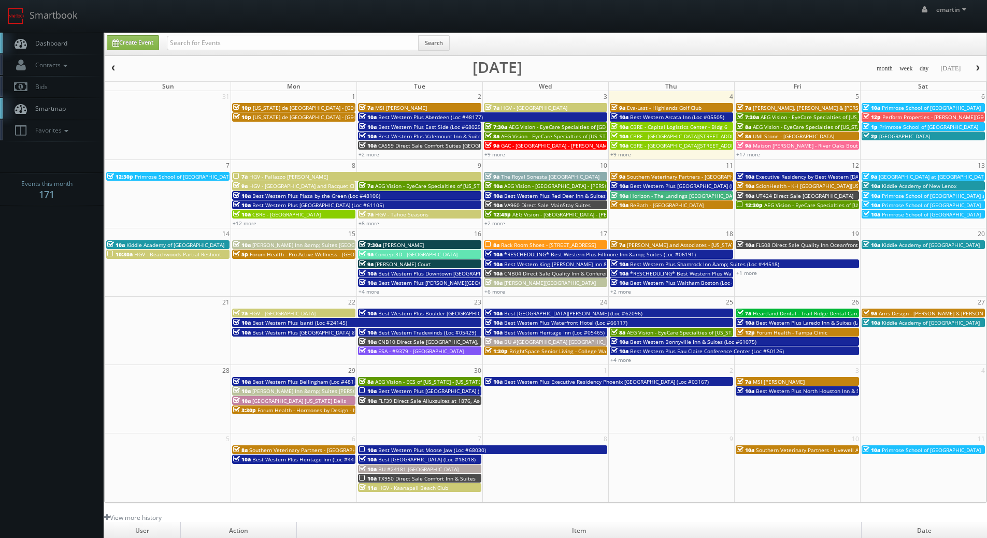
click at [113, 11] on div "emartin emartin Profile Logout" at bounding box center [493, 16] width 987 height 32
click at [48, 45] on span "Dashboard" at bounding box center [48, 43] width 37 height 9
click at [367, 153] on link "+2 more" at bounding box center [369, 154] width 21 height 7
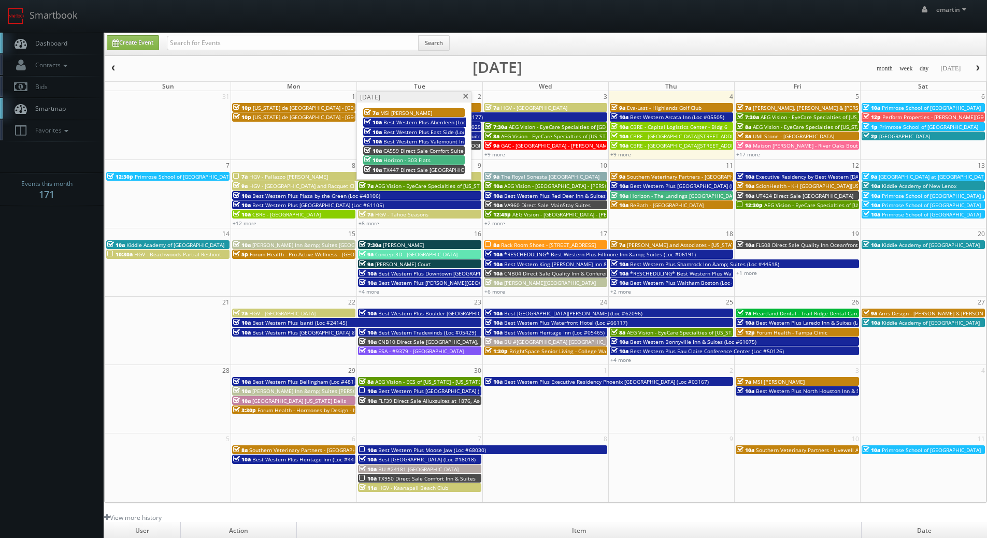
click at [544, 106] on span "HGV - [GEOGRAPHIC_DATA]" at bounding box center [534, 107] width 66 height 7
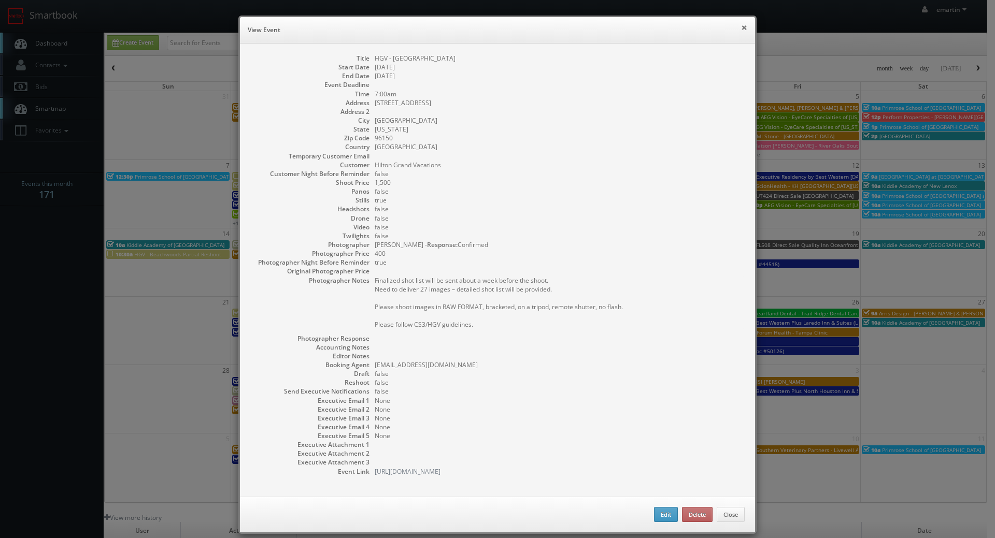
click at [741, 25] on button "×" at bounding box center [744, 27] width 6 height 7
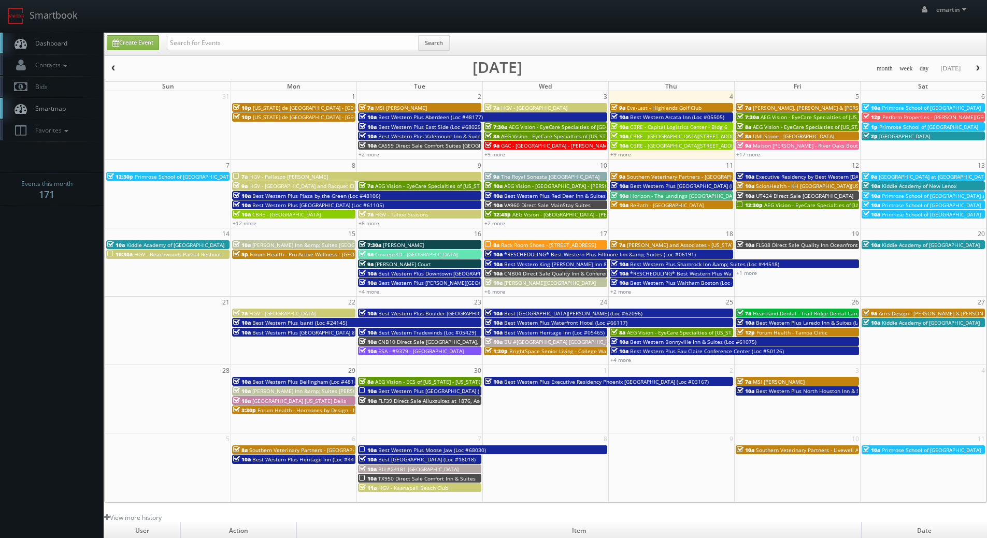
click at [60, 40] on span "Dashboard" at bounding box center [48, 43] width 37 height 9
click at [267, 176] on span "HGV - Pallazzo [PERSON_NAME]" at bounding box center [288, 176] width 79 height 7
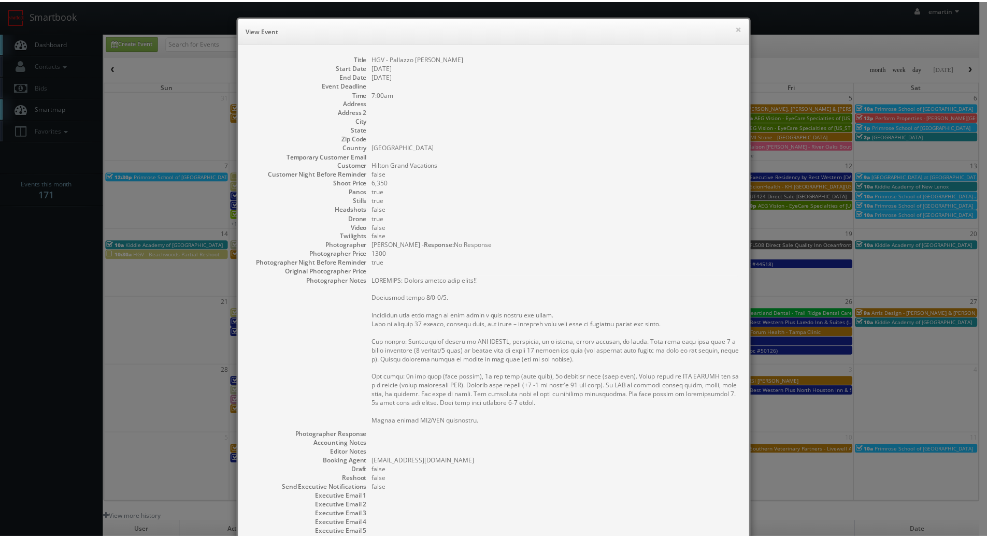
scroll to position [108, 0]
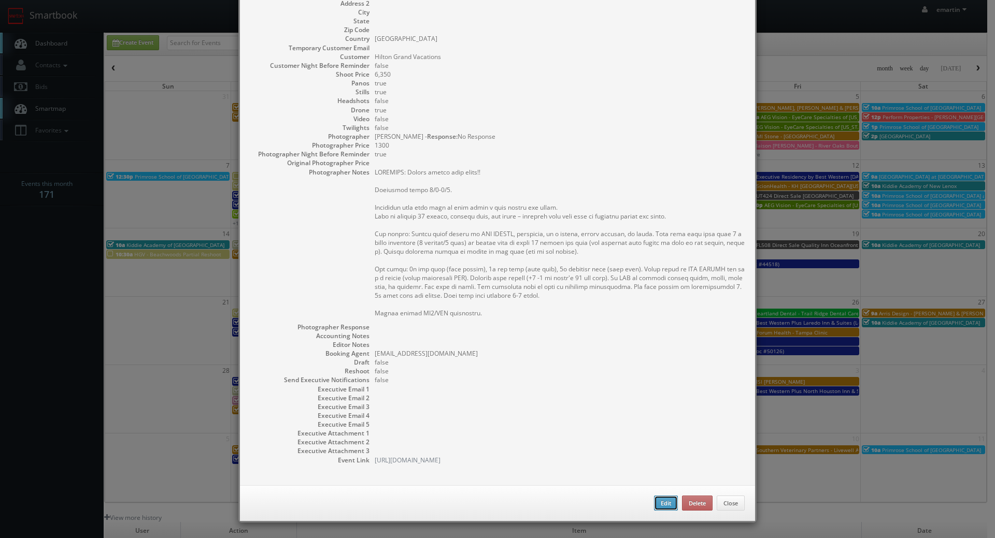
click at [656, 504] on button "Edit" at bounding box center [666, 504] width 24 height 16
type input "HGV - Pallazzo Catalani"
type input "6,350"
checkbox input "true"
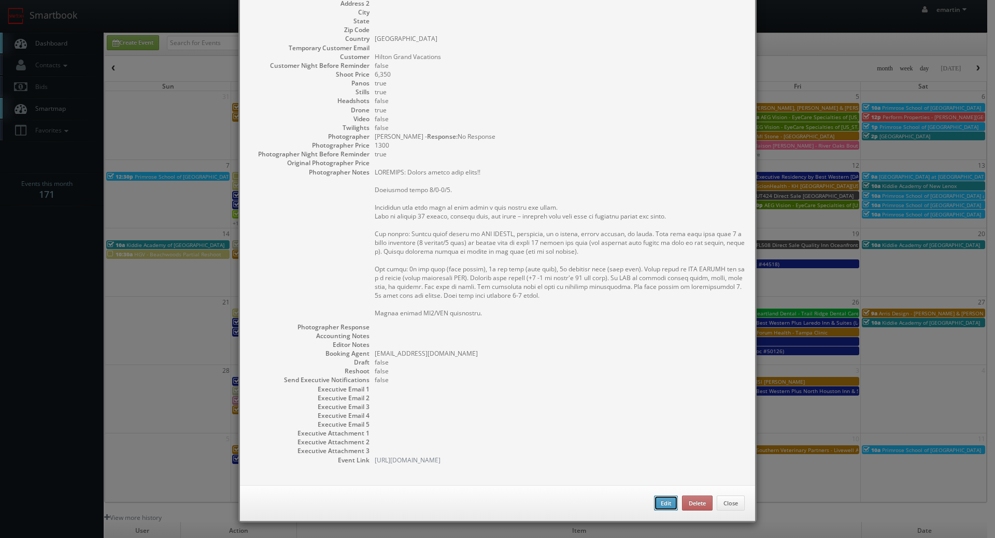
checkbox input "true"
type input "09/08/2025"
type input "09/09/2025"
type input "7:00am"
checkbox input "true"
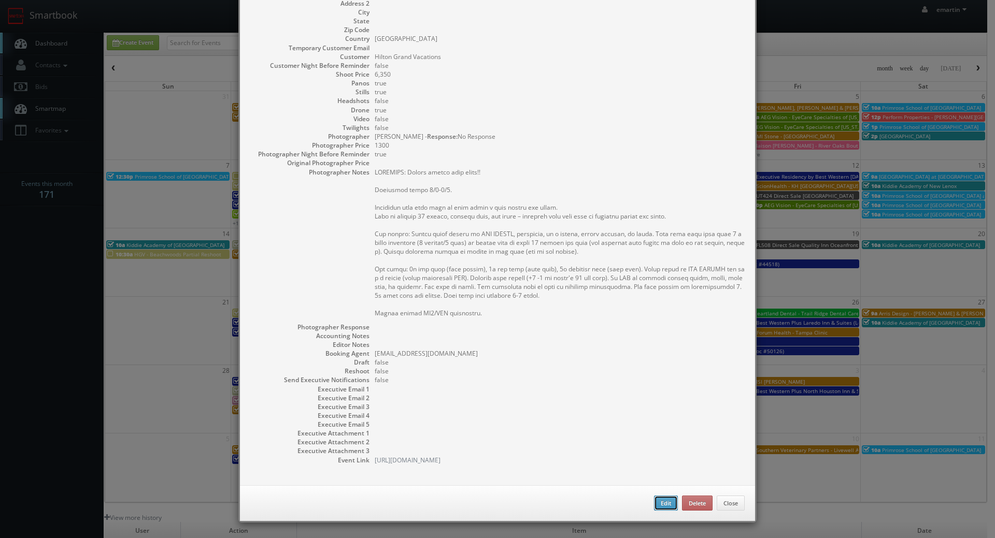
type textarea "REMINDER: Please accept this shoot!! Overnight stays 9/7-9/9. Finalized shot li…"
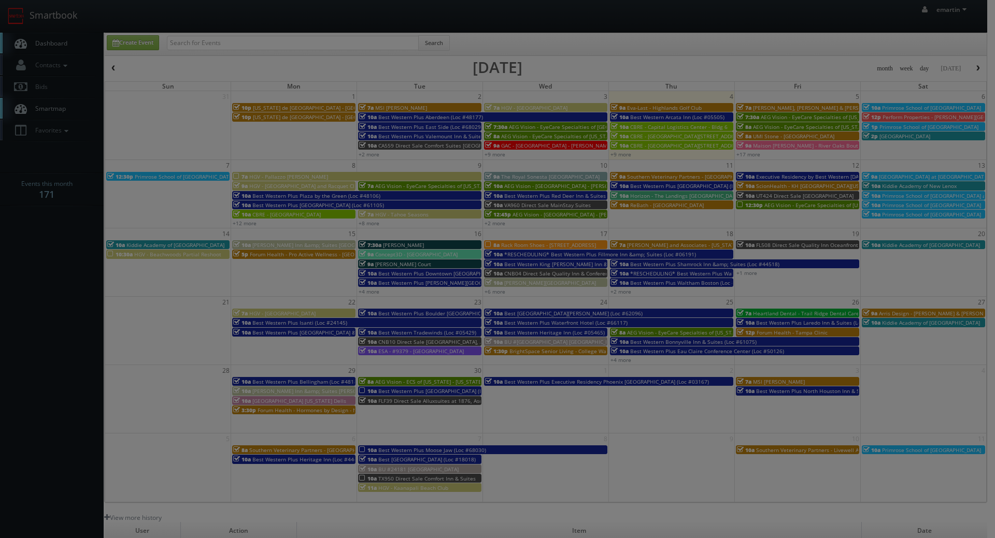
type input "6,350"
type input "1300"
select select "fake87@mg.cs3calendar.com"
select select "info@matteogebbia.it"
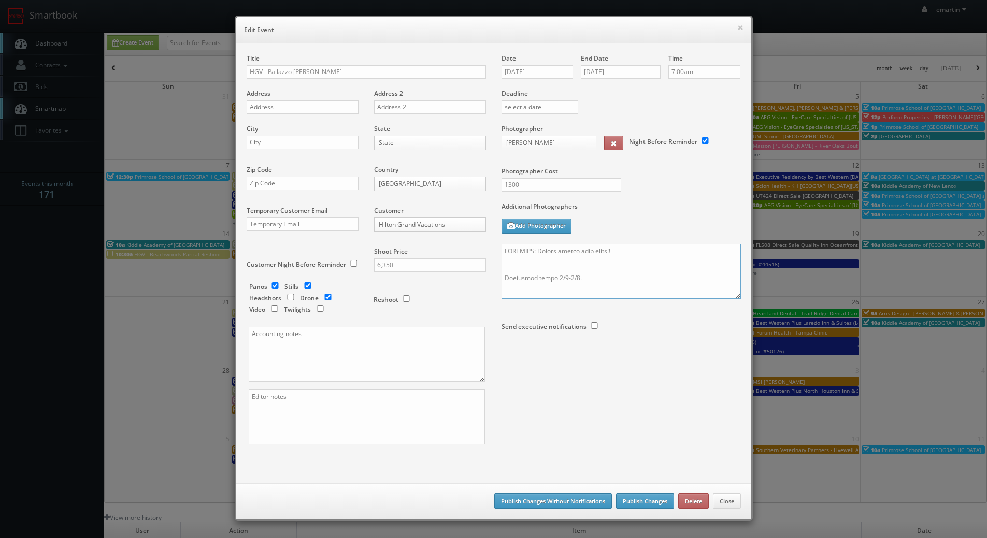
drag, startPoint x: 617, startPoint y: 250, endPoint x: 496, endPoint y: 247, distance: 121.3
click at [495, 253] on div "Date 09/08/2025 End Date 09/09/2025 Time 7:00am Deadline Photographer Matteo Ge…" at bounding box center [621, 216] width 255 height 325
type textarea "Should have a shot list for you tomorrow! Overnight stays 9/7-9/9. Finalized sh…"
drag, startPoint x: 547, startPoint y: 183, endPoint x: 433, endPoint y: 176, distance: 114.3
click at [434, 177] on div "Title HGV - Pallazzo Catalani Address Address 2 City State State Alabama Alaska…" at bounding box center [494, 258] width 510 height 409
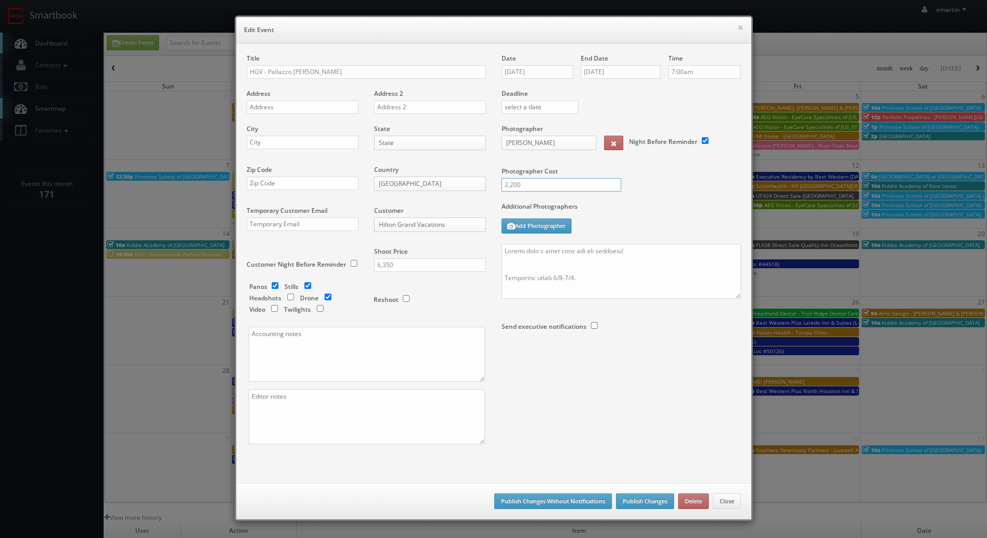
type input "2,200"
click at [629, 208] on label "Additional Photographers" at bounding box center [621, 209] width 239 height 14
click at [638, 494] on div "Save as draft Publish Changes Without Notifications Publish Changes Delete Close" at bounding box center [493, 502] width 515 height 36
click at [640, 502] on button "Publish Changes" at bounding box center [645, 502] width 58 height 16
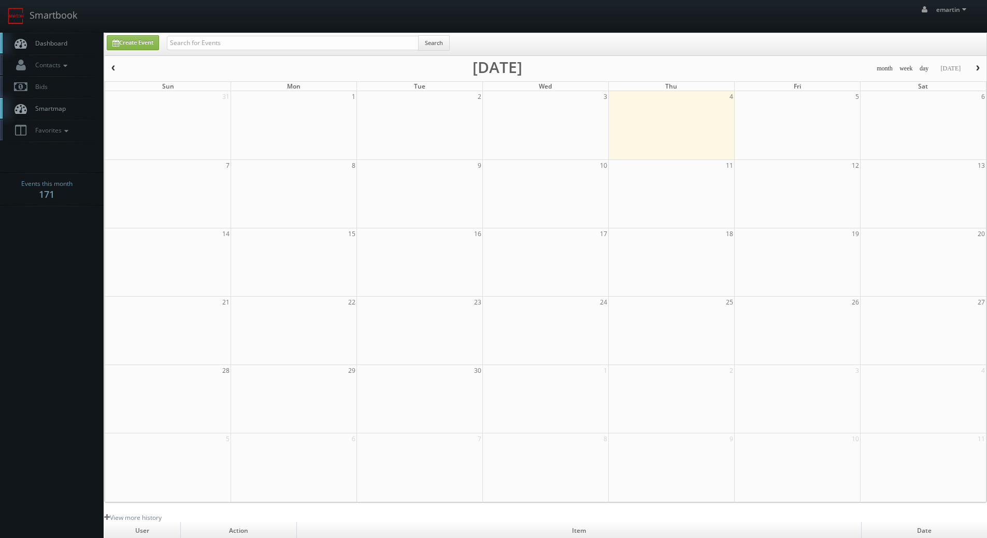
click at [40, 42] on span "Dashboard" at bounding box center [48, 43] width 37 height 9
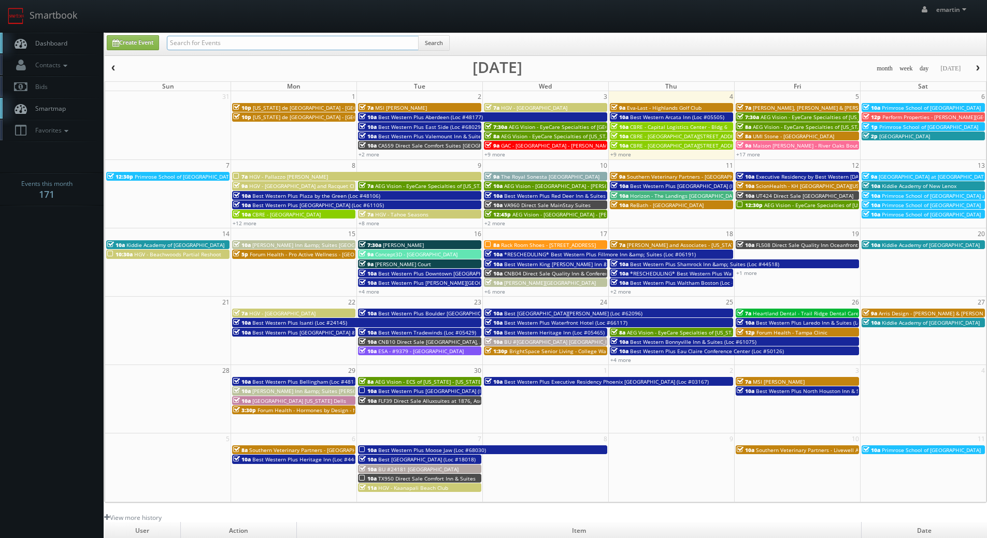
click at [175, 36] on input "text" at bounding box center [293, 43] width 252 height 15
type input "fillmore"
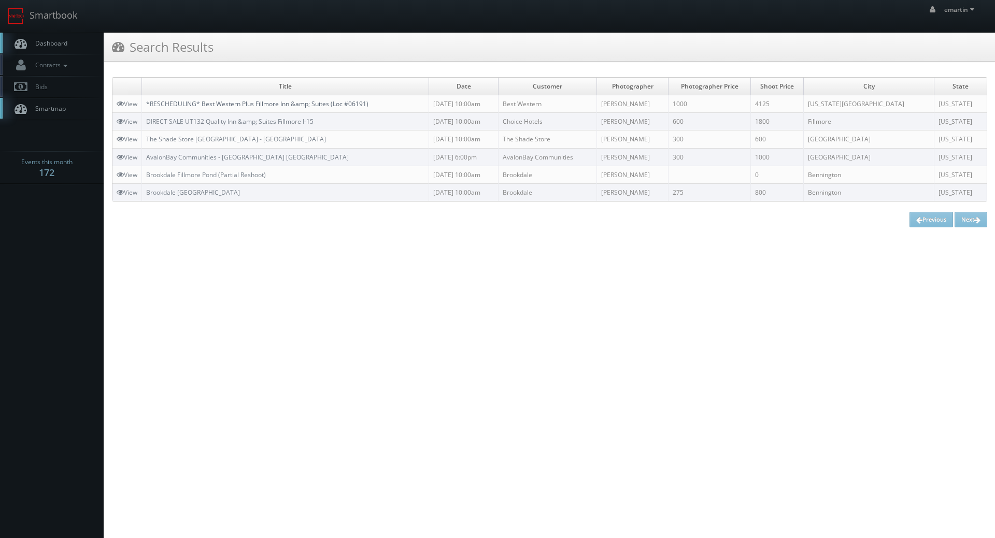
click at [222, 104] on link "*RESCHEDULING* Best Western Plus Fillmore Inn &amp; Suites (Loc #06191)" at bounding box center [257, 104] width 222 height 9
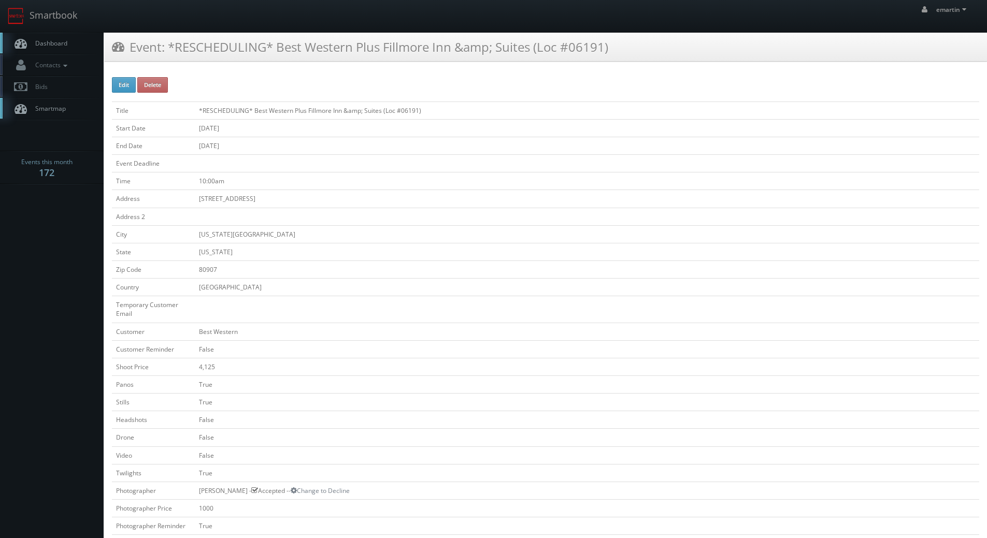
click at [125, 82] on button "Edit" at bounding box center [124, 85] width 24 height 16
type input "*RESCHEDULING* Best Western Plus Fillmore Inn &amp;amp; Suites (Loc #06191)"
type input "[STREET_ADDRESS]"
type input "[US_STATE][GEOGRAPHIC_DATA]"
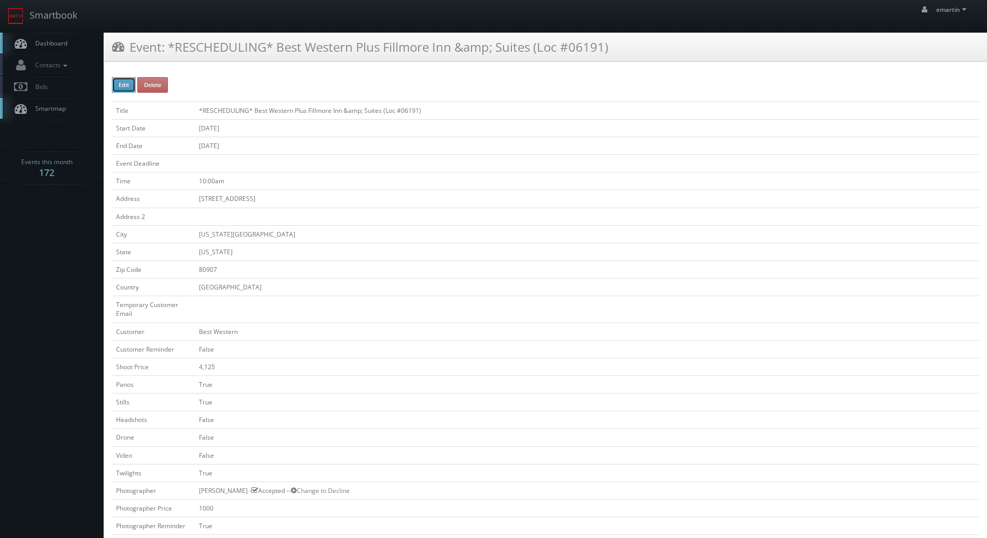
type input "80907"
checkbox input "false"
type input "4,125"
checkbox input "true"
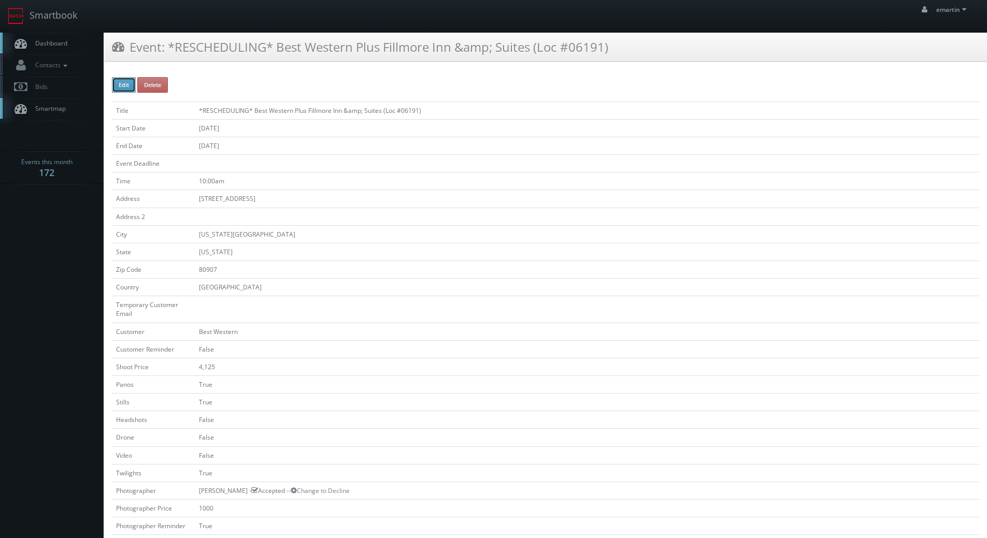
checkbox input "false"
checkbox input "true"
checkbox input "false"
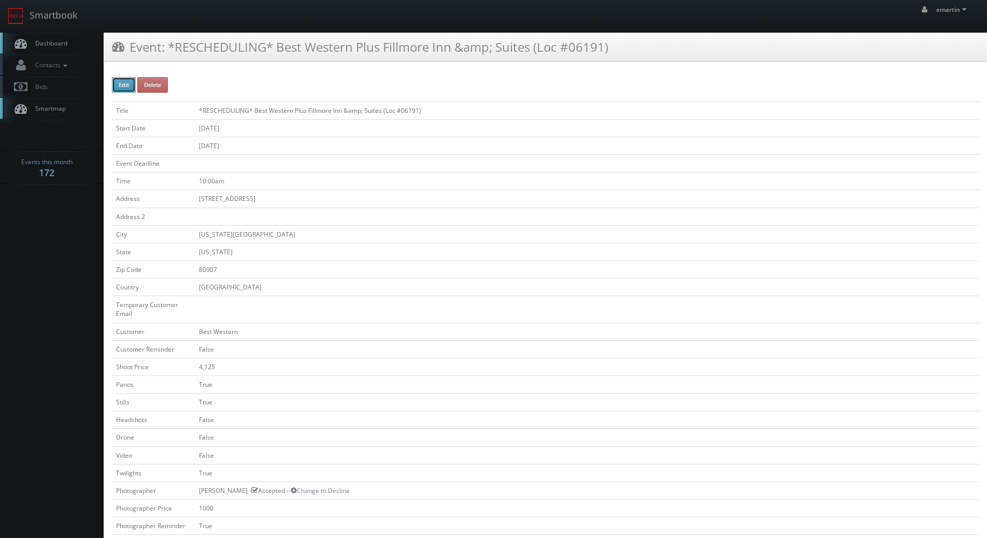
type input "[DATE]"
type input "10:00am"
checkbox input "true"
checkbox input "false"
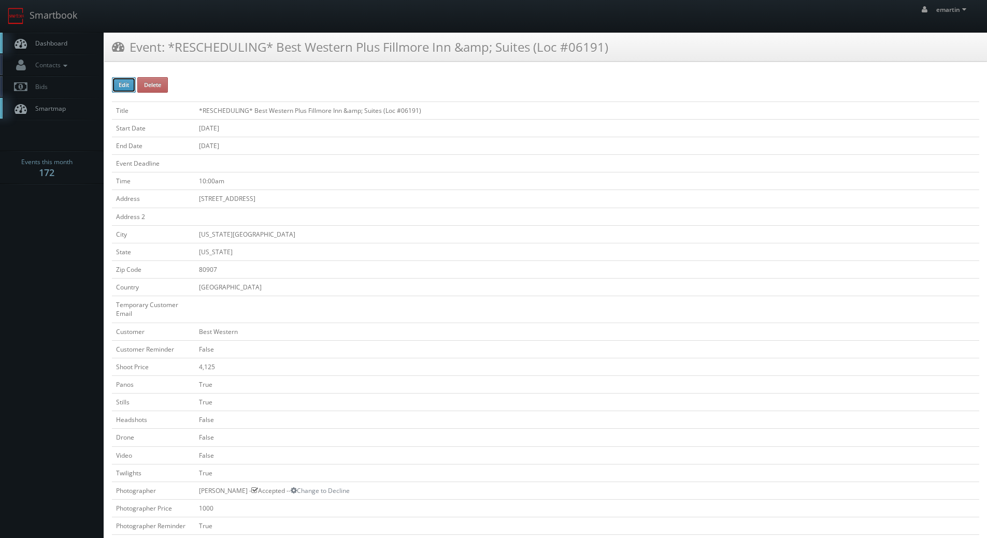
type input "4,125"
type input "1000"
select select "[US_STATE]"
select select "[EMAIL_ADDRESS][DOMAIN_NAME]"
select select "[PERSON_NAME][EMAIL_ADDRESS][DOMAIN_NAME]"
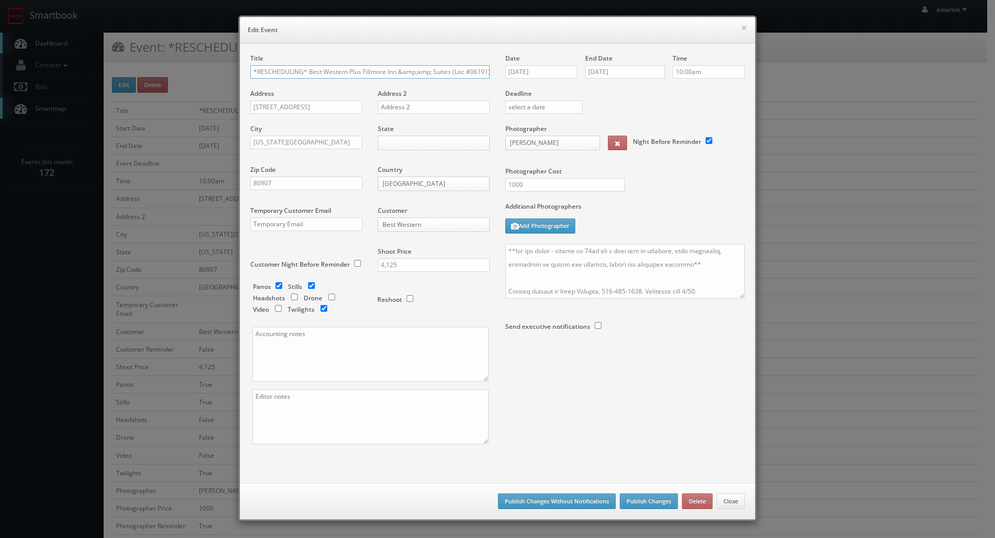
drag, startPoint x: 304, startPoint y: 72, endPoint x: 113, endPoint y: 74, distance: 191.2
click at [113, 74] on div "× Edit Event Title *RESCHEDULING* Best Western Plus Fillmore Inn &amp;amp; Suit…" at bounding box center [497, 269] width 995 height 538
click at [372, 72] on input "Best Western Plus Fillmore Inn &amp;amp; Suites (Loc #06191)" at bounding box center [369, 71] width 239 height 13
drag, startPoint x: 374, startPoint y: 72, endPoint x: 344, endPoint y: 70, distance: 29.6
click at [344, 70] on input "Best Western Plus Fillmore Inn &amp;amp; Suites (Loc #06191)" at bounding box center [369, 71] width 239 height 13
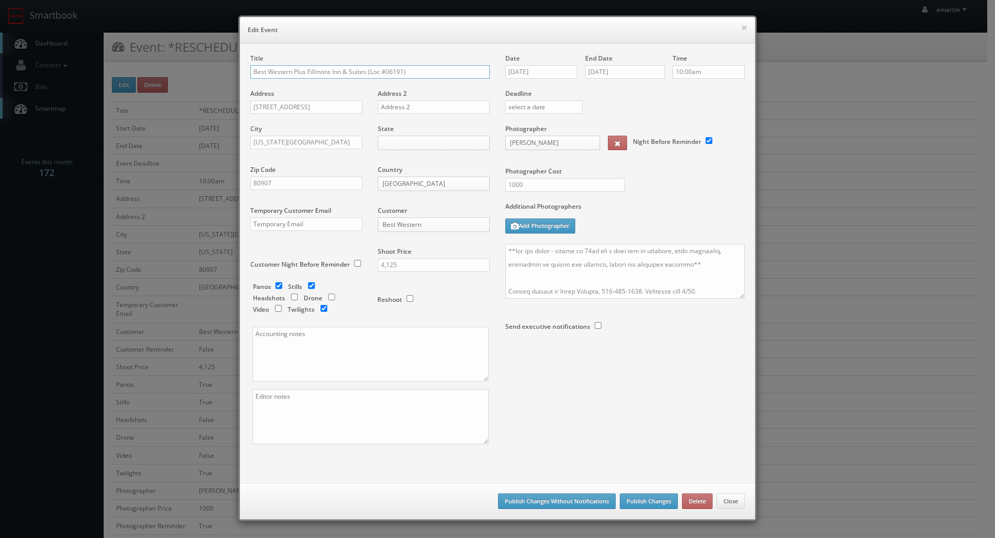
type input "Best Western Plus Fillmore Inn & Suites (Loc #06191)"
click at [543, 65] on div "Date [DATE]" at bounding box center [545, 71] width 80 height 35
click at [601, 89] on icon at bounding box center [601, 90] width 6 height 7
click at [575, 137] on td "9" at bounding box center [573, 136] width 14 height 15
type input "[DATE]"
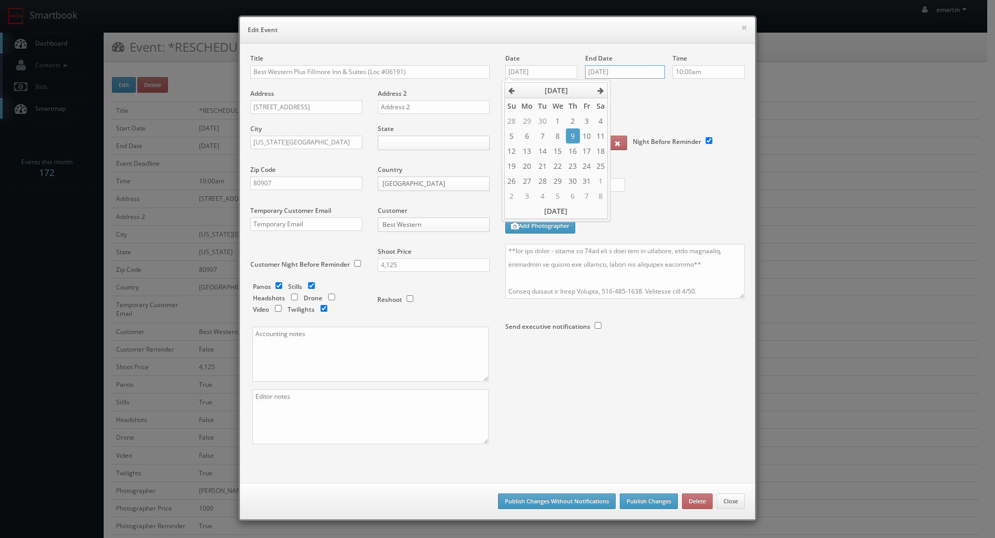
click at [619, 72] on input "[DATE]" at bounding box center [625, 71] width 80 height 13
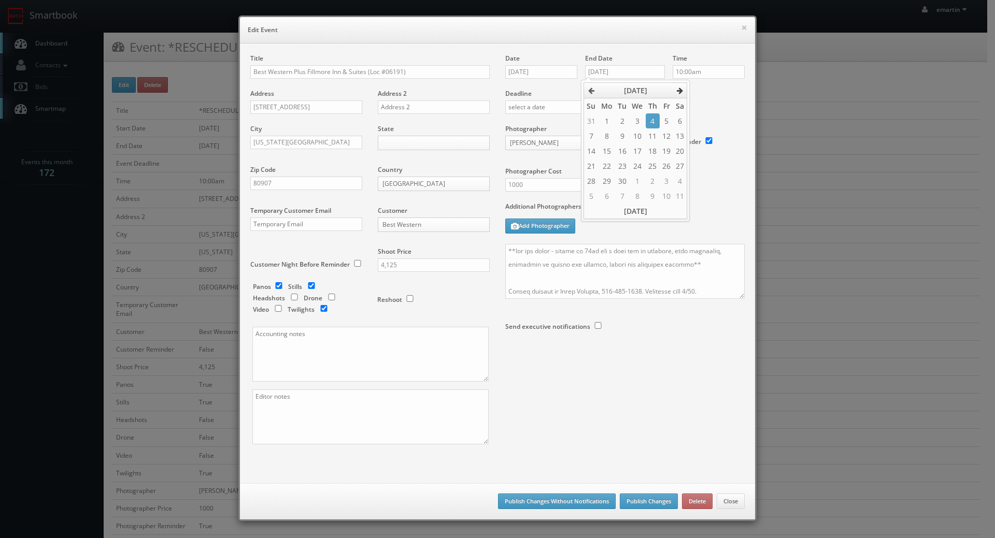
click at [683, 90] on icon at bounding box center [680, 90] width 6 height 7
click at [668, 134] on td "10" at bounding box center [666, 136] width 13 height 15
type input "[DATE]"
drag, startPoint x: 570, startPoint y: 302, endPoint x: 567, endPoint y: 297, distance: 5.3
click at [569, 299] on div at bounding box center [624, 276] width 239 height 65
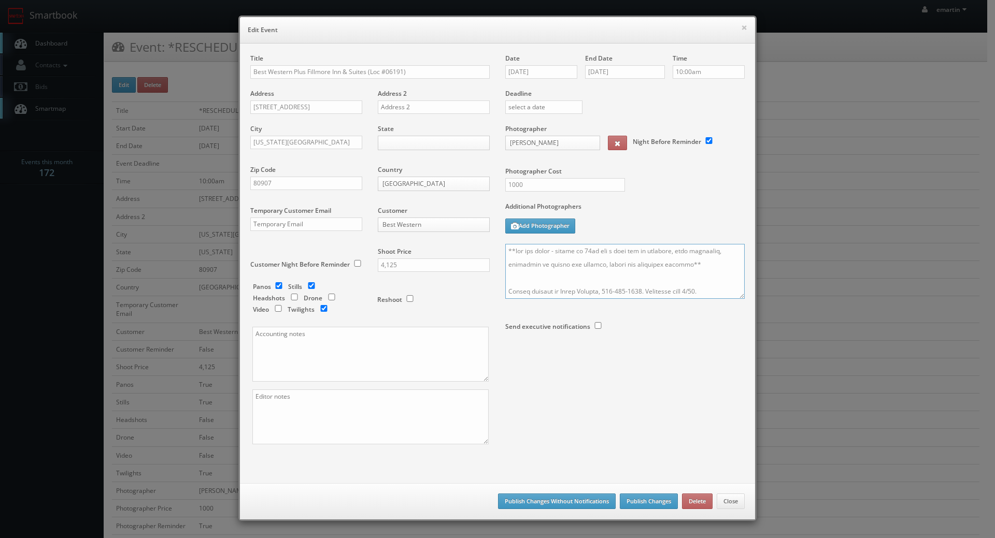
click at [505, 248] on textarea at bounding box center [624, 271] width 239 height 55
click at [517, 250] on textarea at bounding box center [624, 271] width 239 height 55
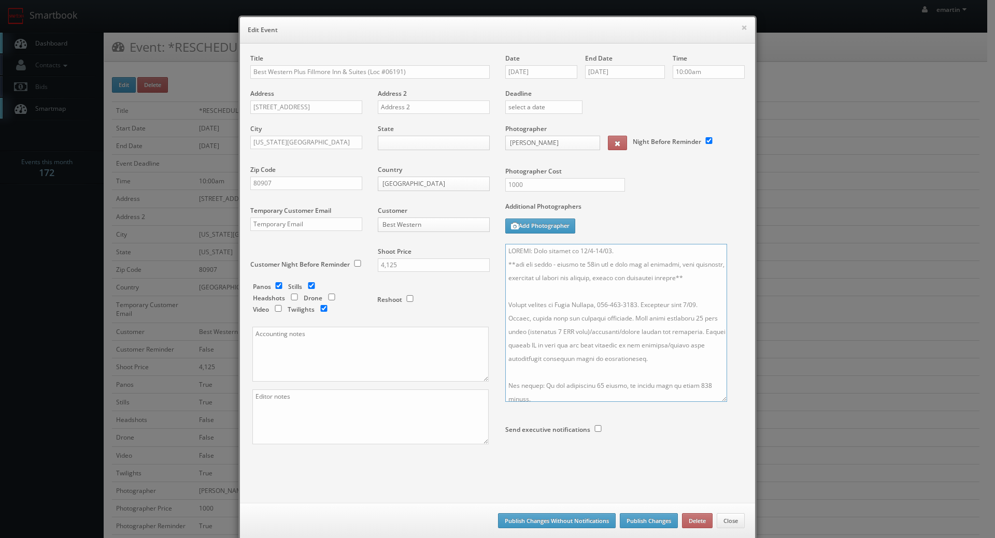
drag, startPoint x: 737, startPoint y: 295, endPoint x: 718, endPoint y: 395, distance: 102.4
click at [719, 402] on textarea at bounding box center [616, 323] width 222 height 158
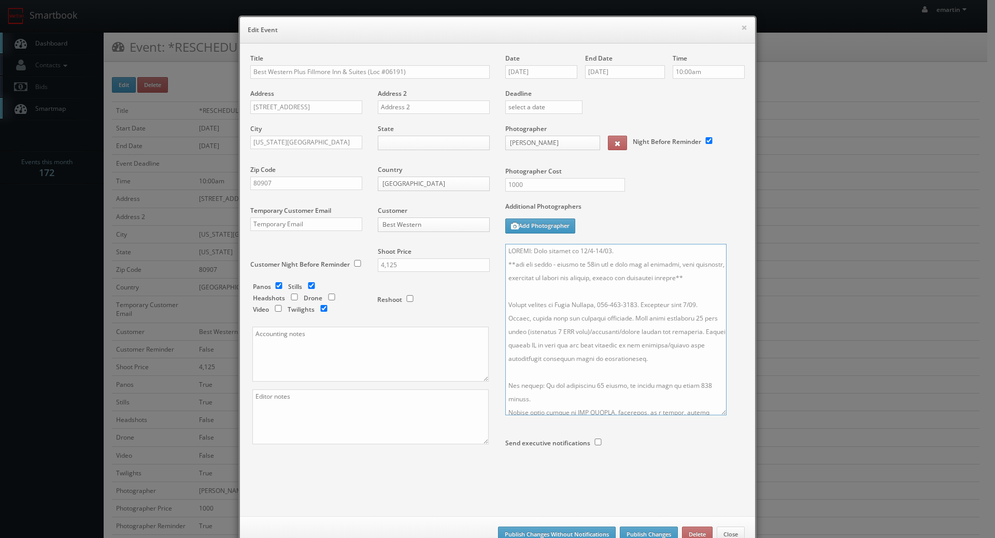
click at [701, 303] on textarea at bounding box center [615, 330] width 221 height 172
type textarea "UPDATE: Date changed to 10/9-10/10. **two day shoot - arrive at 10am for a full…"
click at [528, 81] on div "Date [DATE]" at bounding box center [545, 71] width 80 height 35
click at [529, 76] on input "[DATE]" at bounding box center [541, 71] width 72 height 13
drag, startPoint x: 690, startPoint y: 185, endPoint x: 691, endPoint y: 203, distance: 17.6
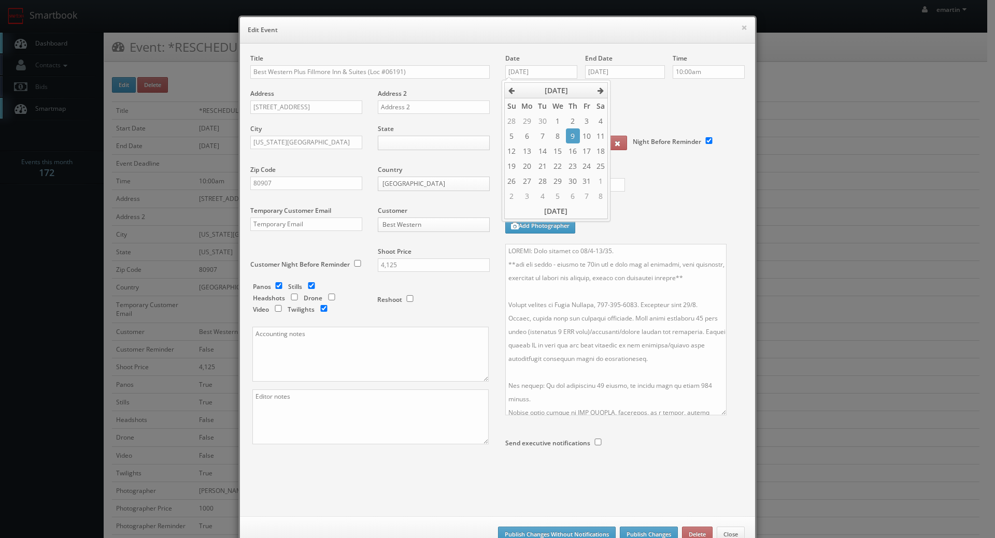
click at [690, 185] on div "Photographer Cost 1000" at bounding box center [625, 163] width 255 height 78
click at [635, 532] on button "Publish Changes" at bounding box center [649, 535] width 58 height 16
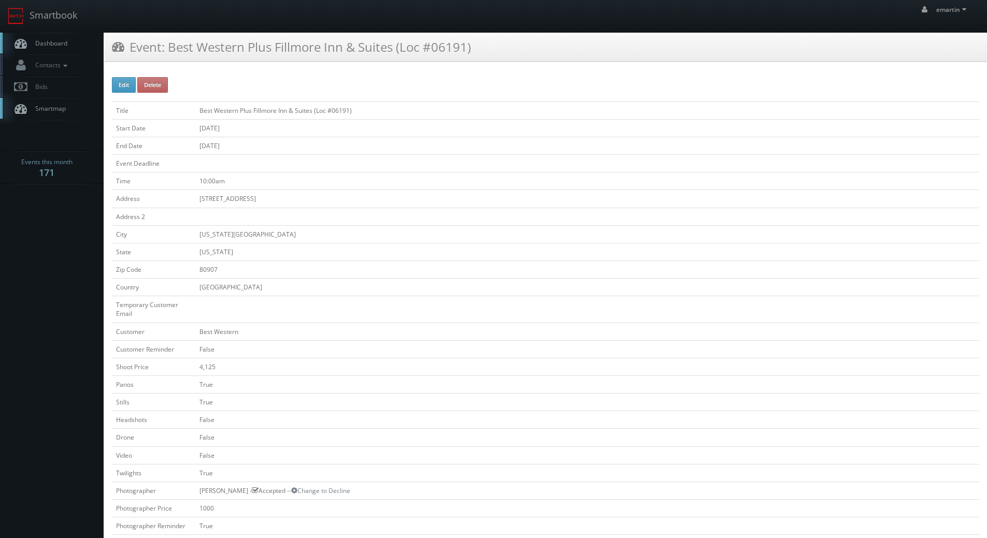
click at [48, 46] on span "Dashboard" at bounding box center [48, 43] width 37 height 9
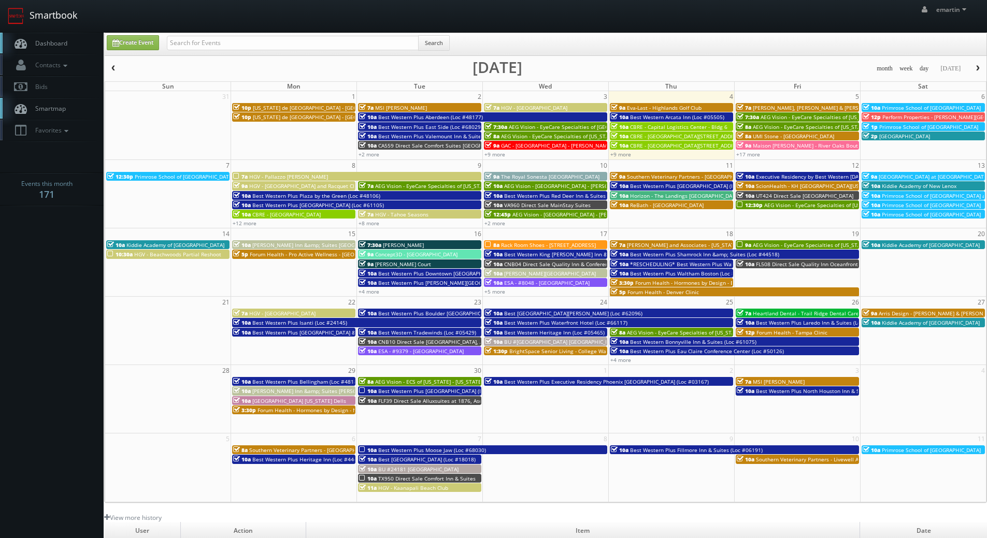
click at [37, 30] on link "Smartbook" at bounding box center [42, 16] width 85 height 32
click at [758, 154] on link "+17 more" at bounding box center [748, 154] width 24 height 7
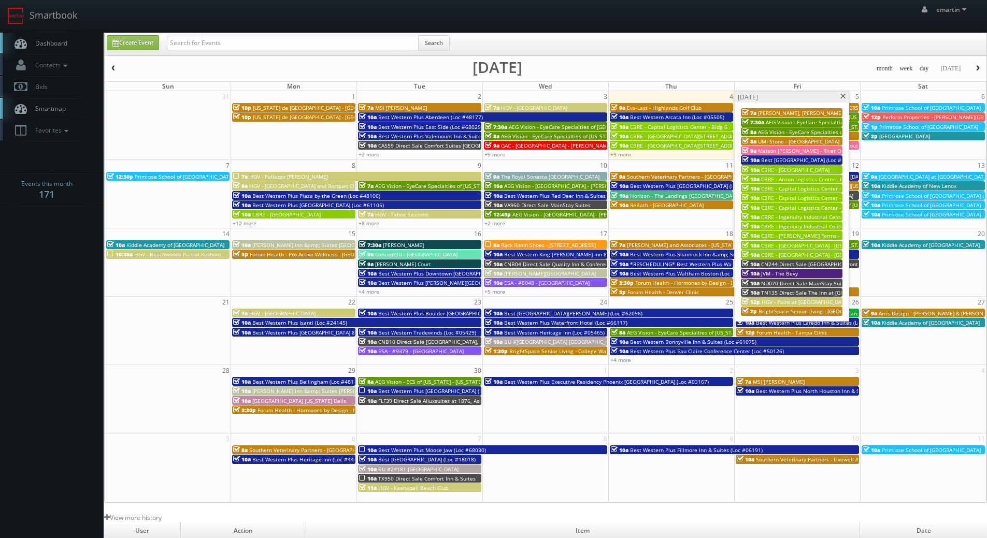
click at [845, 99] on span at bounding box center [843, 97] width 7 height 6
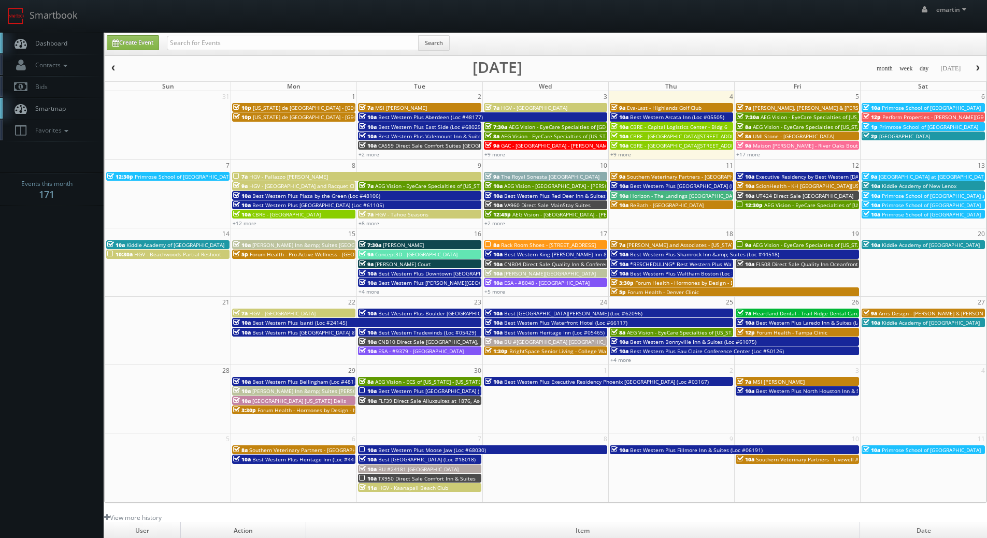
click at [58, 47] on span "Dashboard" at bounding box center [48, 43] width 37 height 9
drag, startPoint x: 39, startPoint y: 337, endPoint x: 11, endPoint y: 325, distance: 30.4
click at [39, 337] on body "Smartbook Toggle Side Navigation Toggle Top Navigation emartin emartin Profile …" at bounding box center [493, 358] width 987 height 717
click at [75, 42] on link "Dashboard" at bounding box center [52, 43] width 104 height 21
click at [45, 43] on span "Dashboard" at bounding box center [48, 43] width 37 height 9
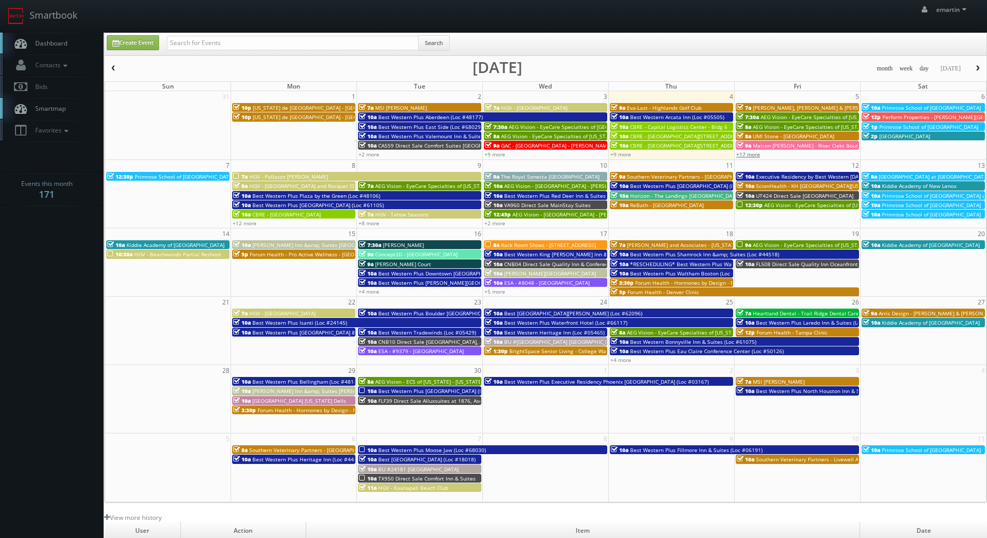
click at [757, 157] on link "+17 more" at bounding box center [748, 154] width 24 height 7
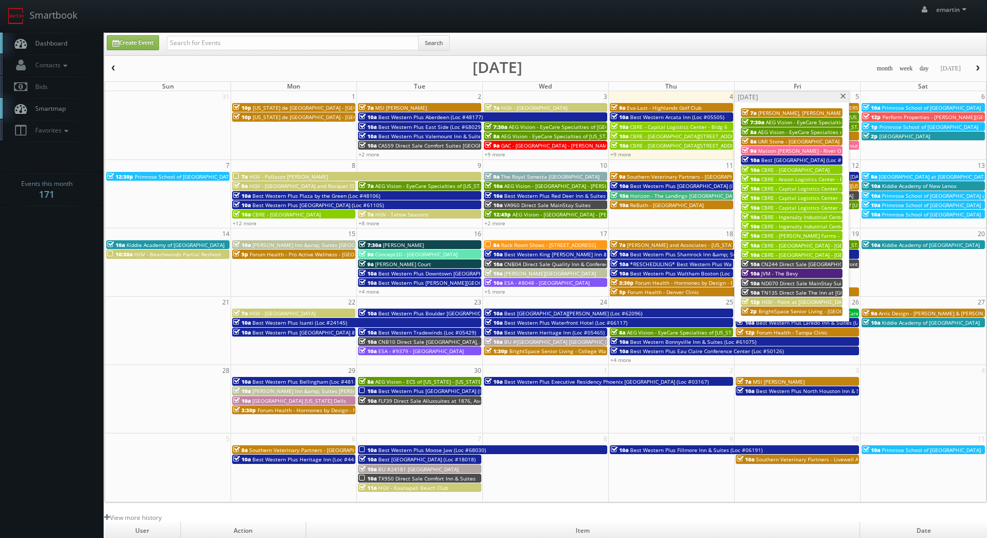
click at [804, 160] on span "Best [GEOGRAPHIC_DATA] (Loc #62063)" at bounding box center [809, 160] width 97 height 7
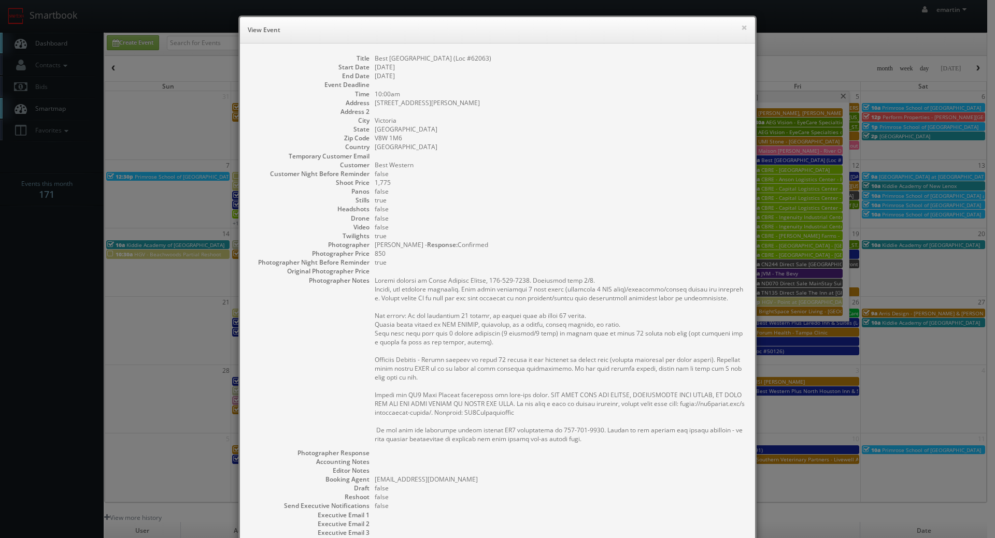
click at [729, 197] on dd "true" at bounding box center [560, 200] width 370 height 9
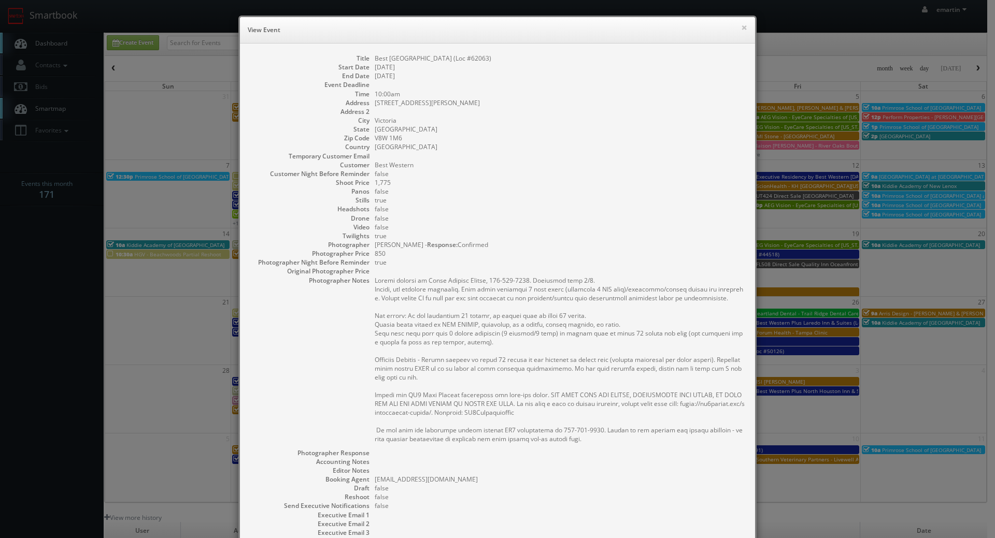
click at [734, 25] on h6 "View Event" at bounding box center [498, 30] width 500 height 10
click at [741, 25] on button "×" at bounding box center [744, 27] width 6 height 7
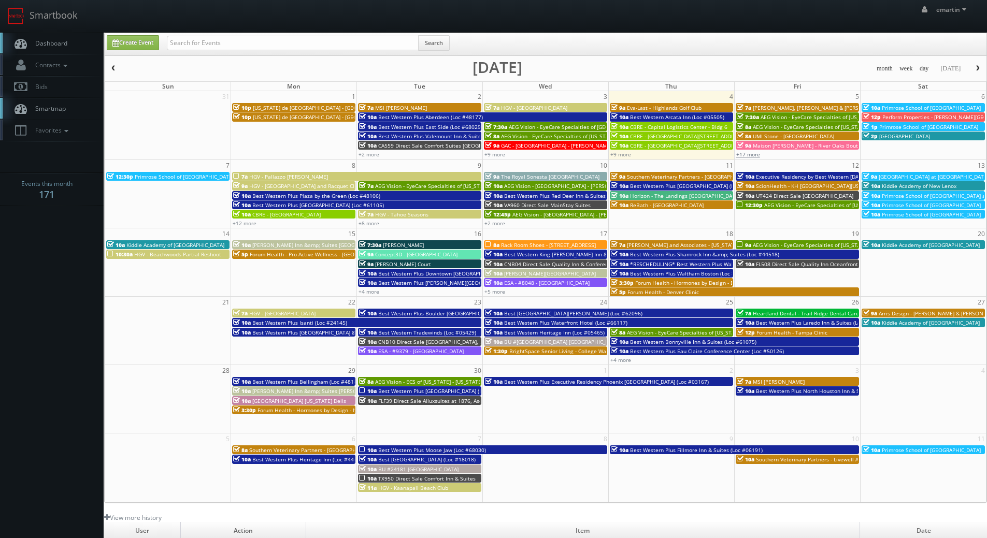
click at [757, 155] on link "+17 more" at bounding box center [748, 154] width 24 height 7
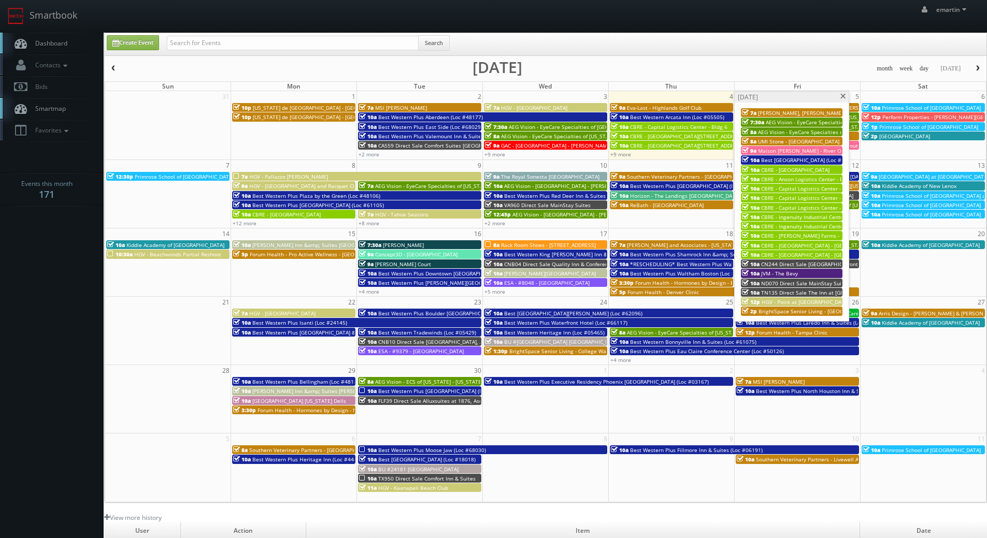
click at [784, 264] on span "CN244 Direct Sale [GEOGRAPHIC_DATA]" at bounding box center [810, 264] width 98 height 7
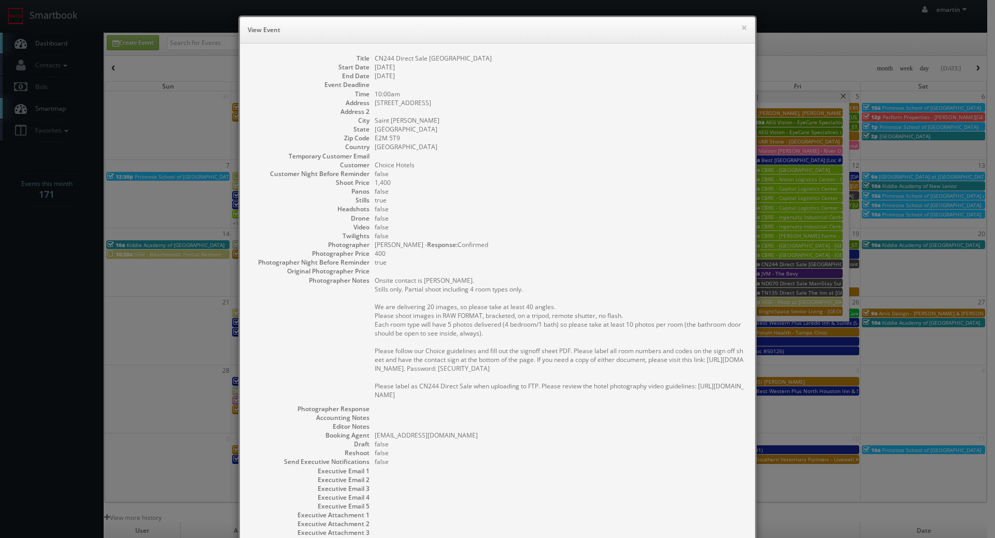
click at [542, 294] on pre "Onsite contact is Minesh Chauhan. Stills only. Partial shoot including 4 room t…" at bounding box center [560, 337] width 370 height 123
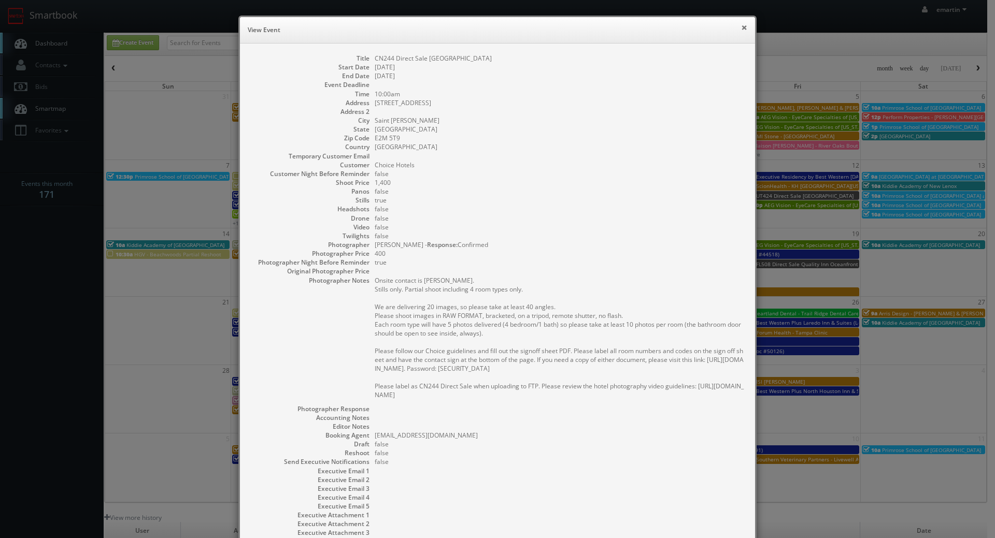
click at [741, 26] on button "×" at bounding box center [744, 27] width 6 height 7
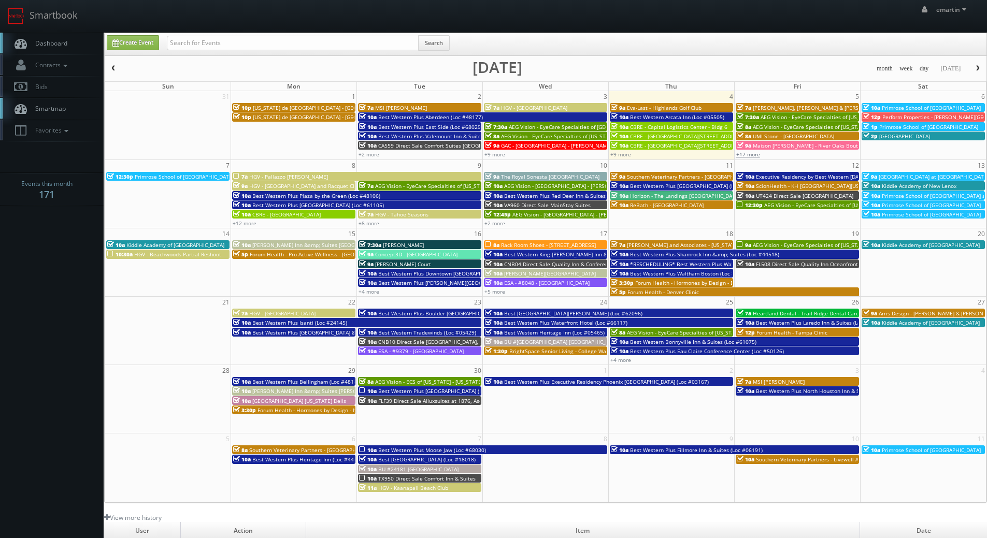
click at [746, 157] on link "+17 more" at bounding box center [748, 154] width 24 height 7
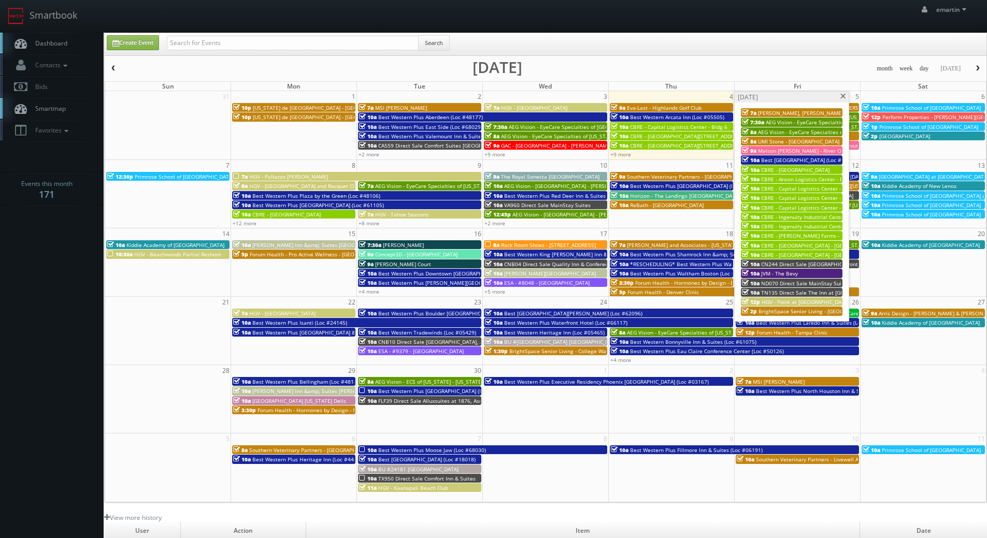
click at [769, 284] on span "ND070 Direct Sale MainStay Suites Tioga" at bounding box center [813, 283] width 104 height 7
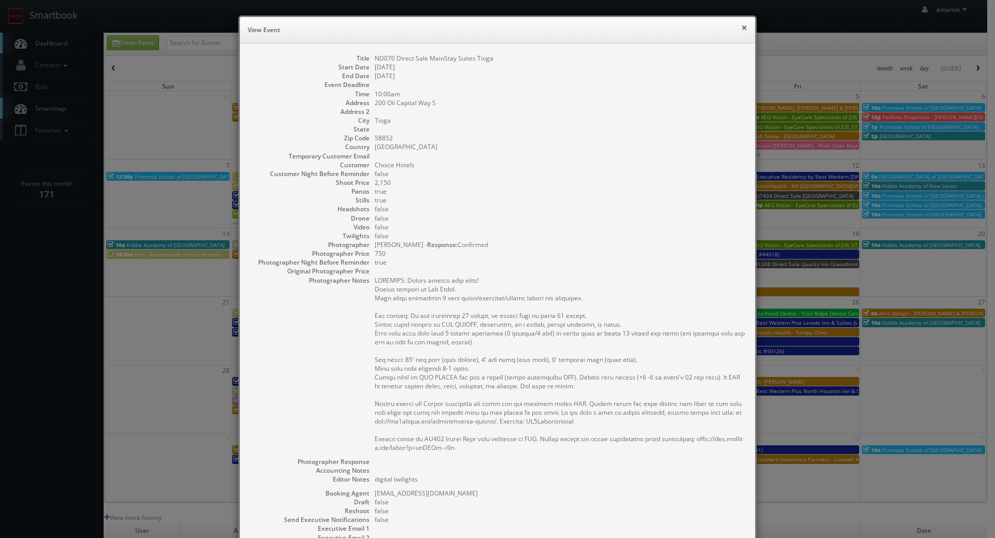
click at [741, 24] on button "×" at bounding box center [744, 27] width 6 height 7
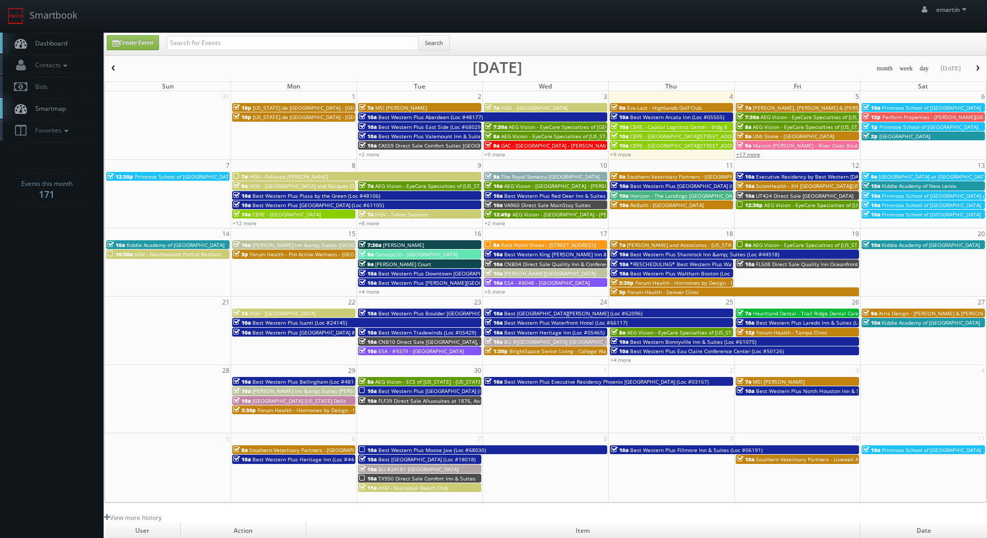
click at [753, 153] on link "+17 more" at bounding box center [748, 154] width 24 height 7
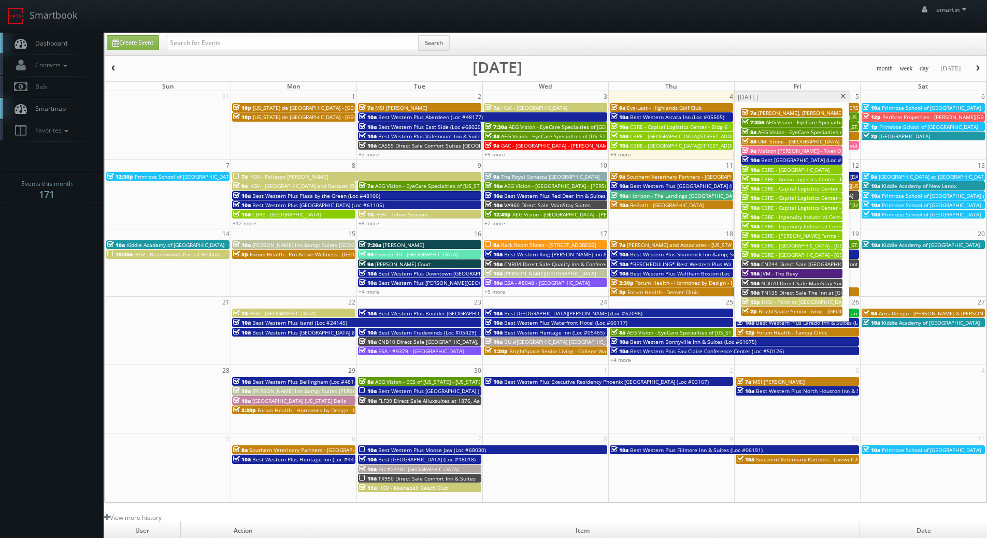
click at [791, 293] on span "TN135 Direct Sale The Inn at [GEOGRAPHIC_DATA], Ascend Hotel Collection" at bounding box center [855, 292] width 188 height 7
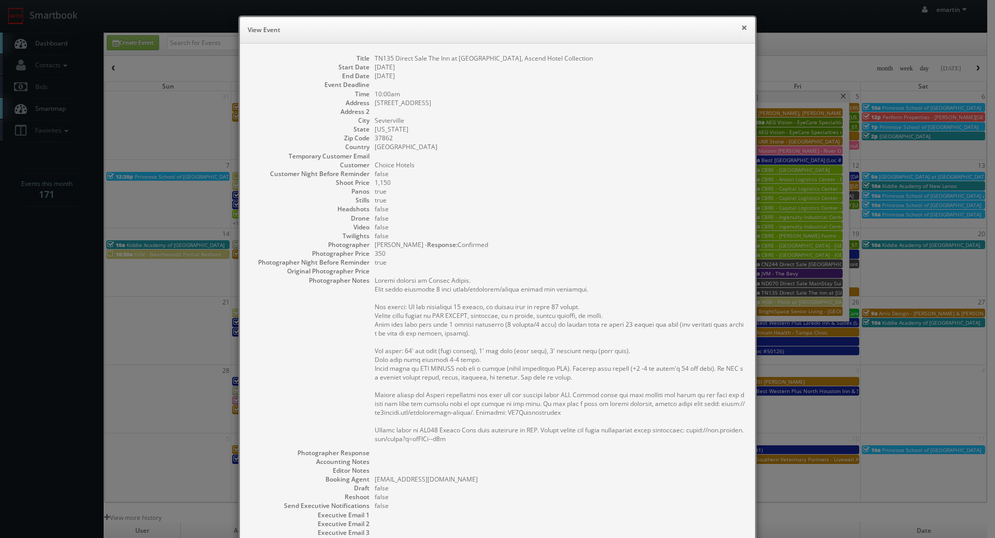
click at [736, 26] on h6 "View Event" at bounding box center [498, 30] width 500 height 10
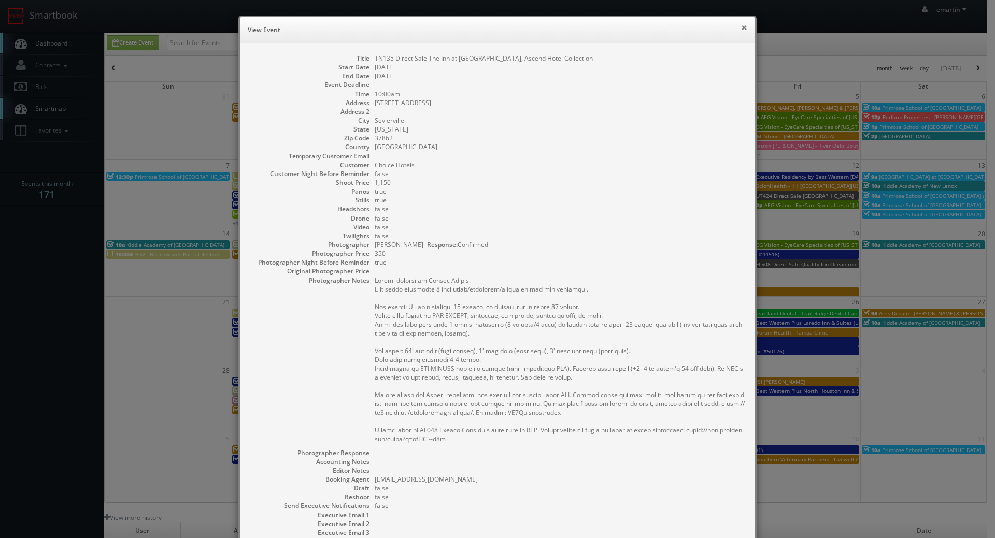
click at [741, 26] on button "×" at bounding box center [744, 27] width 6 height 7
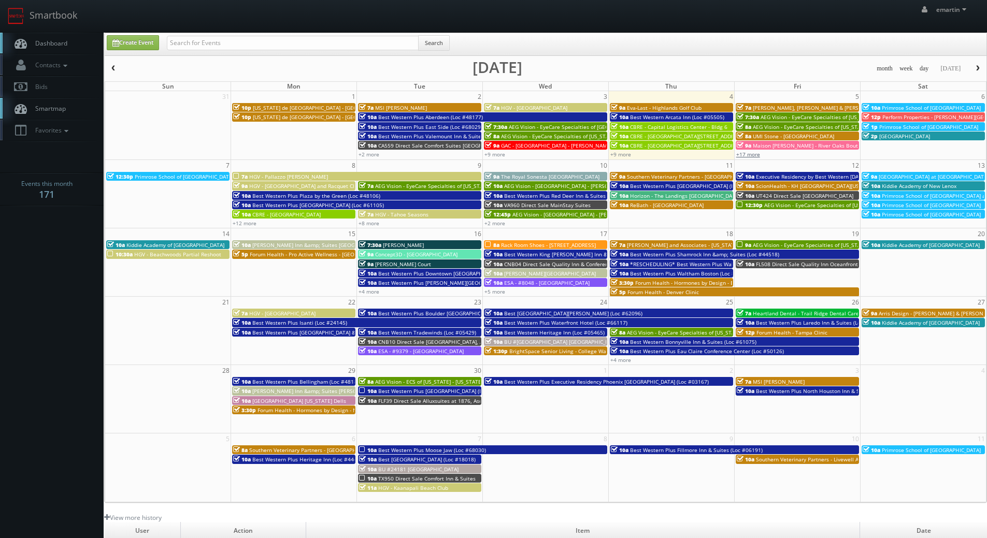
click at [757, 155] on link "+17 more" at bounding box center [748, 154] width 24 height 7
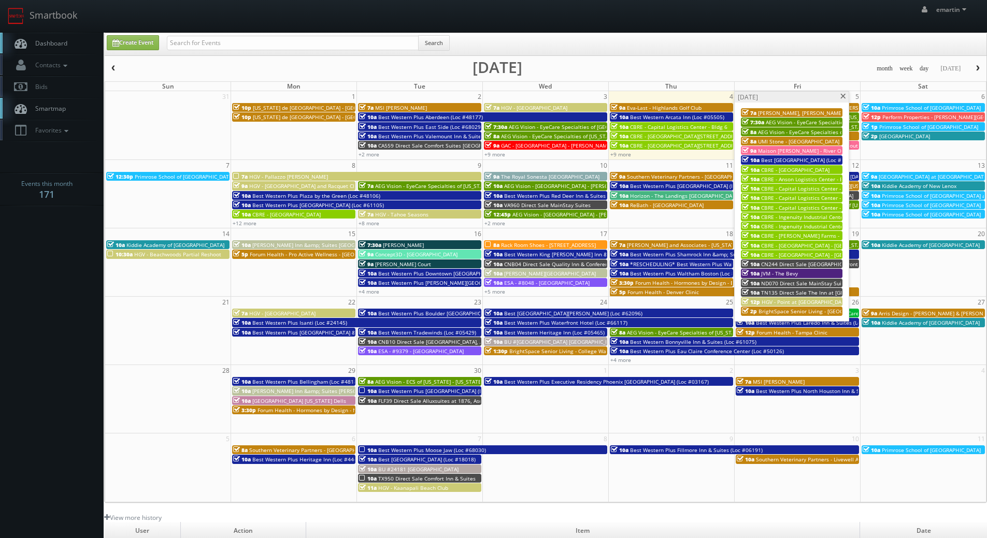
click at [69, 45] on link "Dashboard" at bounding box center [52, 43] width 104 height 21
